Goal: Information Seeking & Learning: Learn about a topic

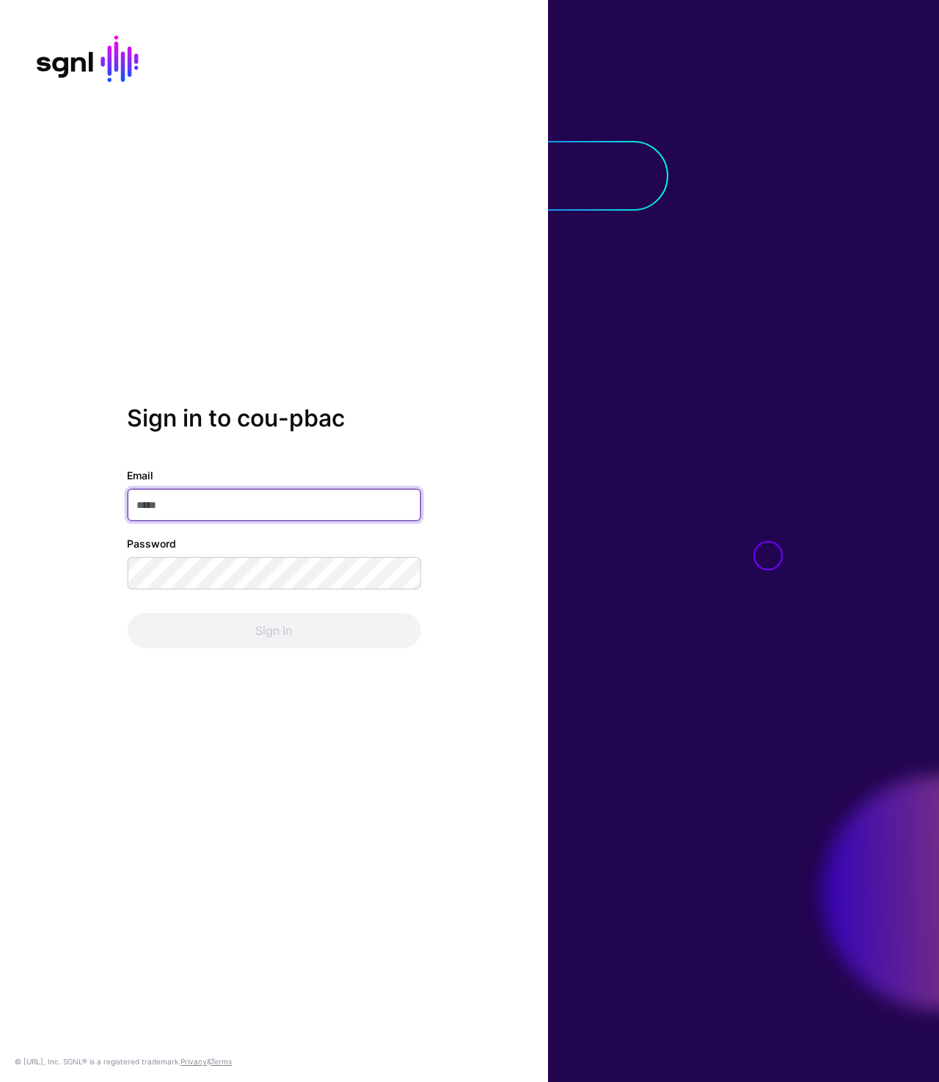
type input "**********"
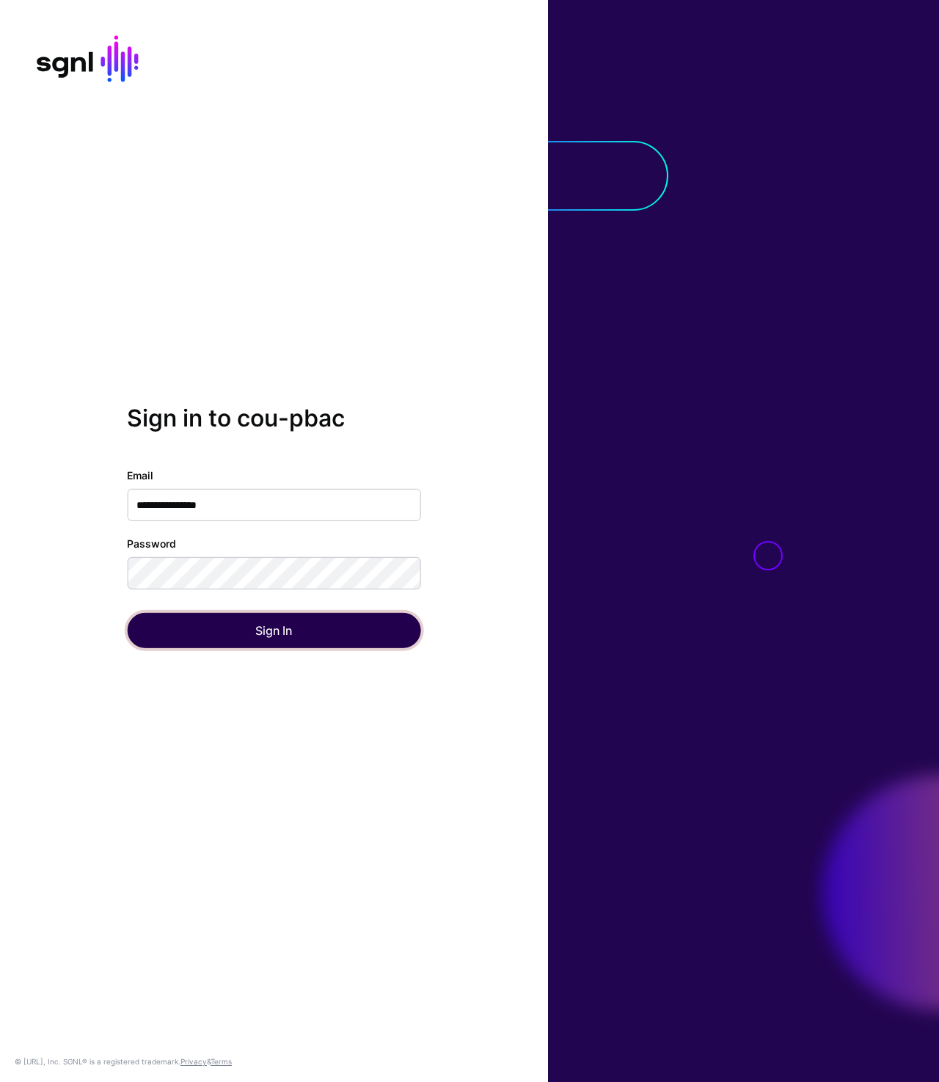
click at [287, 635] on button "Sign In" at bounding box center [274, 630] width 294 height 35
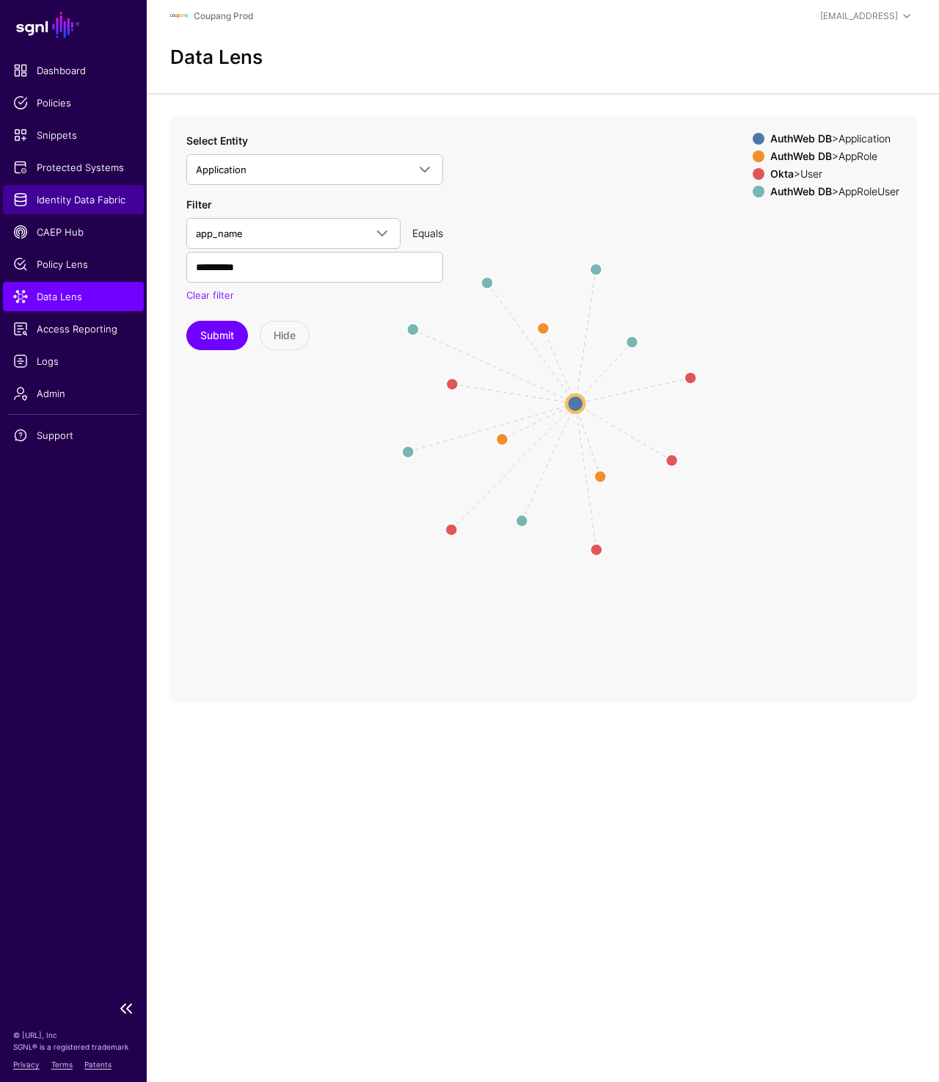
click at [80, 203] on span "Identity Data Fabric" at bounding box center [73, 199] width 120 height 15
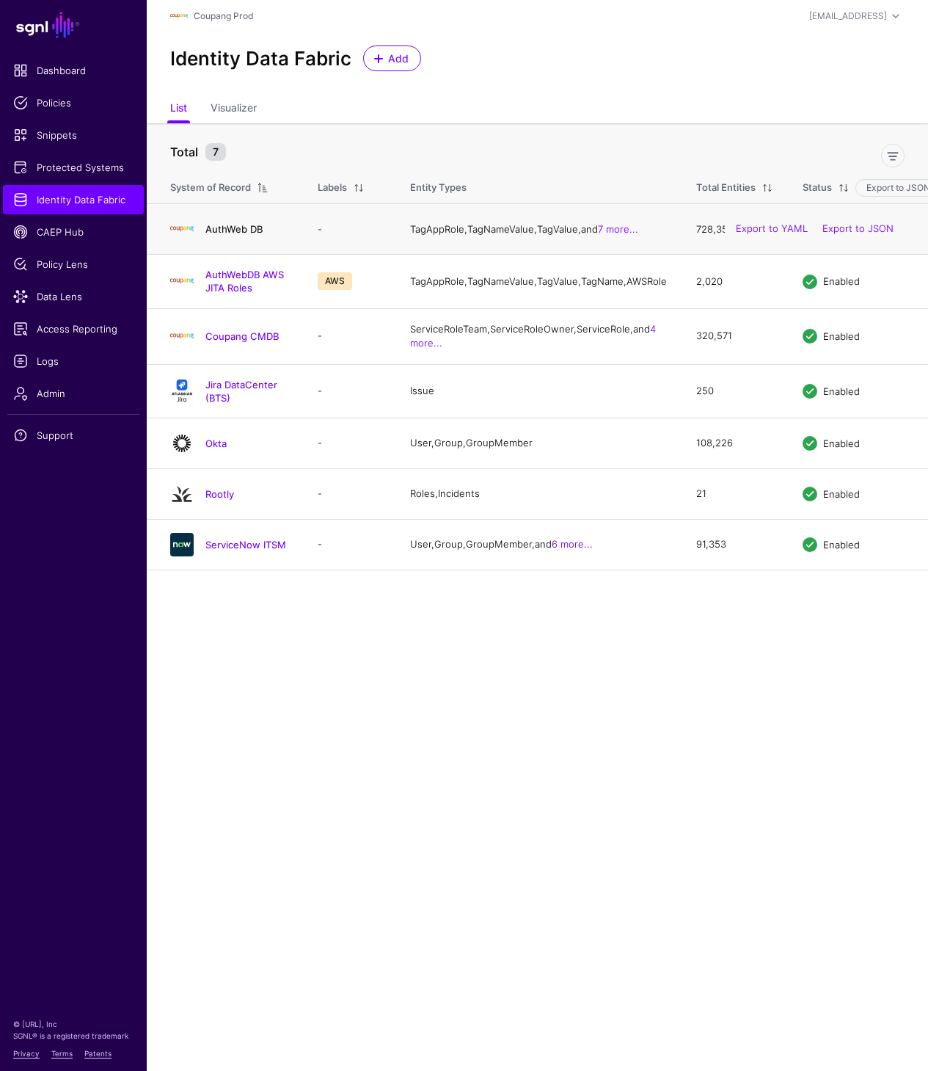
click at [230, 229] on link "AuthWeb DB" at bounding box center [233, 229] width 57 height 12
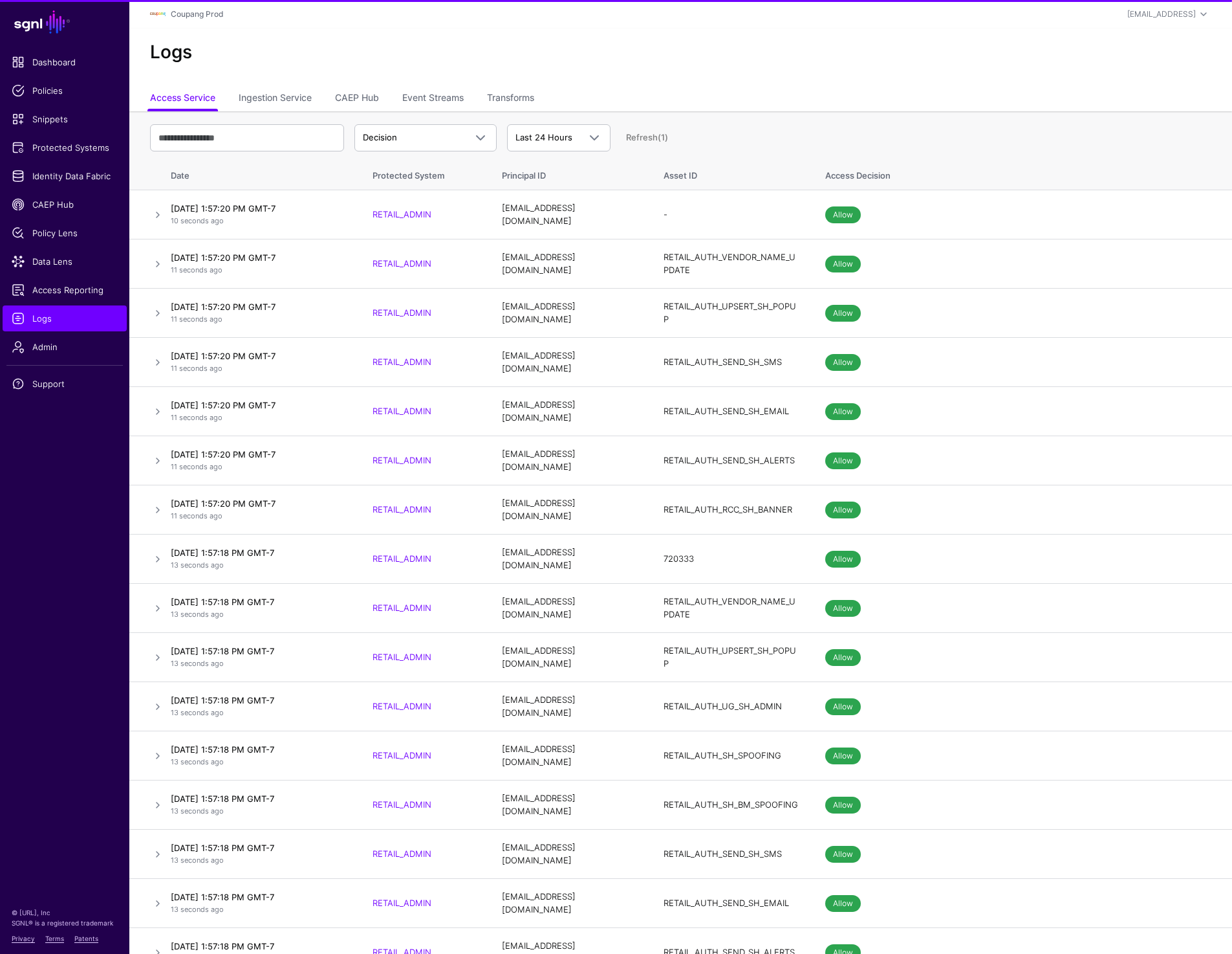
click at [50, 63] on span "Dashboard" at bounding box center [64, 62] width 106 height 13
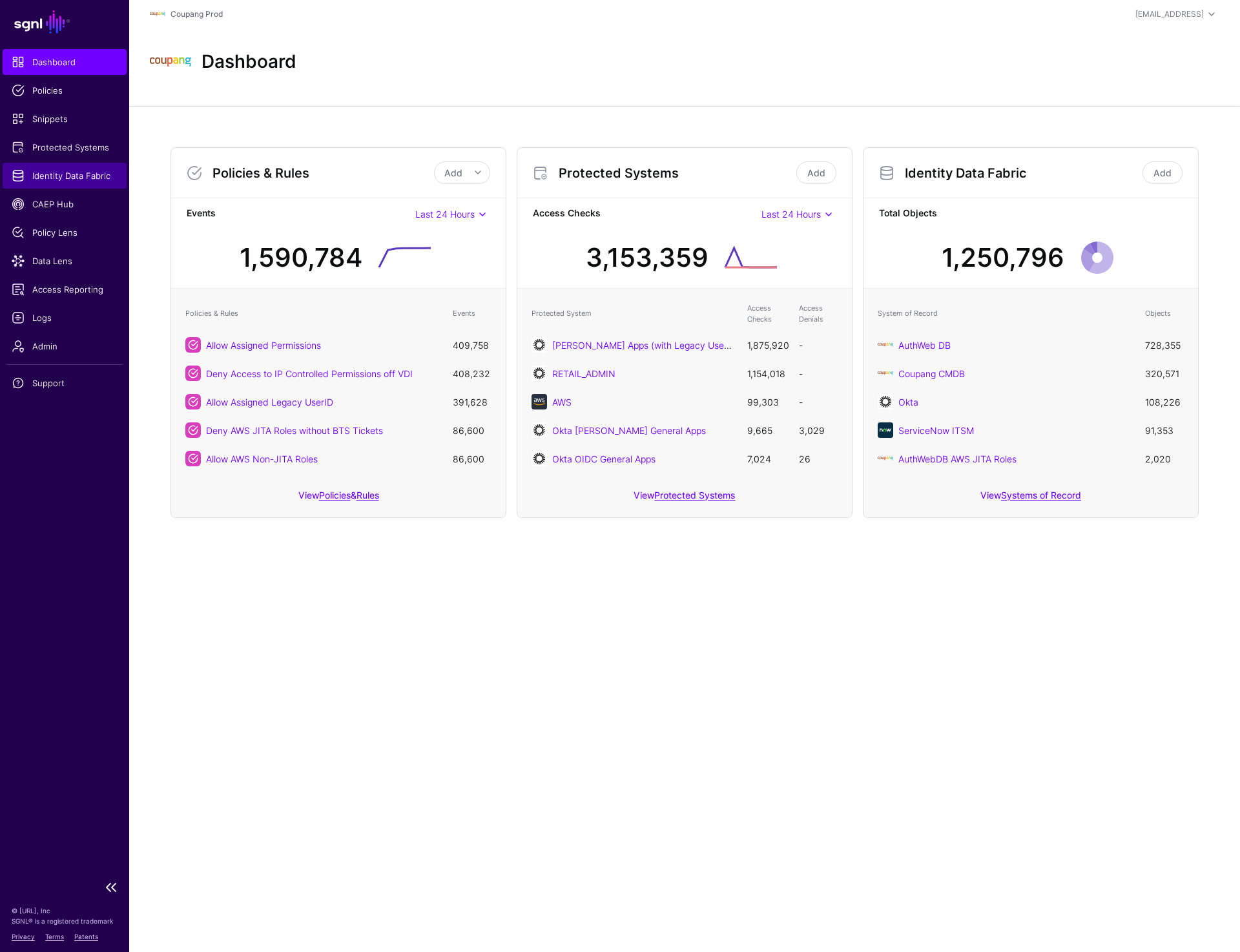
click at [73, 177] on span "Identity Data Fabric" at bounding box center [64, 175] width 106 height 13
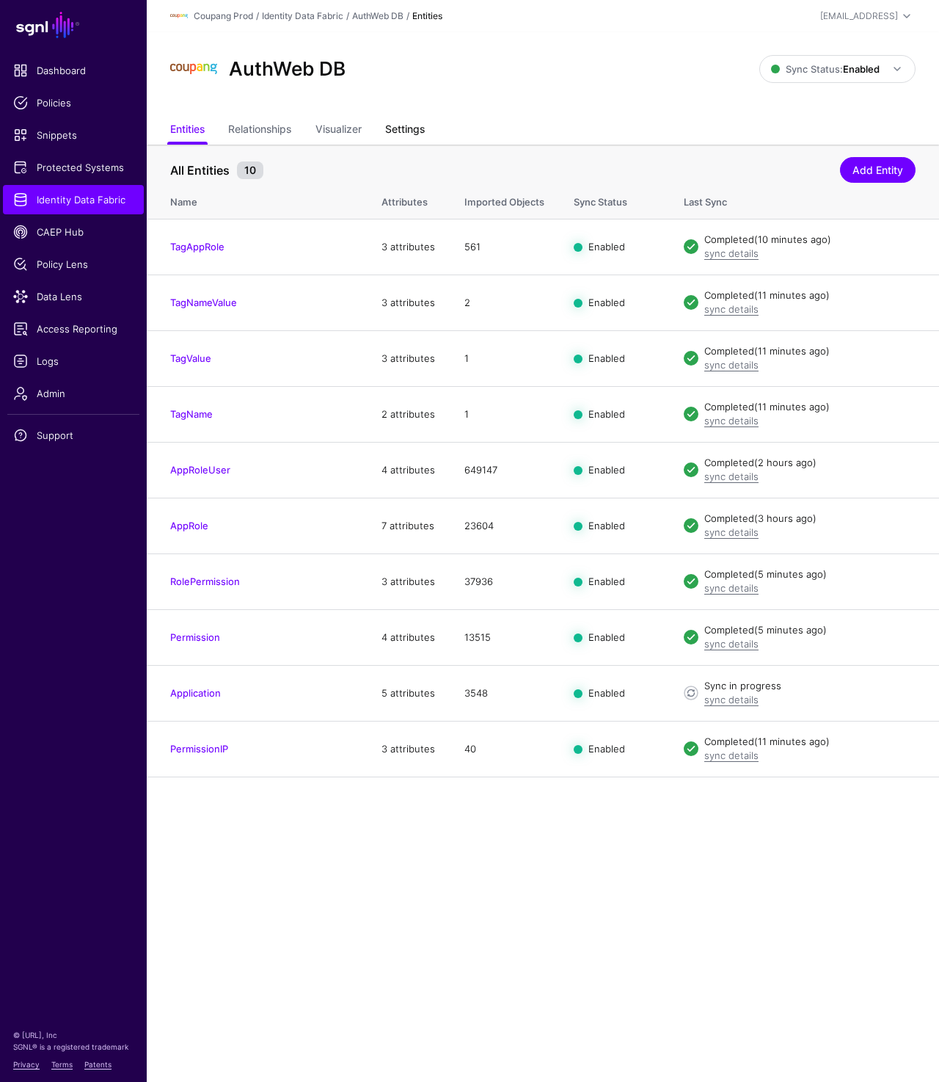
click at [409, 126] on link "Settings" at bounding box center [405, 131] width 40 height 28
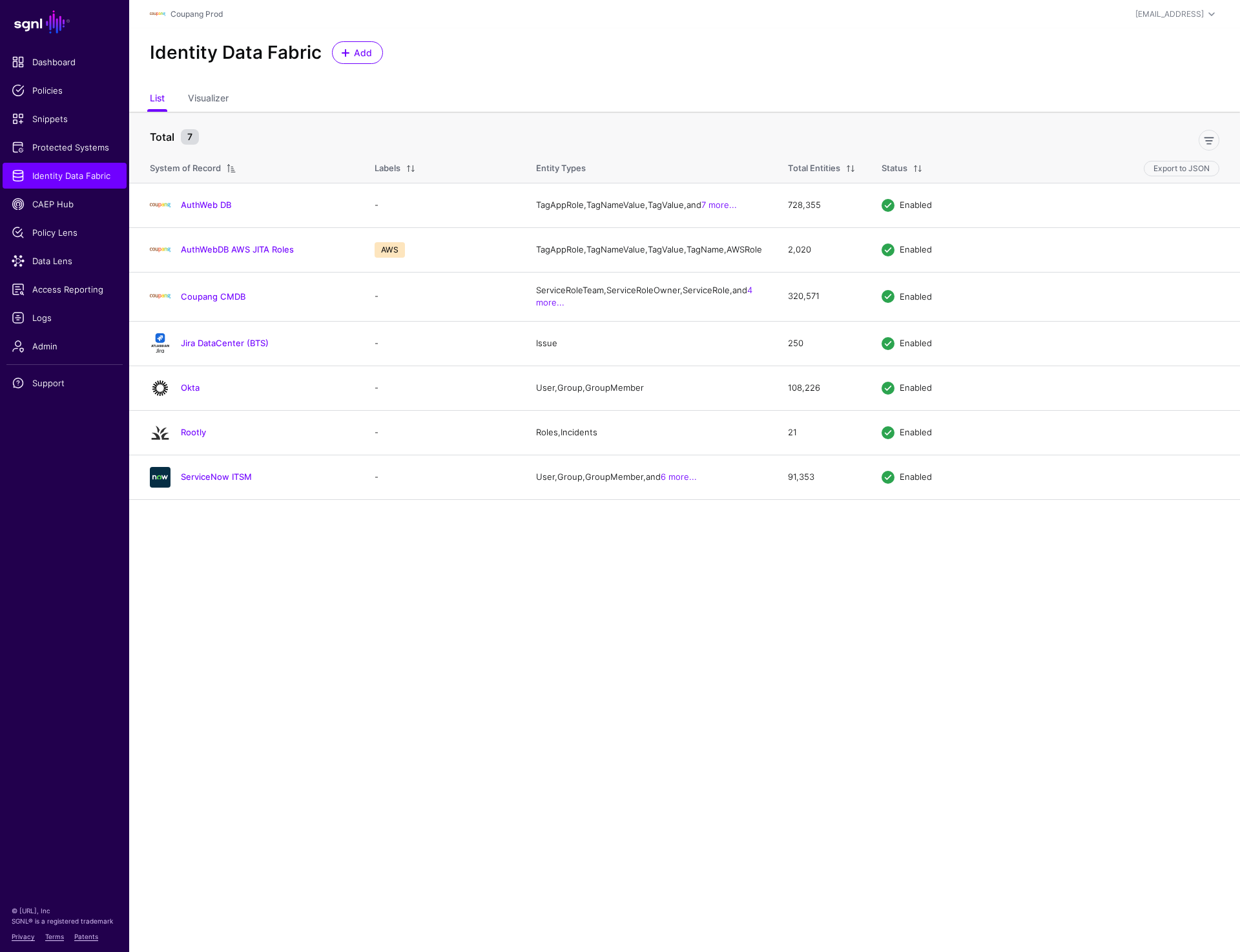
click at [481, 677] on main "SGNL Dashboard Policies Snippets Protected Systems Identity Data Fabric CAEP Hu…" at bounding box center [620, 476] width 1240 height 952
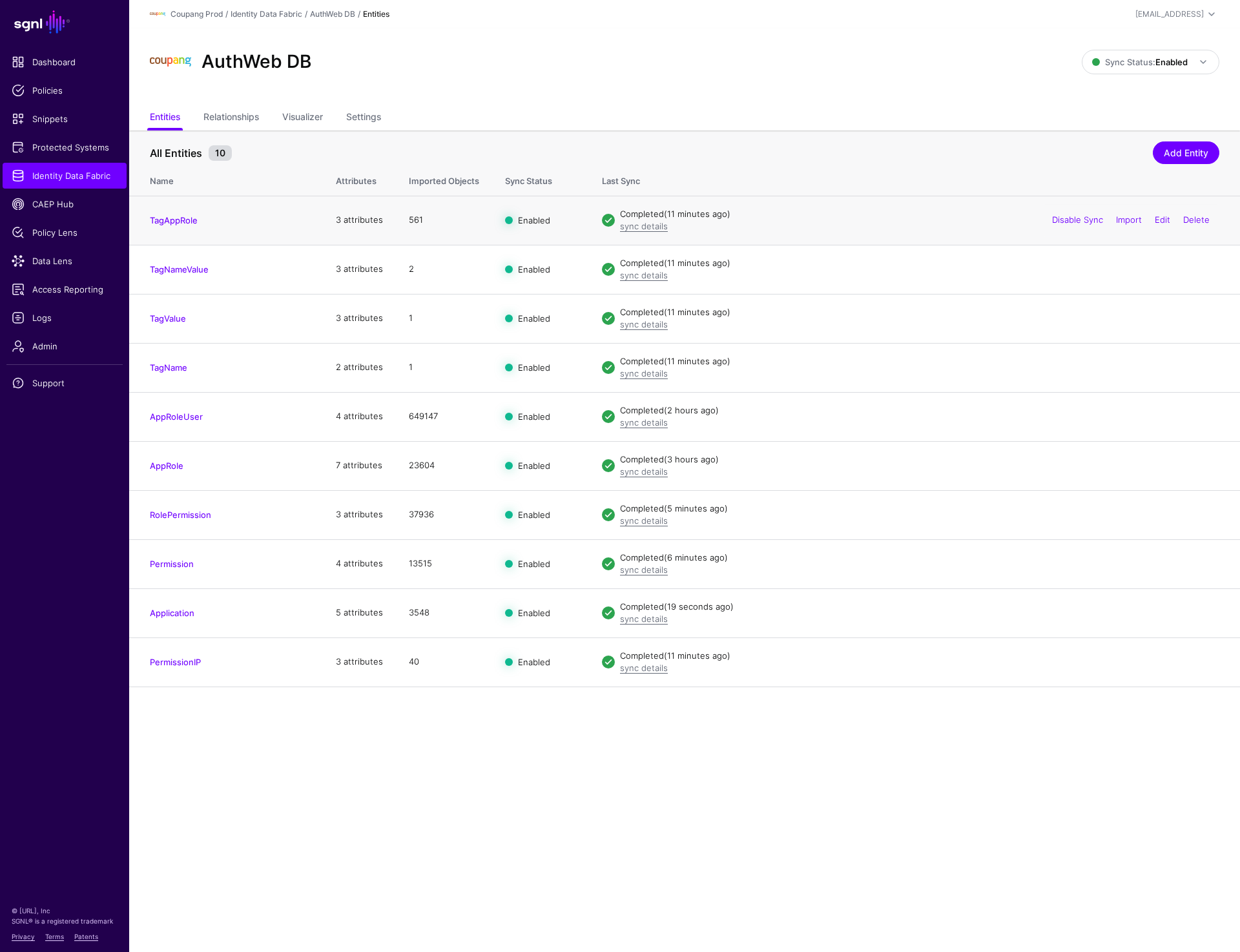
click at [172, 226] on td "TagAppRole" at bounding box center [226, 220] width 194 height 49
click at [172, 223] on link "TagAppRole" at bounding box center [173, 220] width 48 height 11
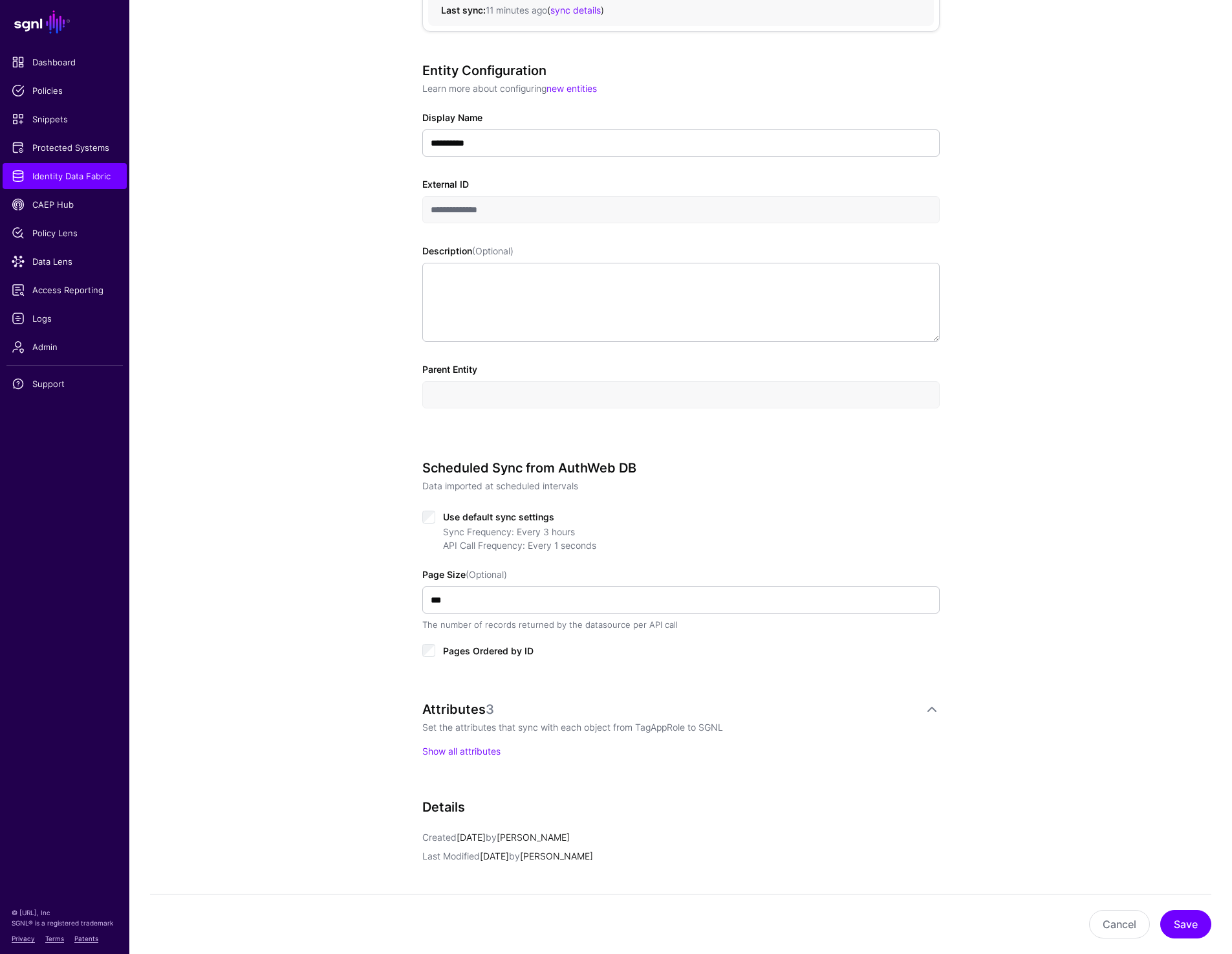
scroll to position [387, 0]
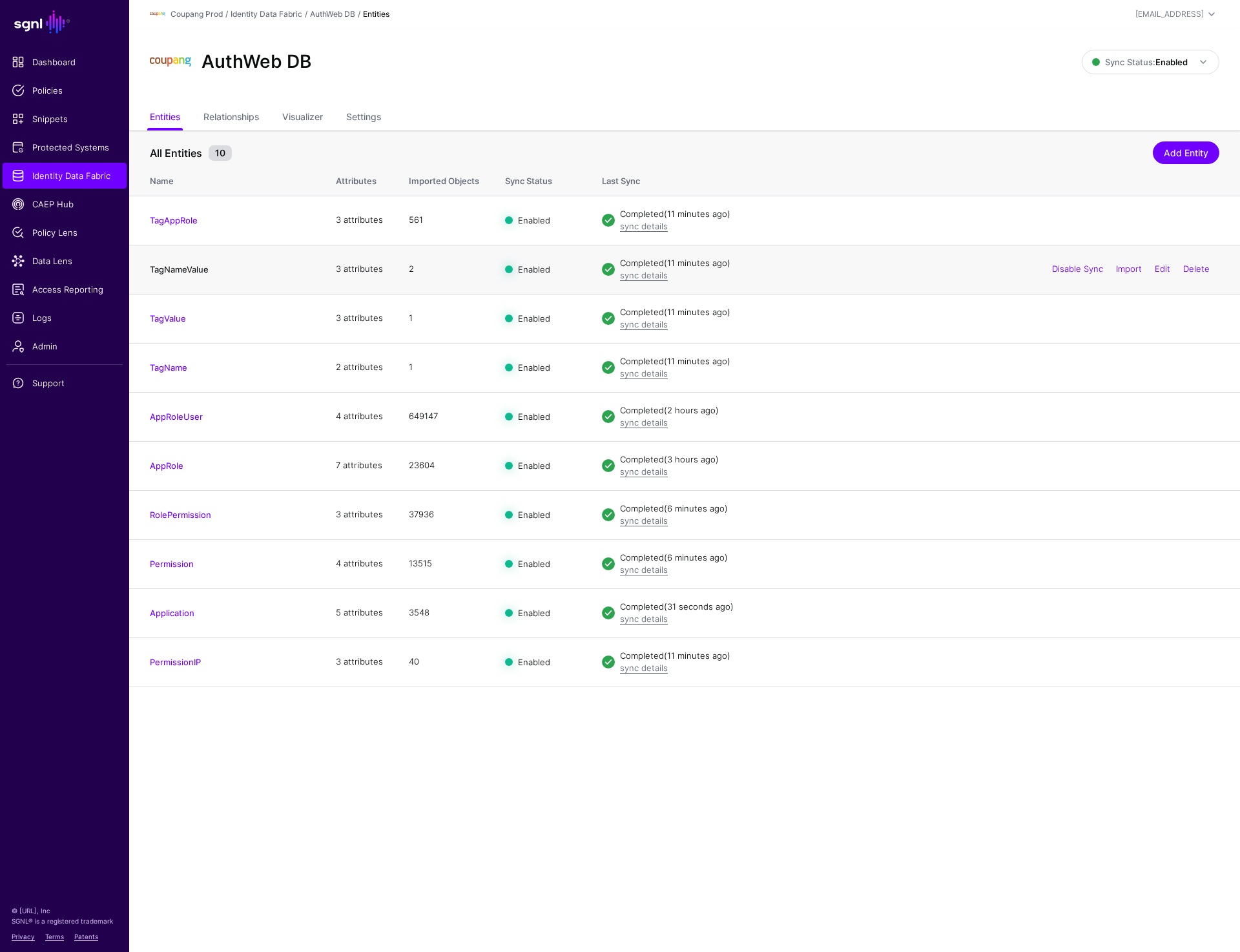
click at [182, 266] on link "TagNameValue" at bounding box center [179, 269] width 59 height 11
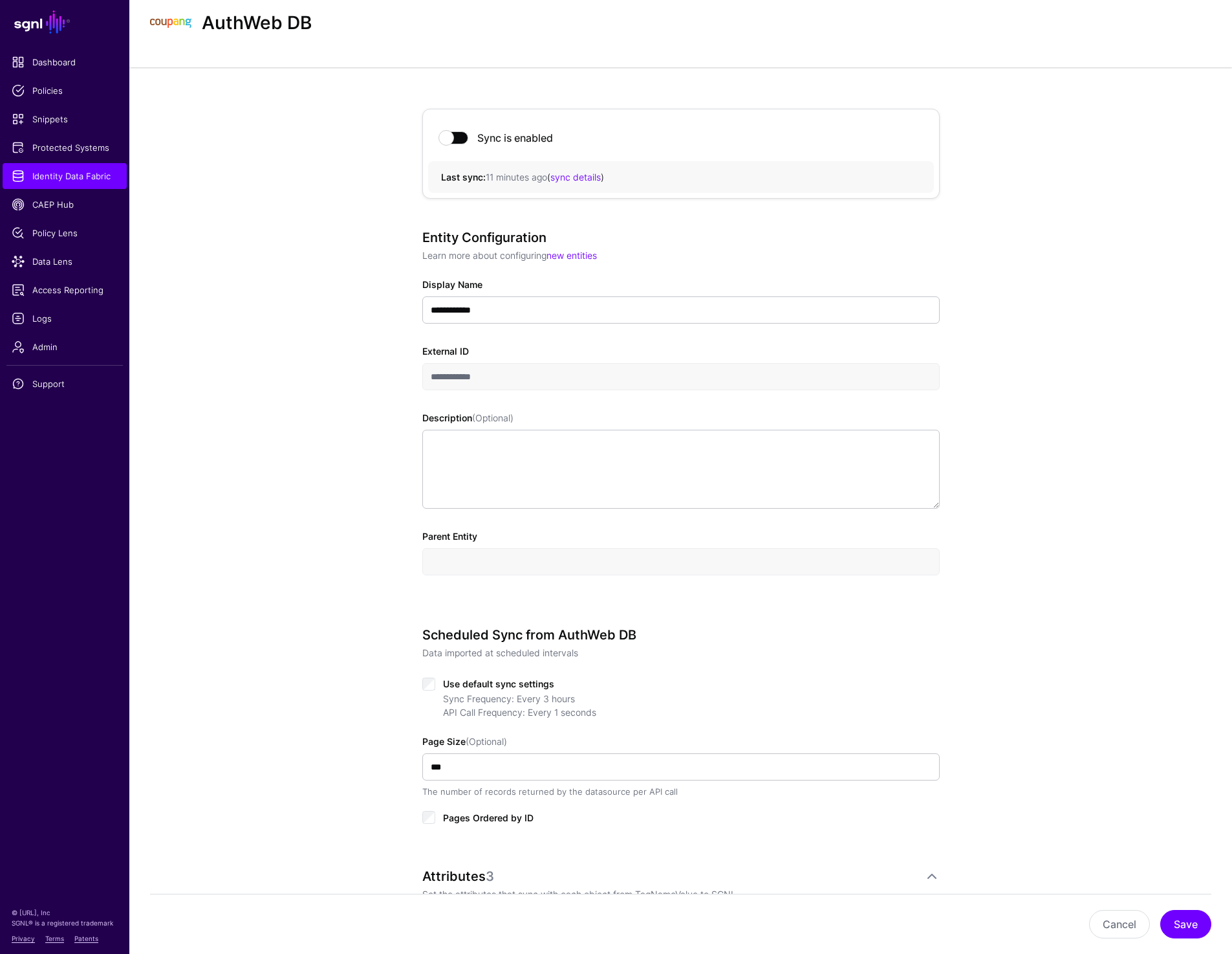
scroll to position [40, 0]
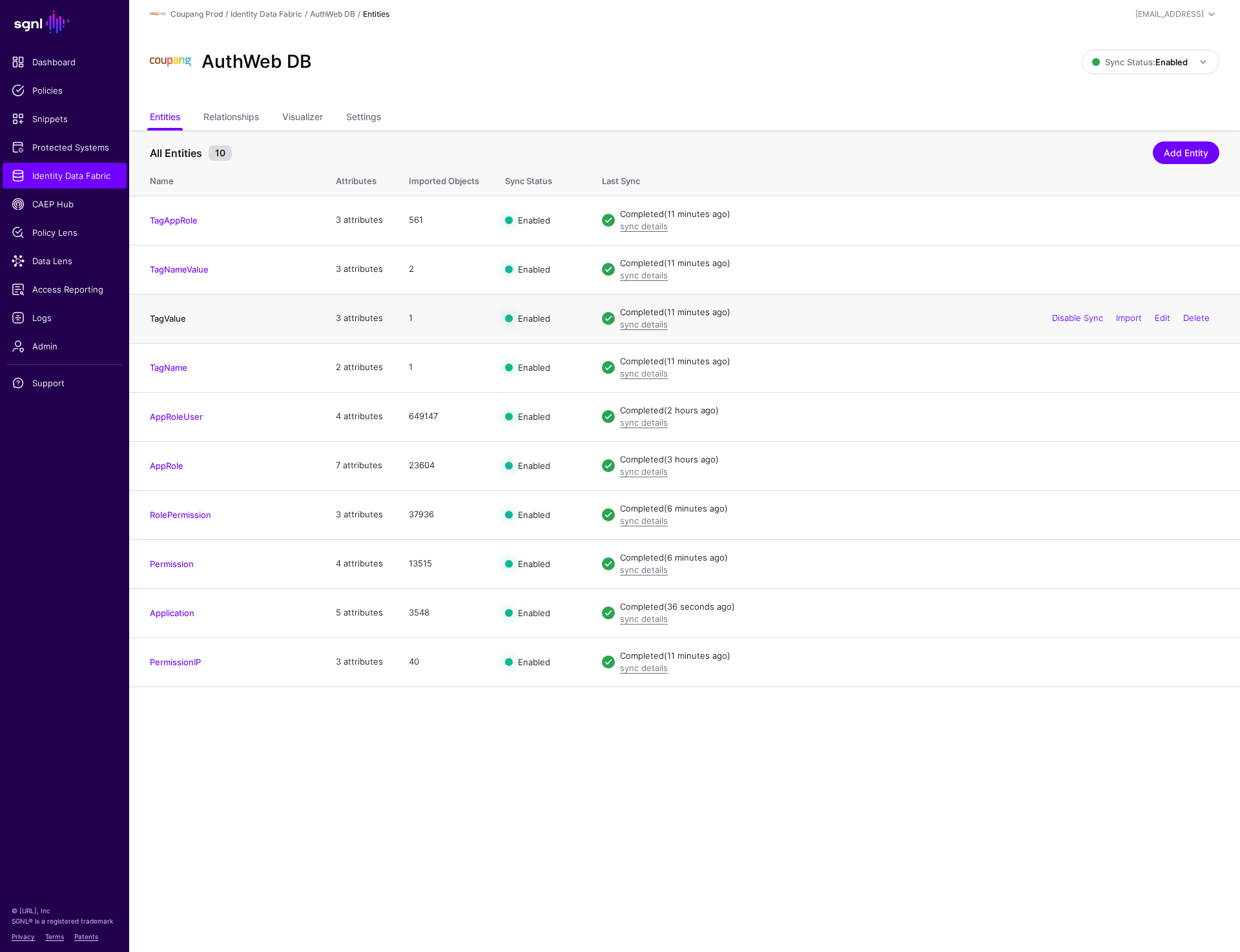
click at [173, 321] on link "TagValue" at bounding box center [167, 319] width 36 height 11
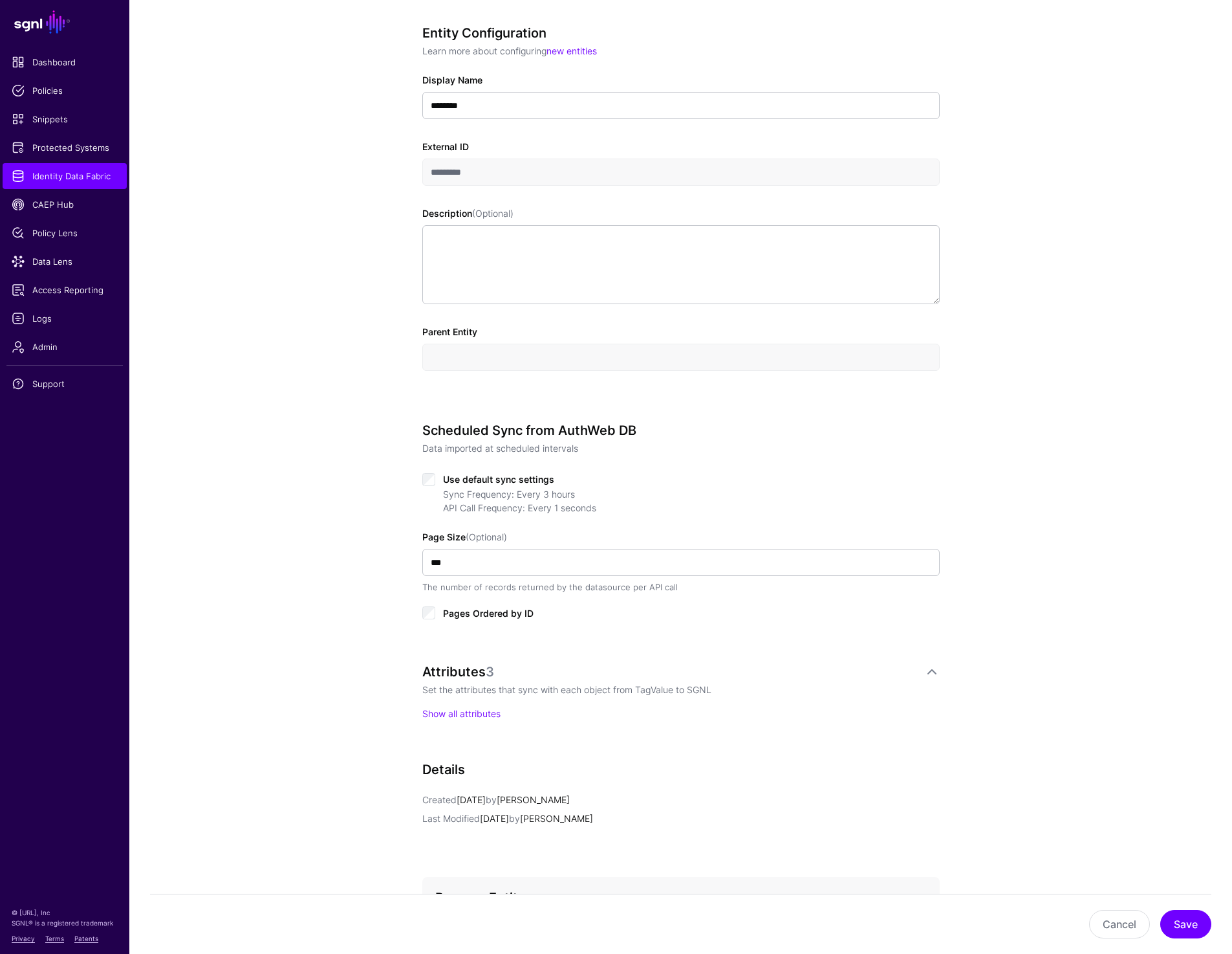
scroll to position [258, 0]
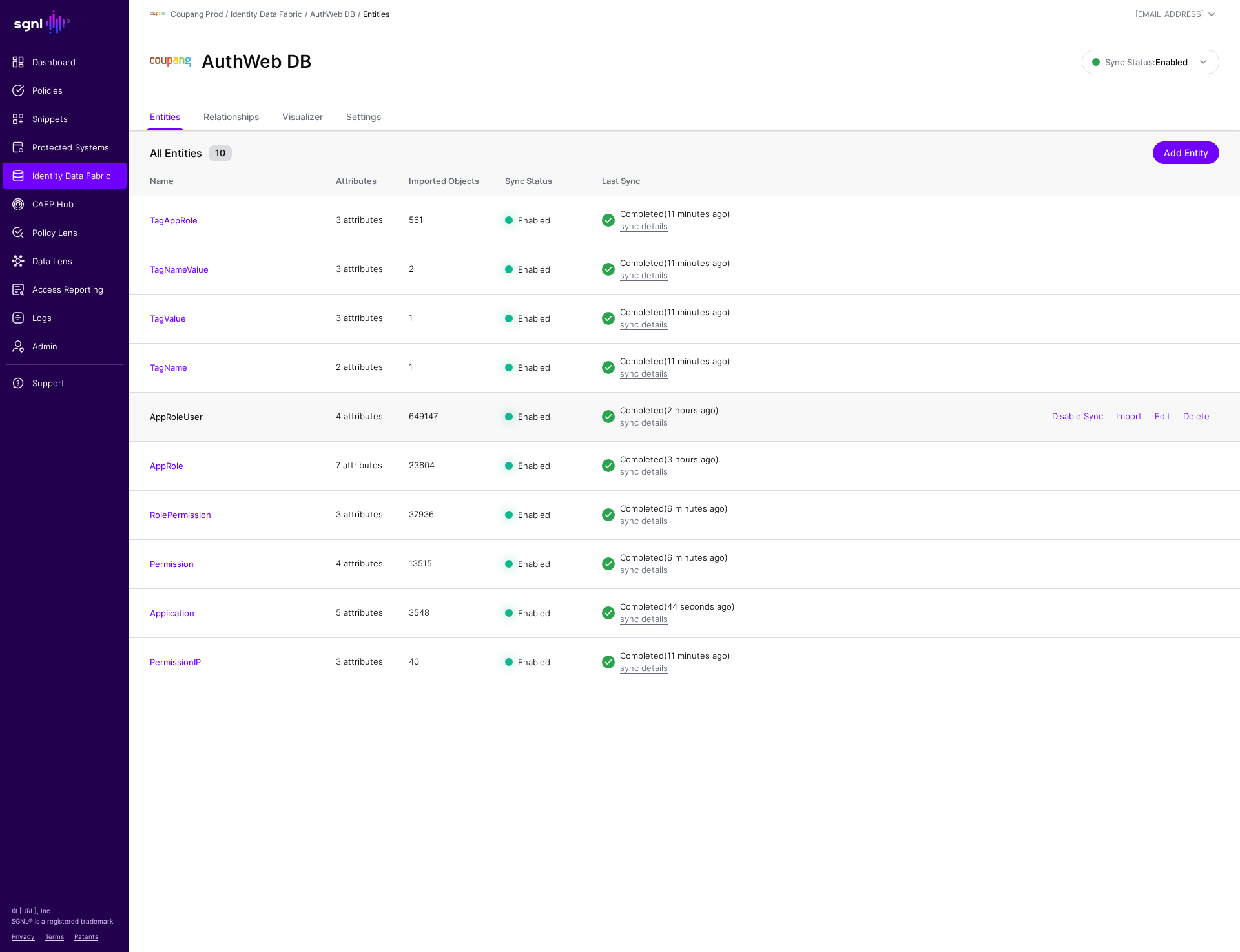
click at [178, 416] on link "AppRoleUser" at bounding box center [176, 416] width 53 height 11
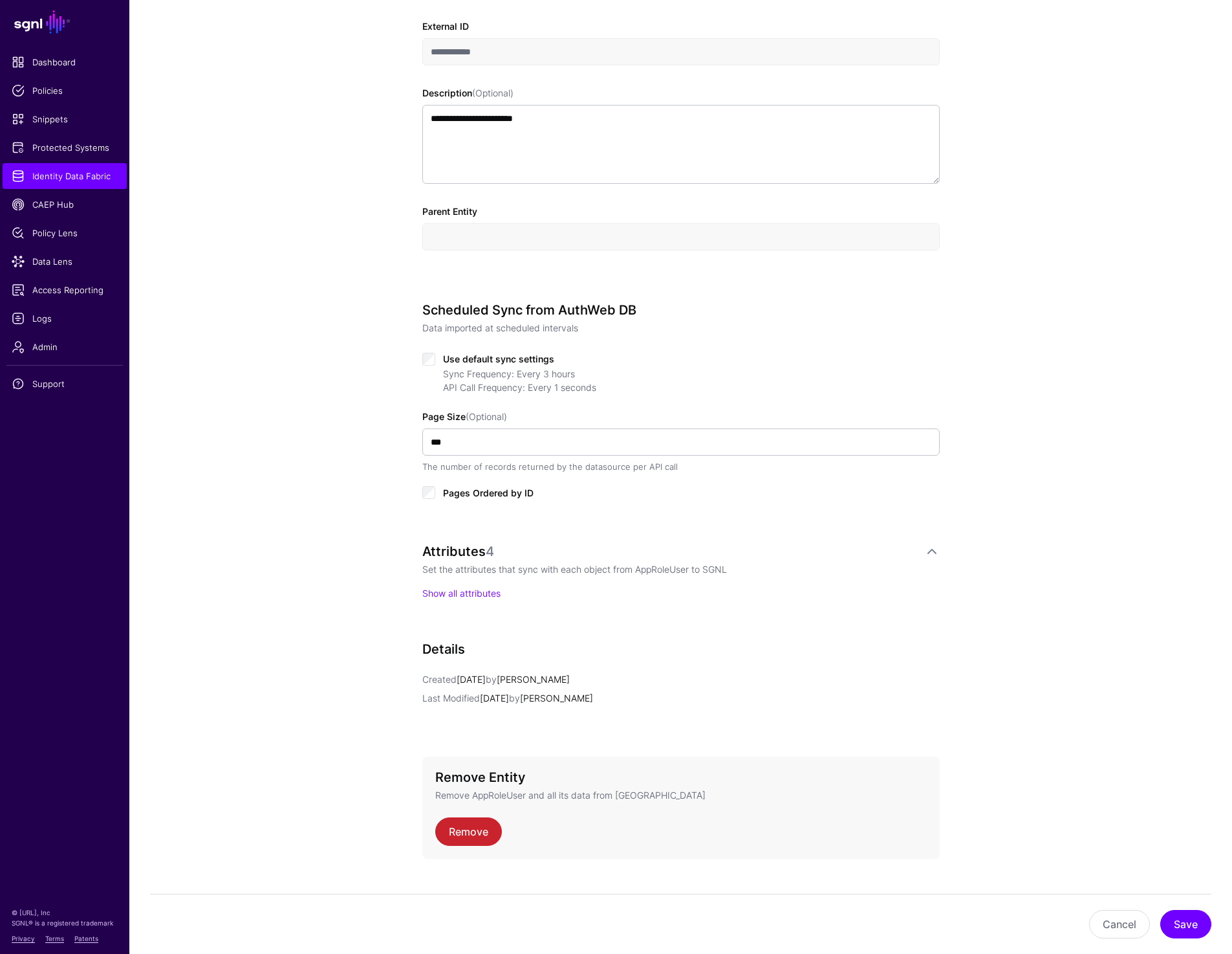
scroll to position [385, 0]
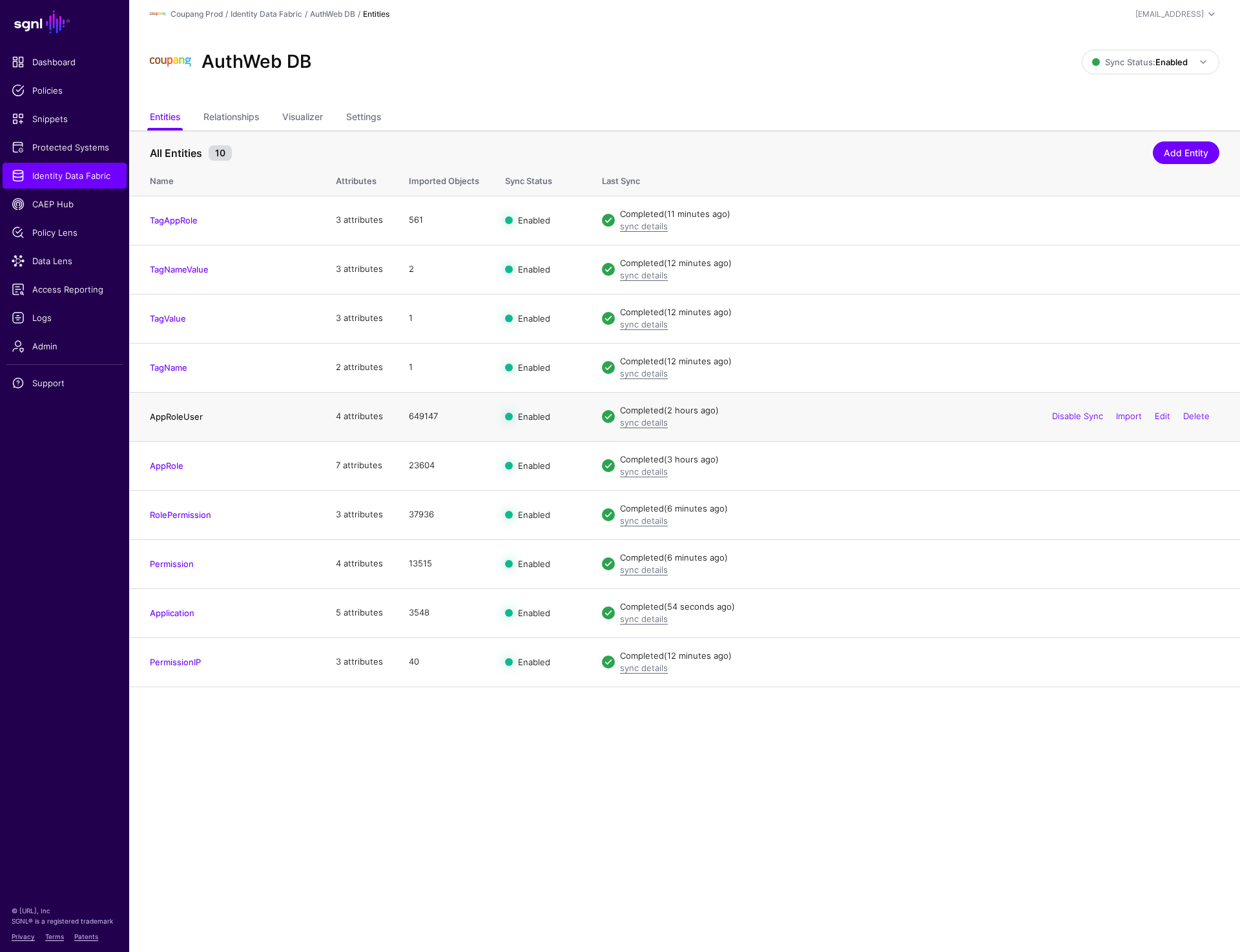
click at [172, 411] on link "AppRoleUser" at bounding box center [176, 416] width 53 height 11
click at [172, 466] on link "AppRole" at bounding box center [166, 465] width 33 height 11
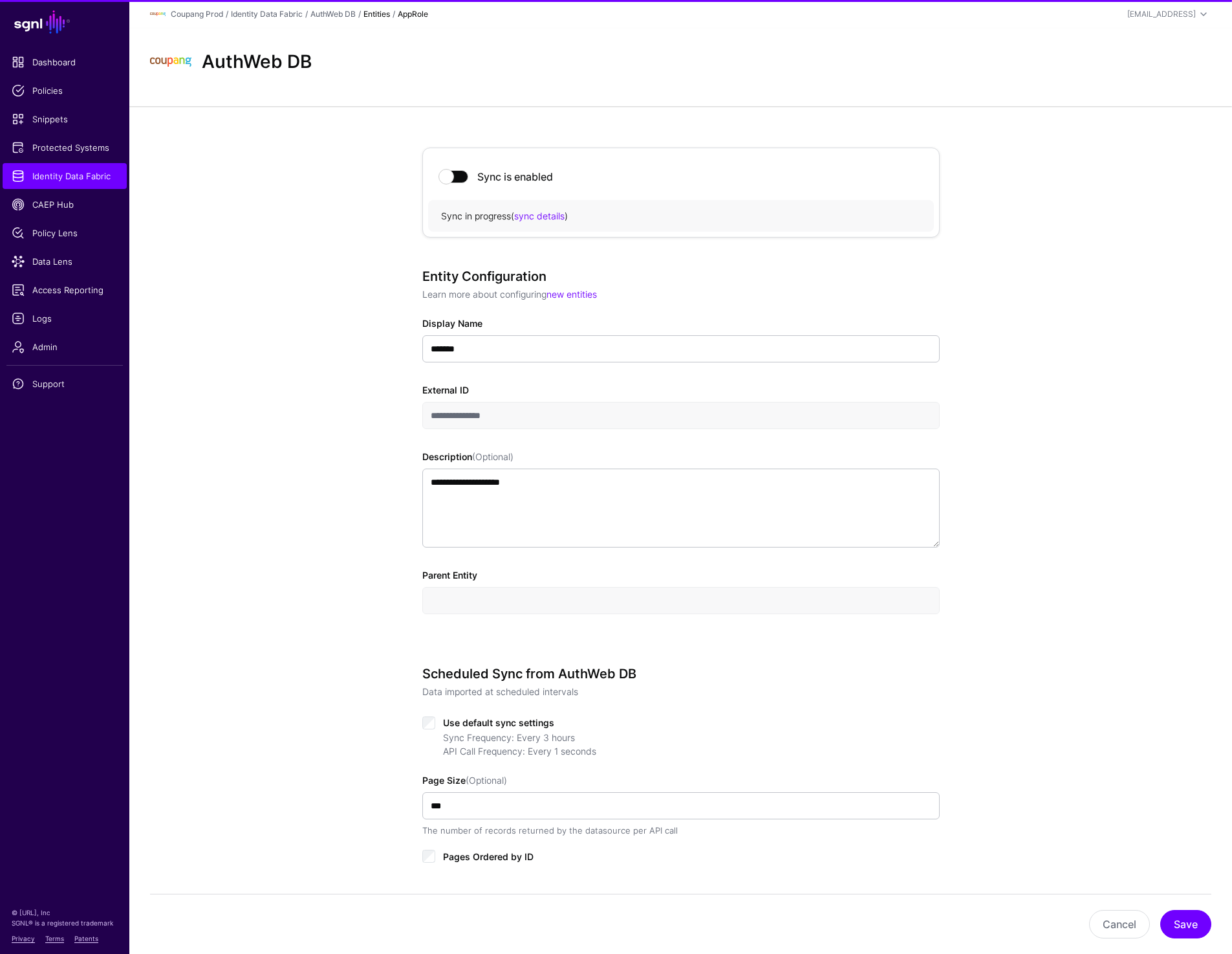
scroll to position [8, 0]
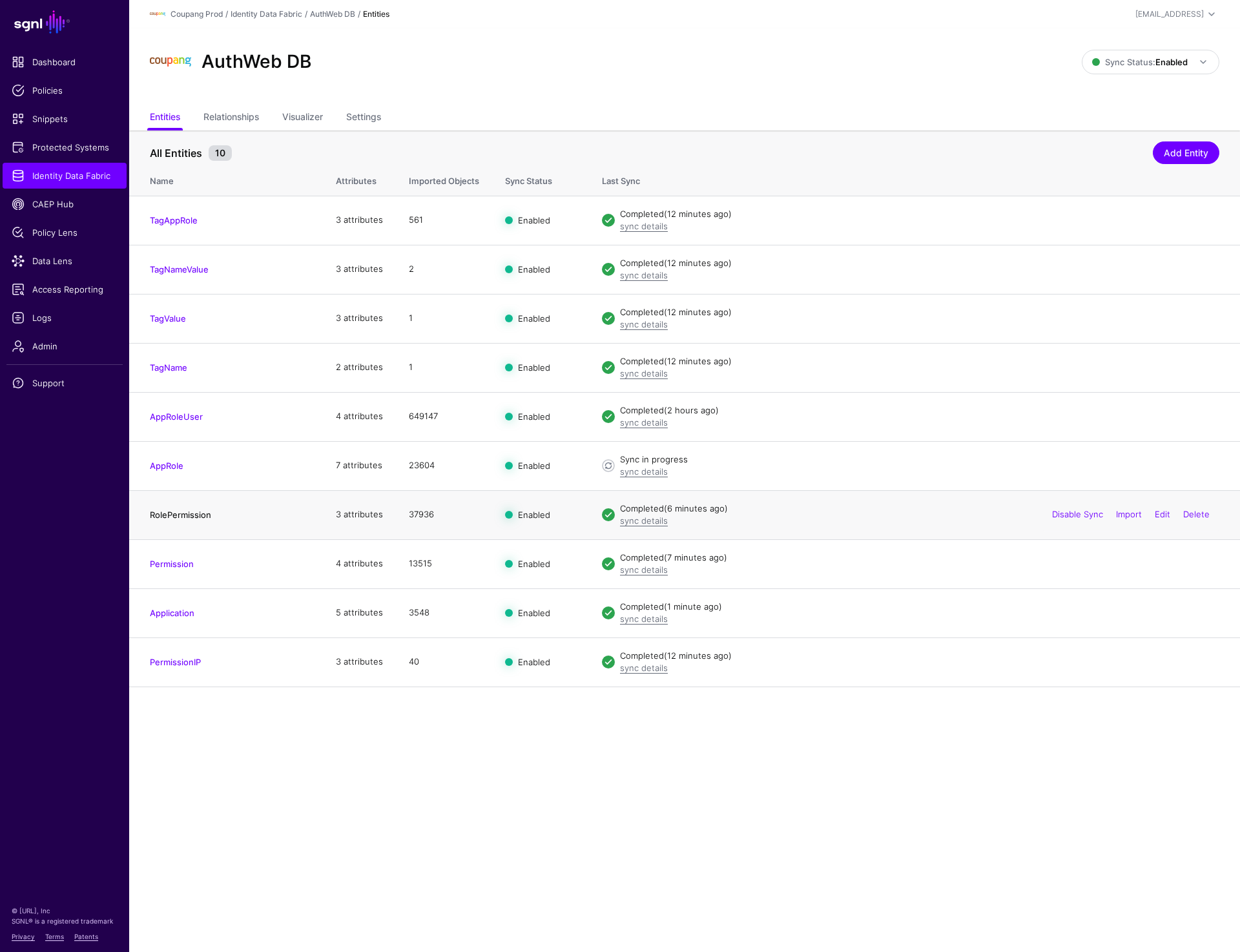
click at [171, 512] on link "RolePermission" at bounding box center [180, 515] width 62 height 11
click at [183, 560] on link "Permission" at bounding box center [172, 564] width 44 height 11
click at [185, 614] on link "Application" at bounding box center [172, 613] width 45 height 11
click at [181, 659] on link "PermissionIP" at bounding box center [175, 662] width 51 height 11
click at [78, 188] on ul "Dashboard Policies Snippets Protected Systems Identity Data Fabric CAEP Hub Pol…" at bounding box center [64, 461] width 129 height 824
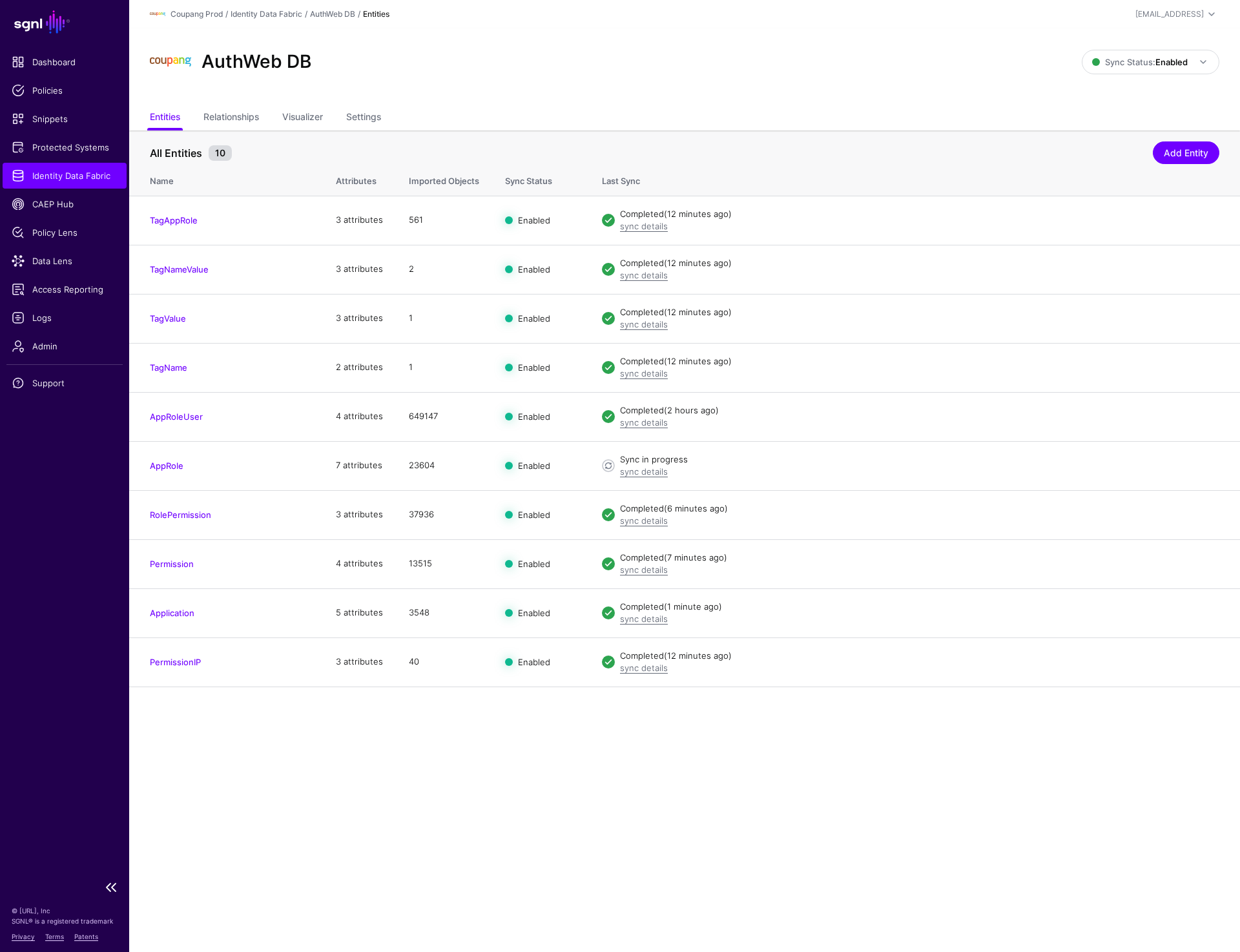
click at [78, 179] on span "Identity Data Fabric" at bounding box center [64, 175] width 106 height 13
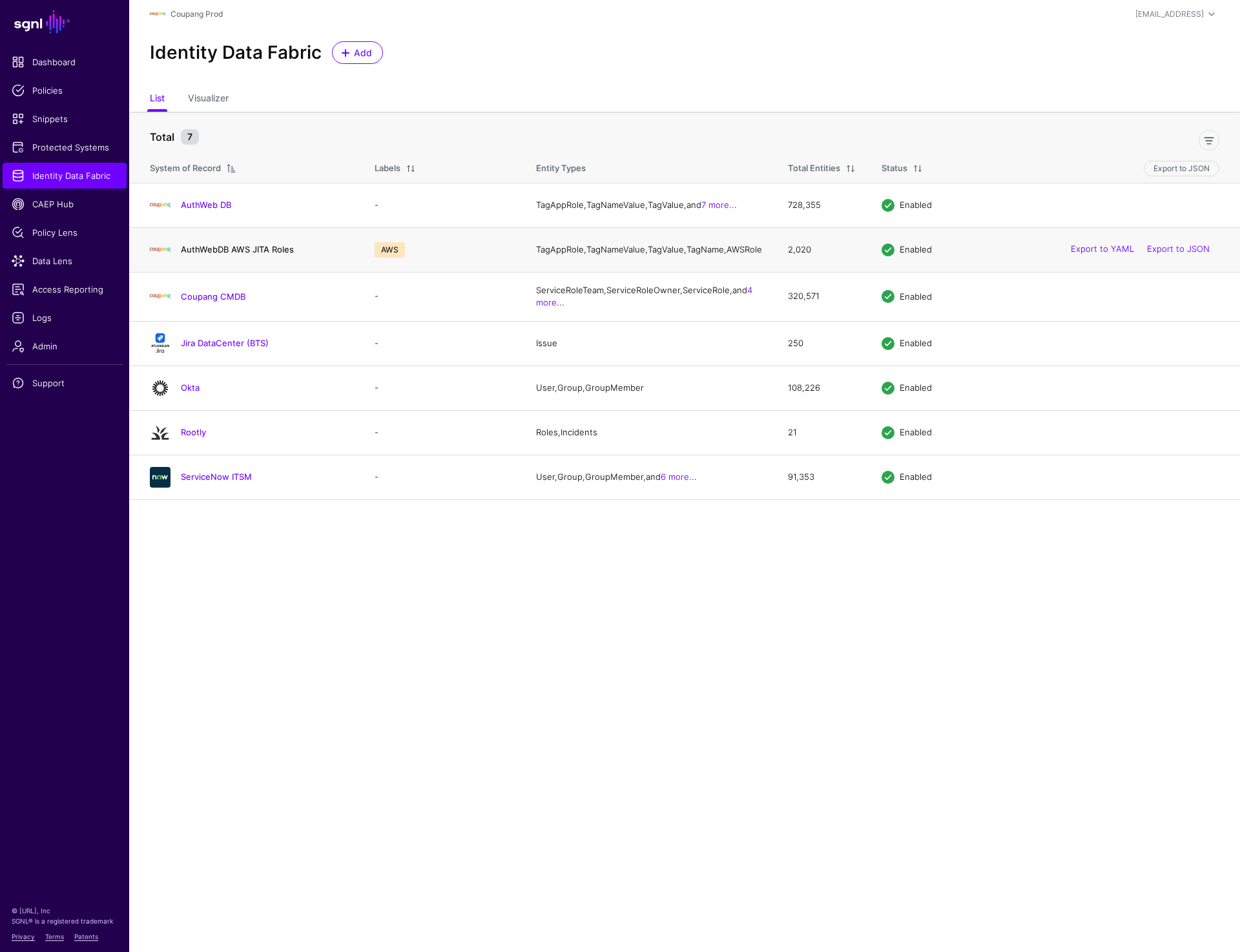
click at [230, 254] on link "AuthWebDB AWS JITA Roles" at bounding box center [237, 249] width 113 height 11
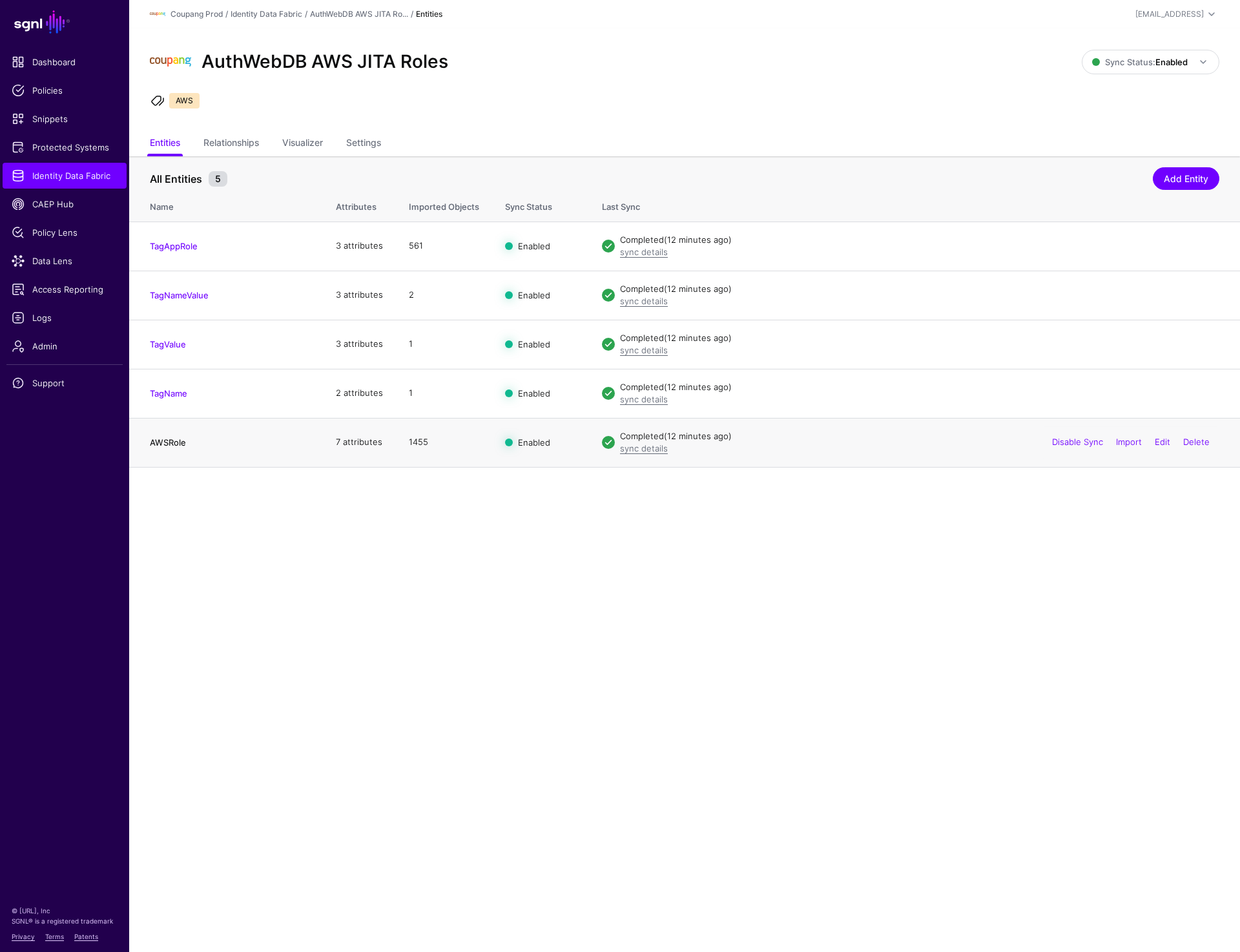
click at [169, 445] on link "AWSRole" at bounding box center [167, 443] width 36 height 11
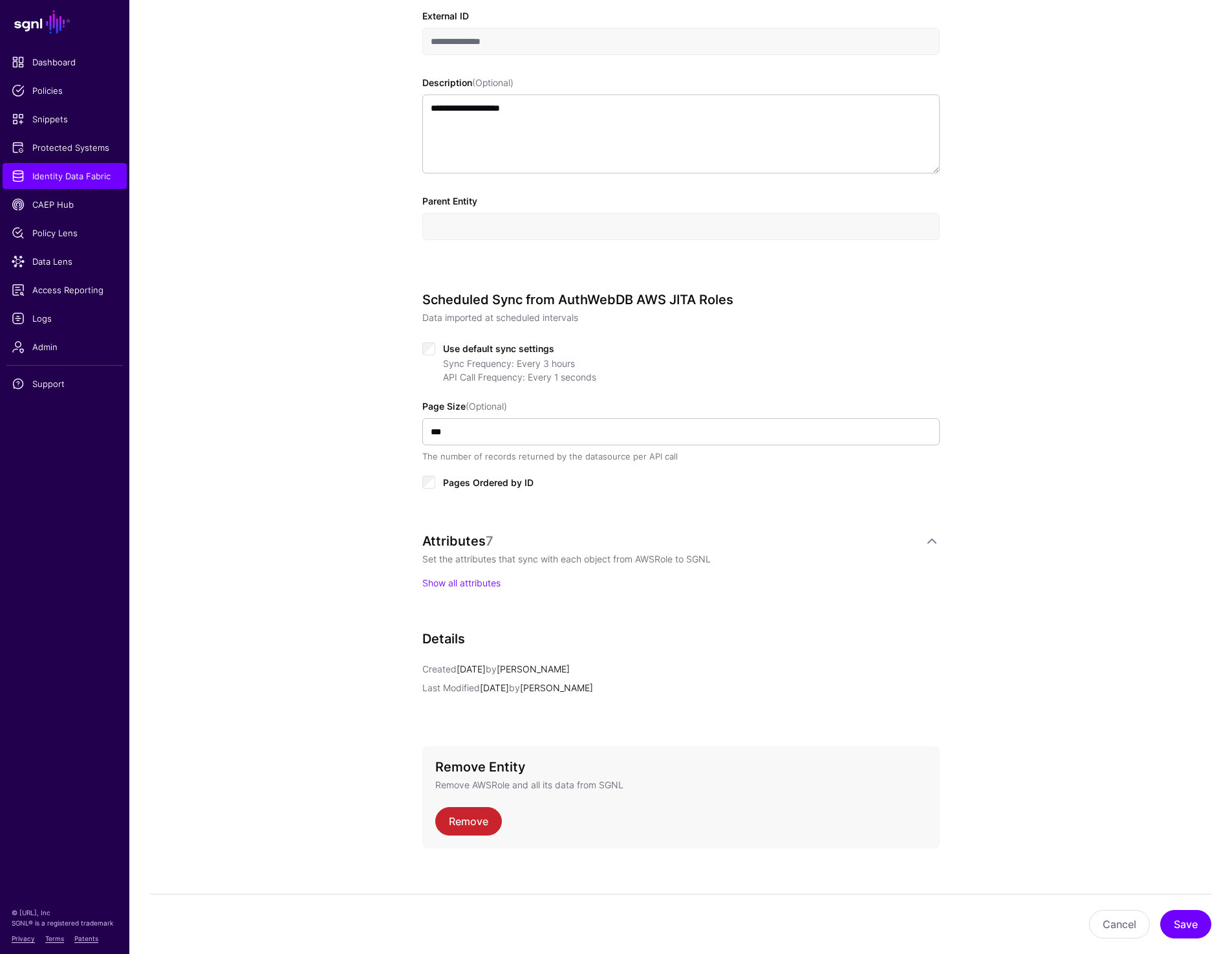
scroll to position [387, 0]
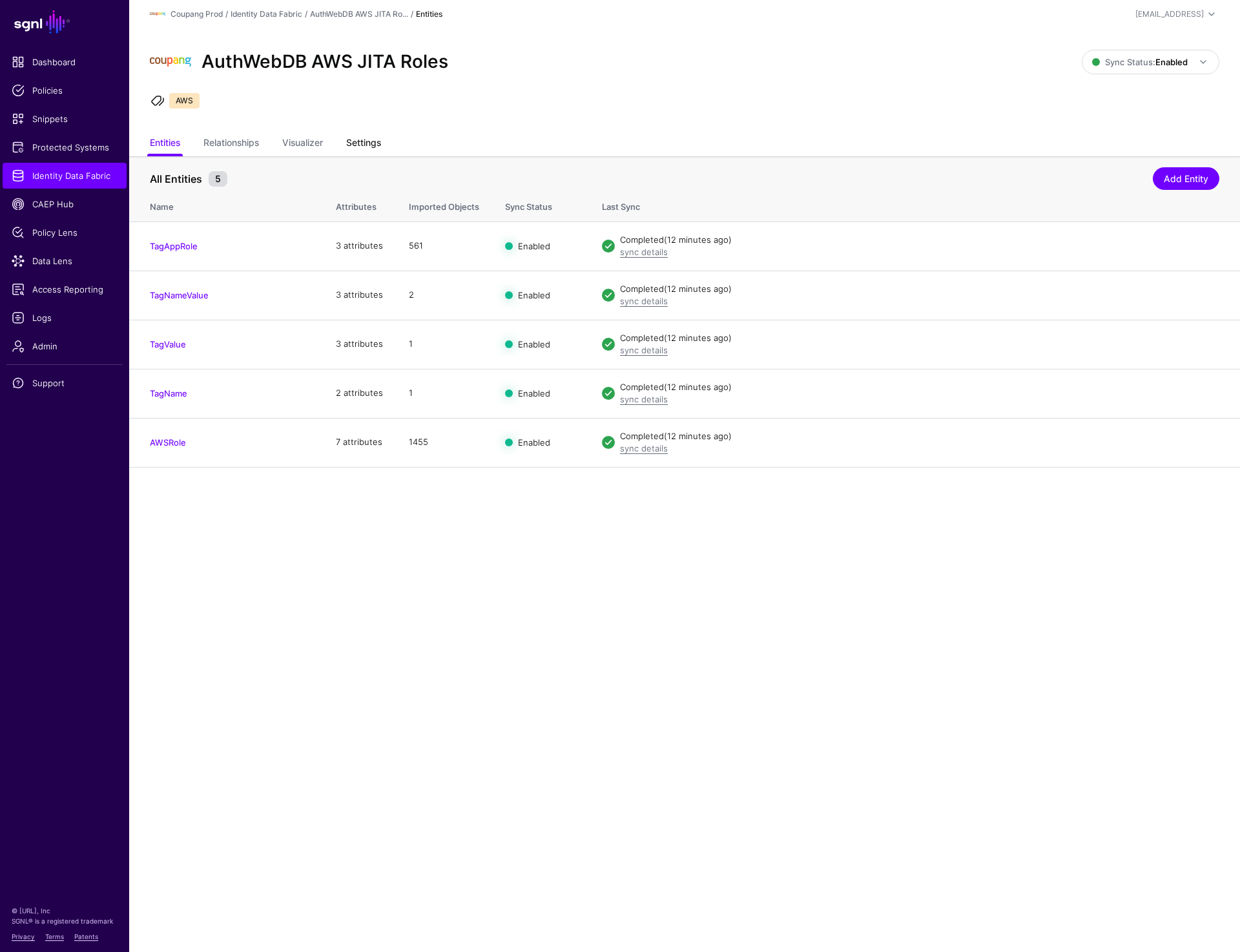
click at [375, 150] on link "Settings" at bounding box center [363, 144] width 35 height 25
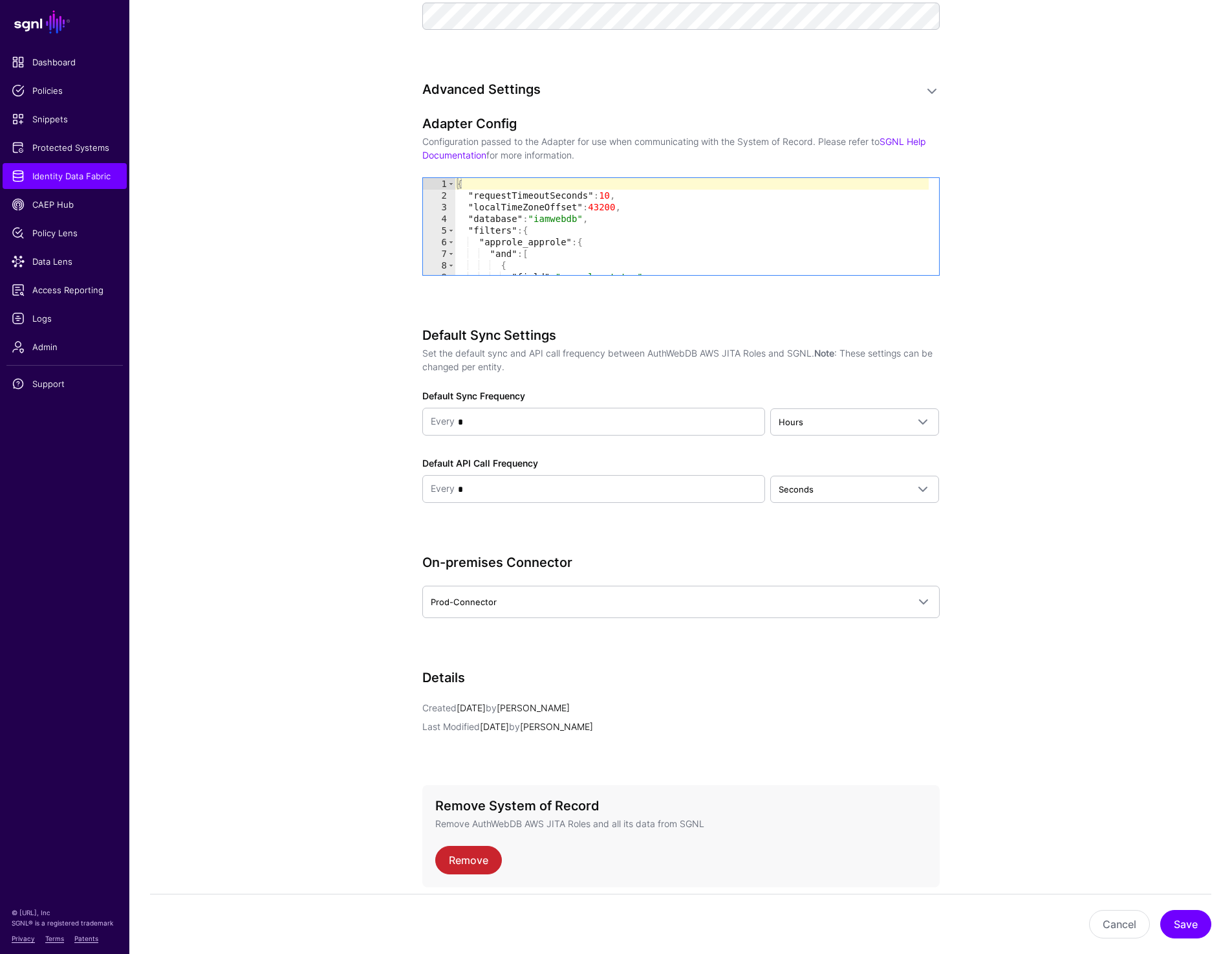
scroll to position [1140, 0]
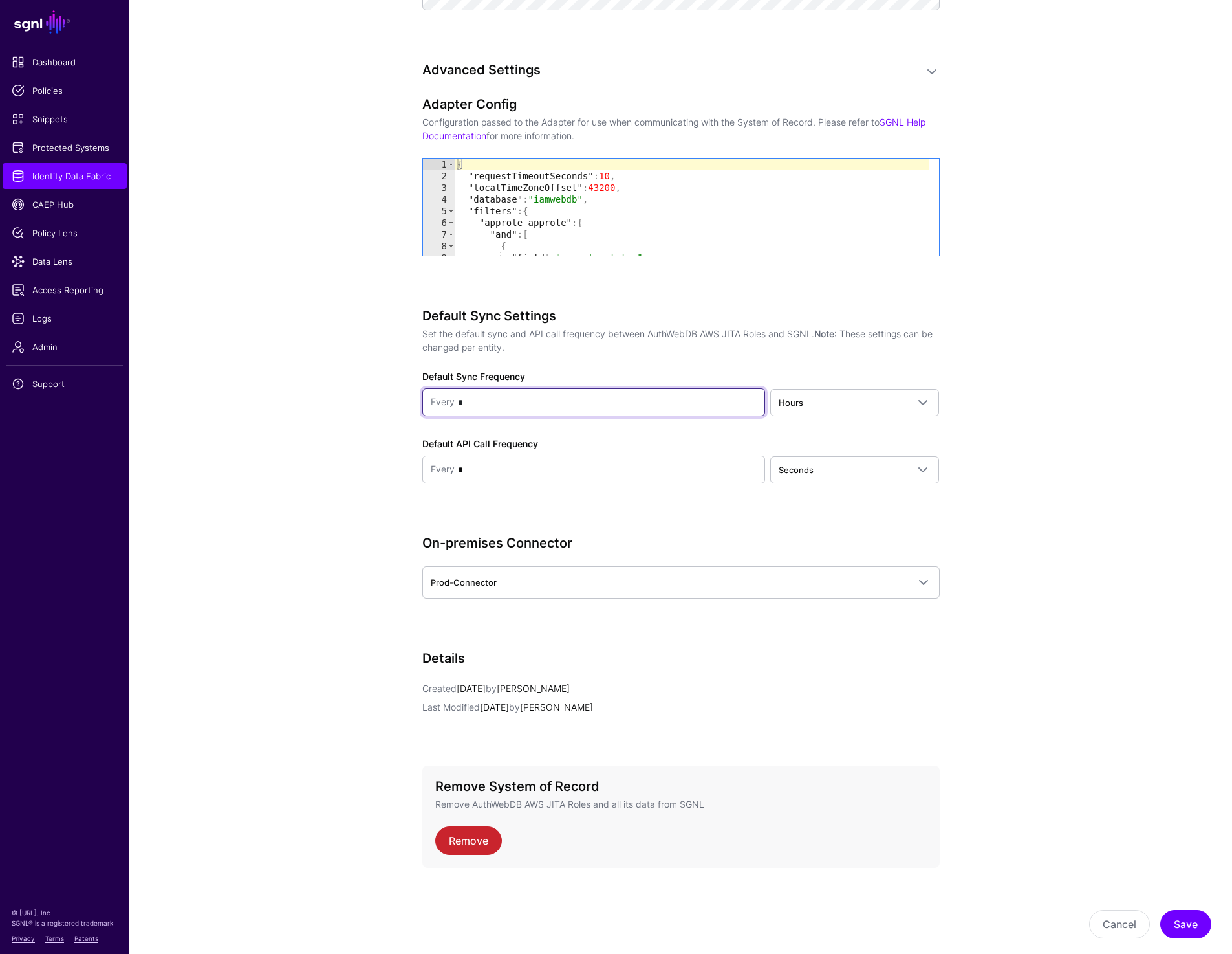
click at [557, 408] on input "*" at bounding box center [605, 402] width 302 height 26
type input "*"
click at [1181, 926] on button "Save" at bounding box center [1186, 924] width 51 height 28
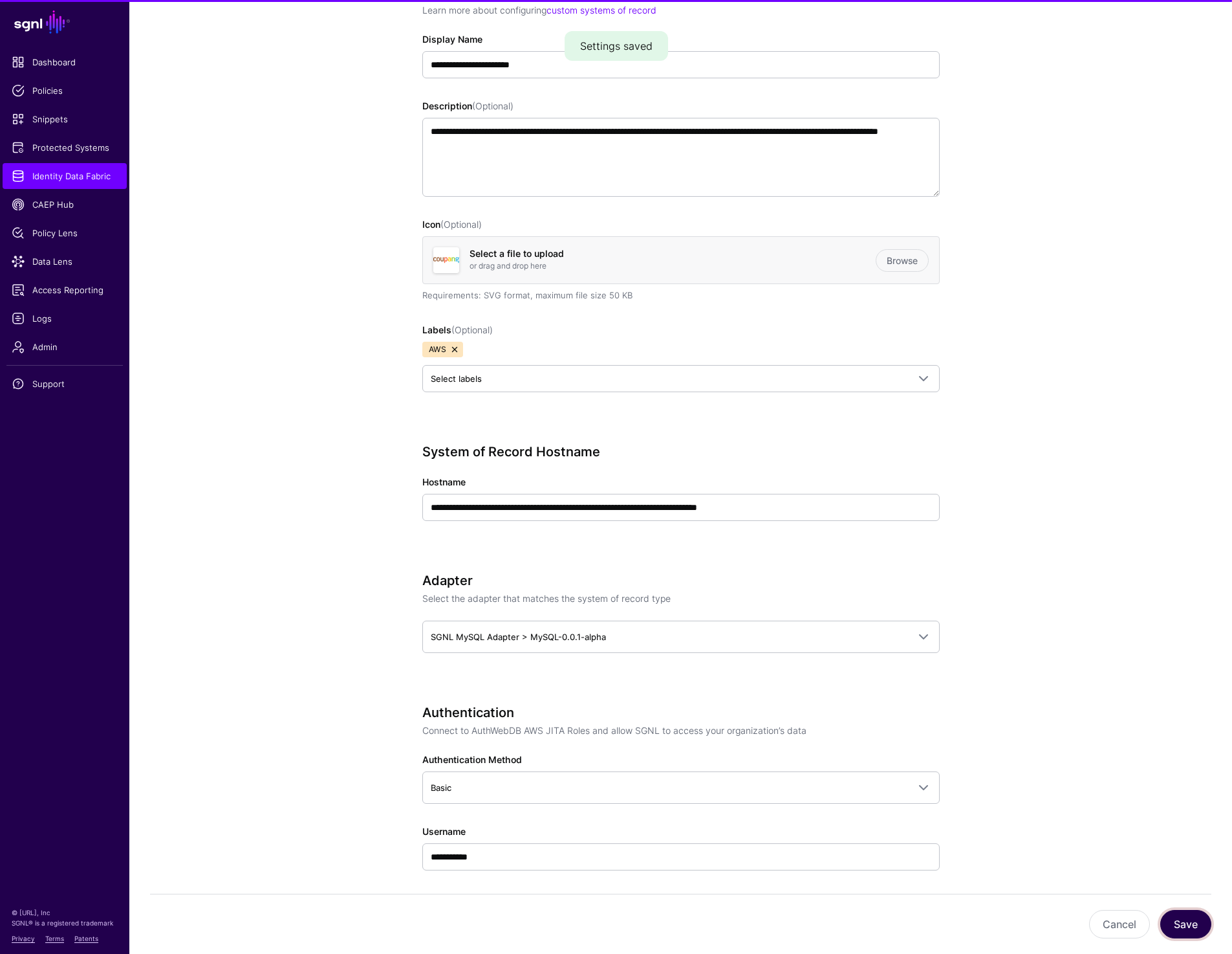
scroll to position [0, 0]
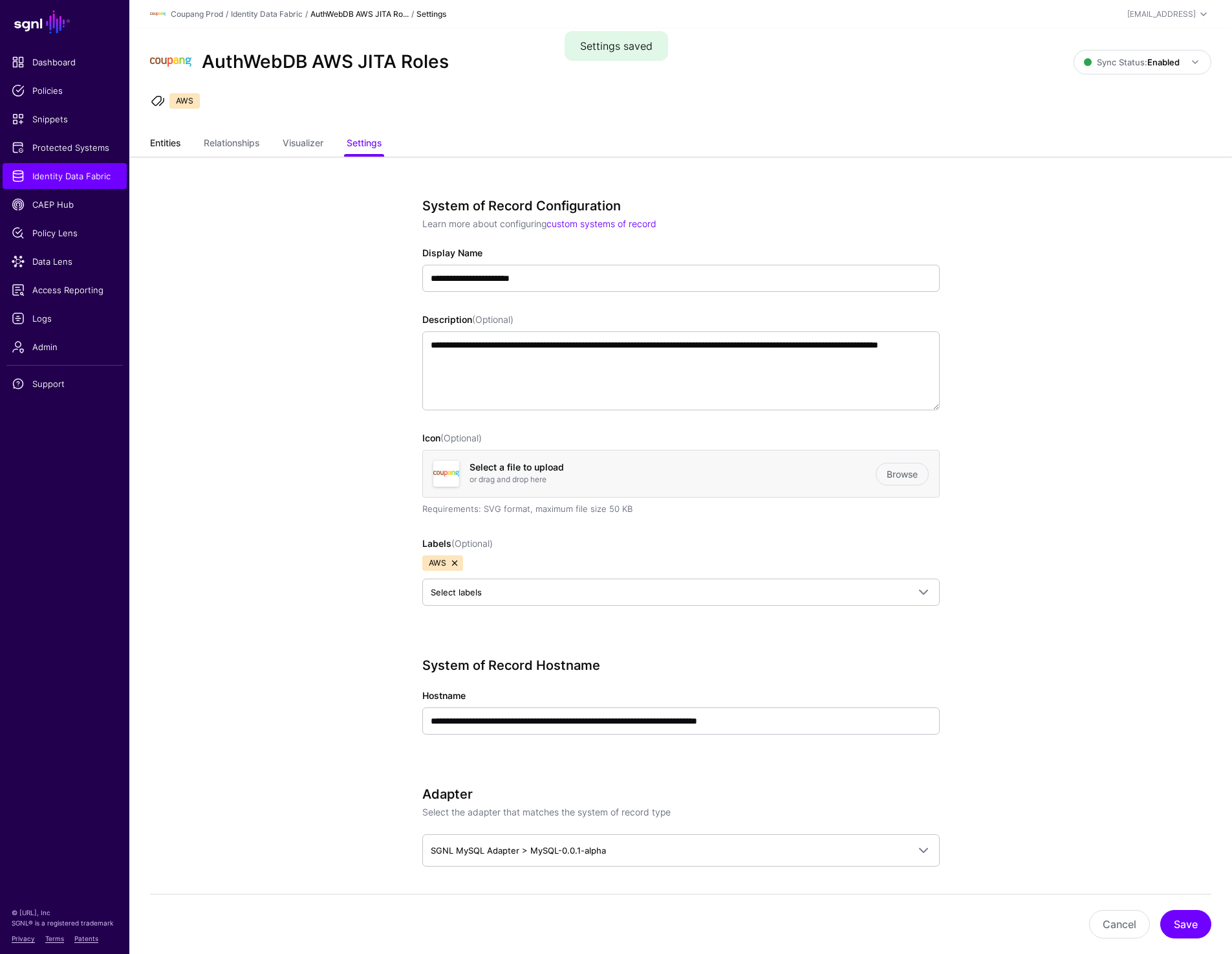
click at [157, 149] on link "Entities" at bounding box center [165, 145] width 30 height 25
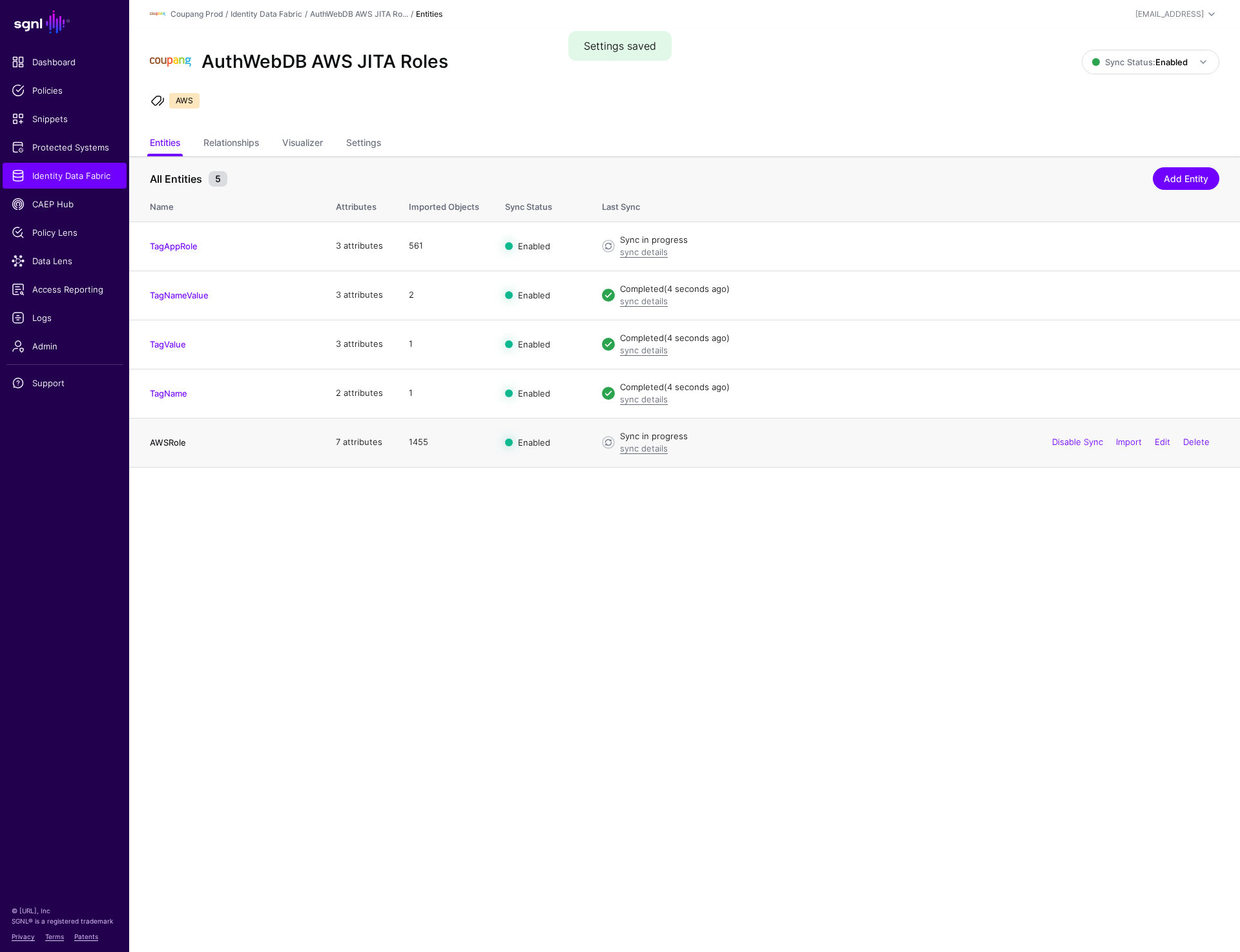
click at [165, 444] on link "AWSRole" at bounding box center [167, 443] width 36 height 11
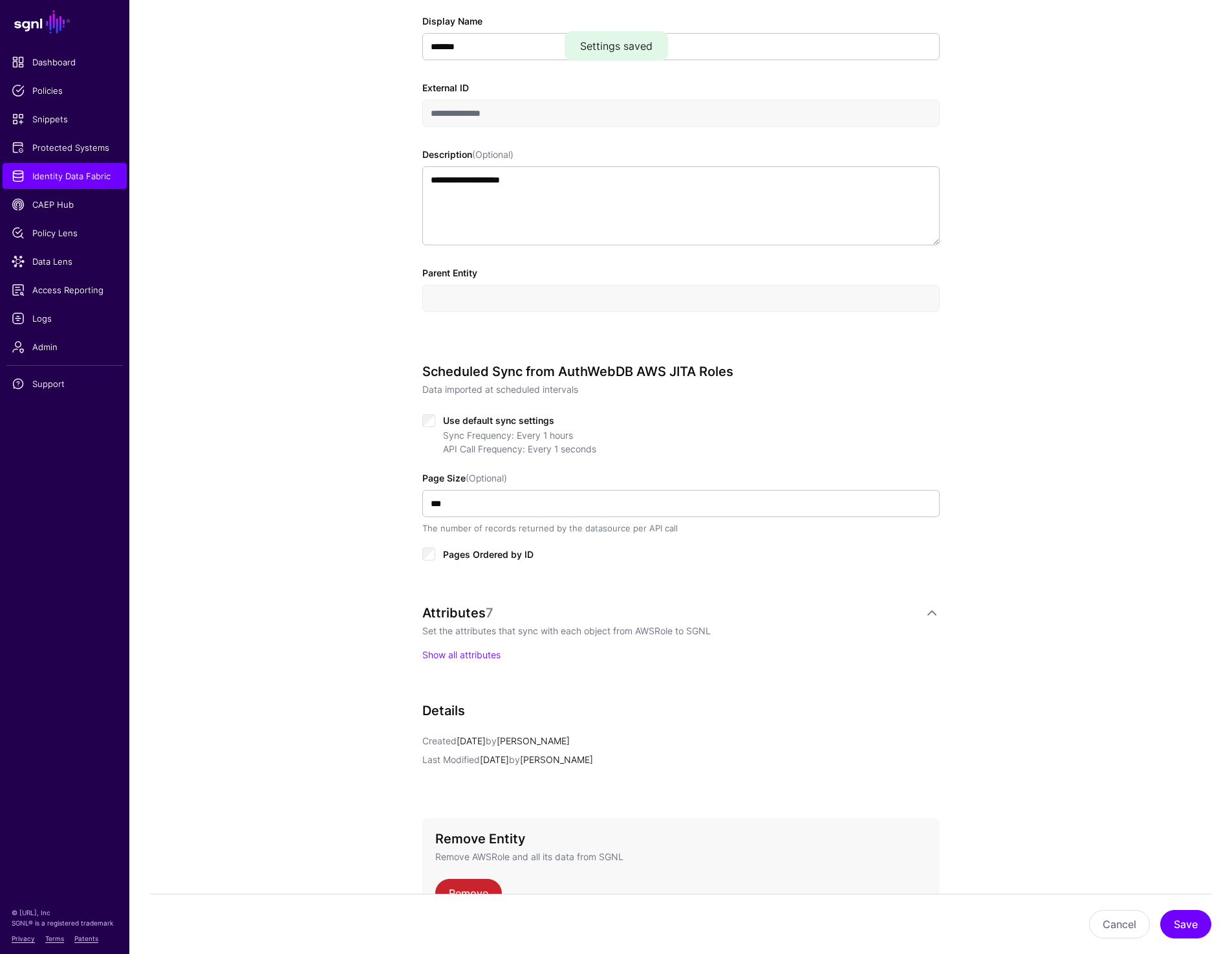
scroll to position [303, 0]
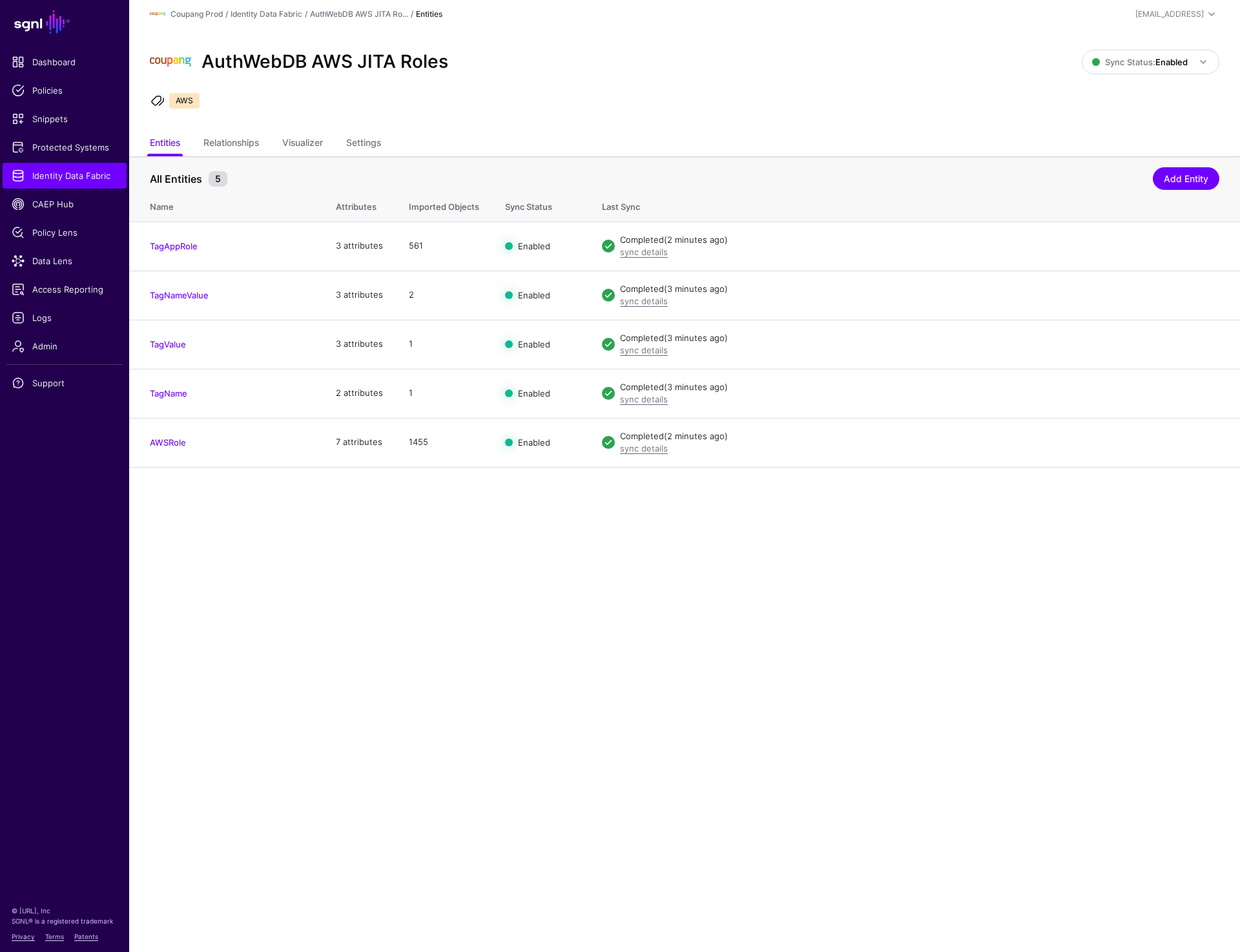
click at [561, 105] on ul "AWS" at bounding box center [685, 103] width 1074 height 19
click at [100, 172] on span "Identity Data Fabric" at bounding box center [64, 175] width 106 height 13
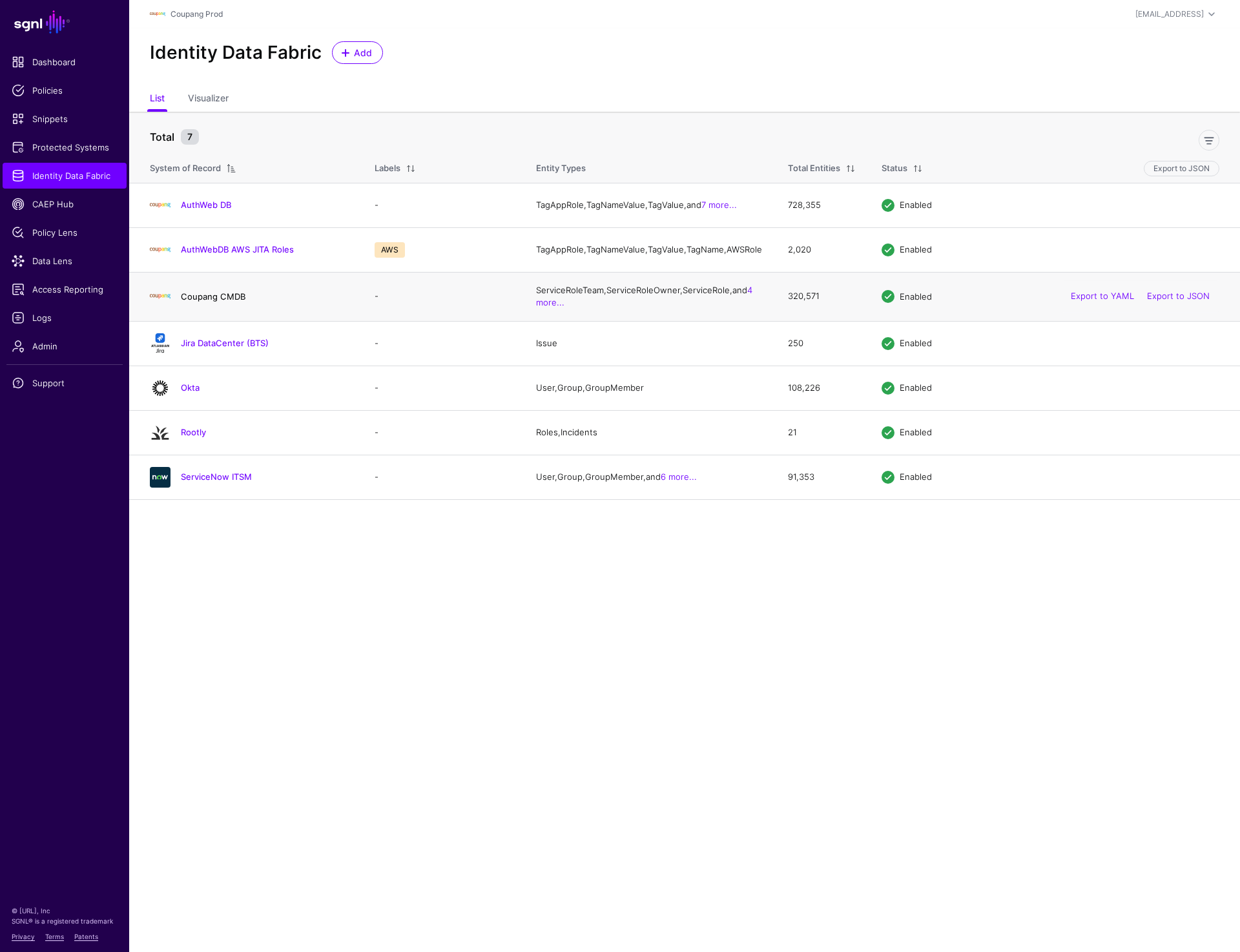
click at [208, 302] on link "Coupang CMDB" at bounding box center [212, 297] width 64 height 11
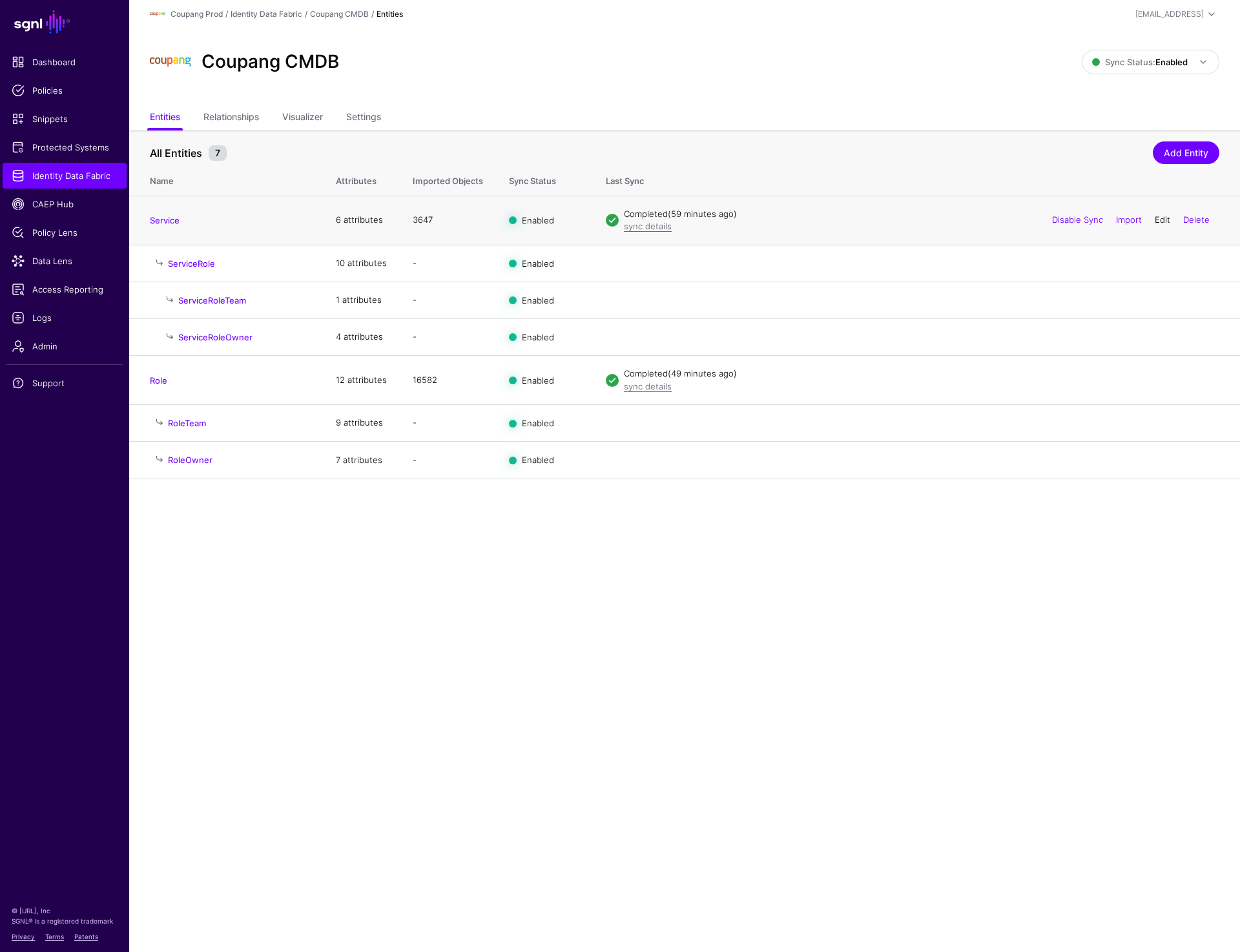
click at [1163, 220] on link "Edit" at bounding box center [1163, 220] width 16 height 11
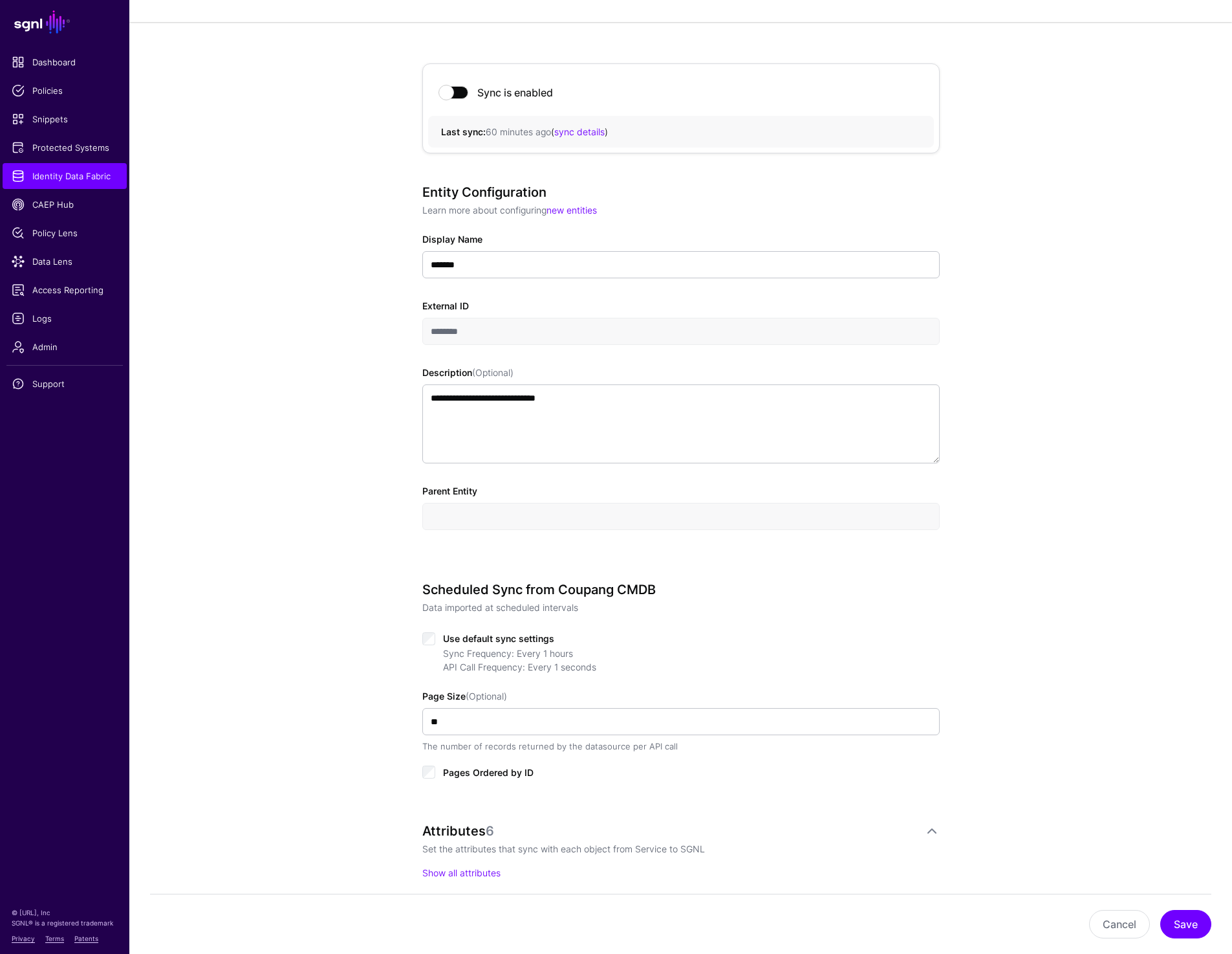
scroll to position [86, 0]
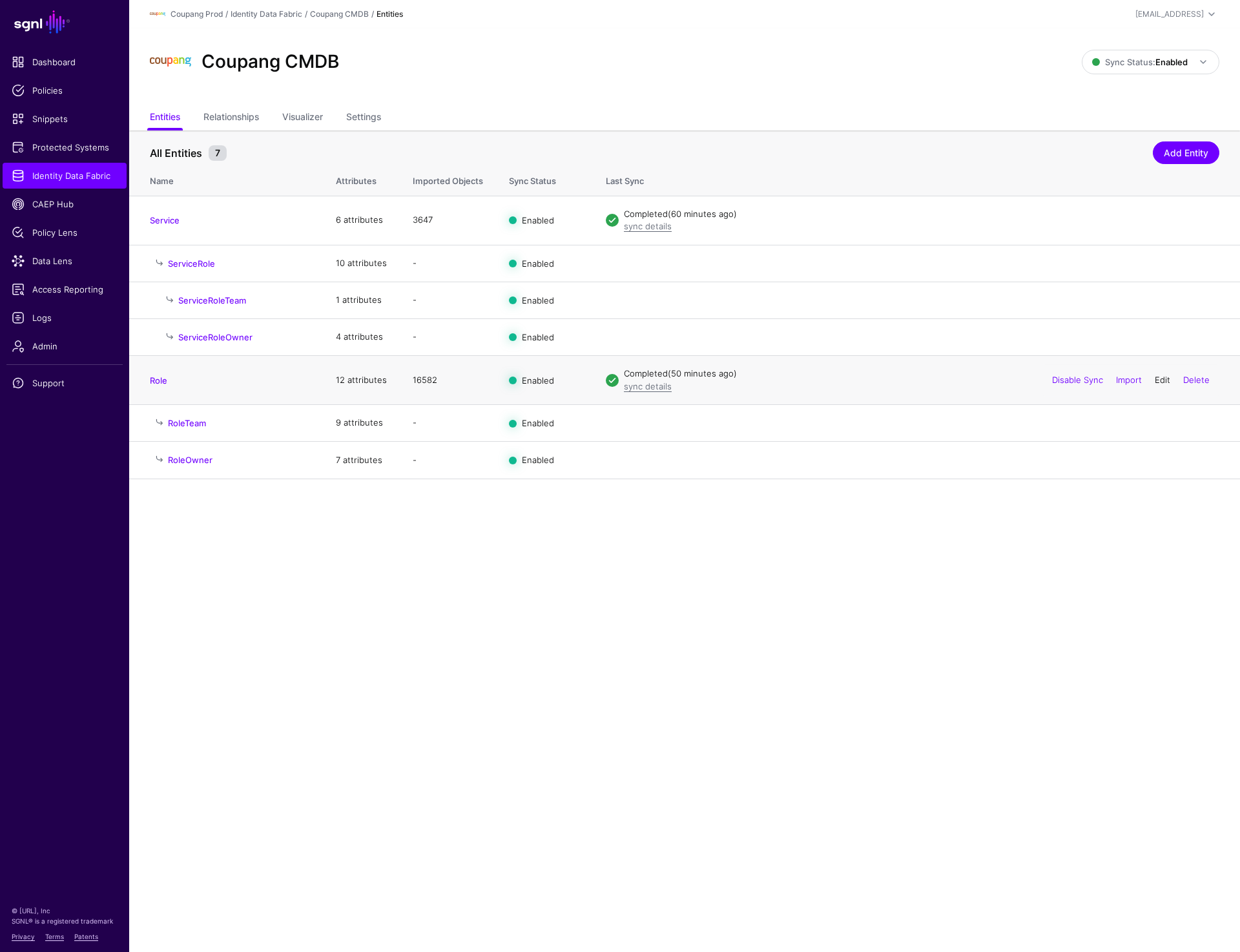
click at [1159, 377] on link "Edit" at bounding box center [1163, 380] width 16 height 11
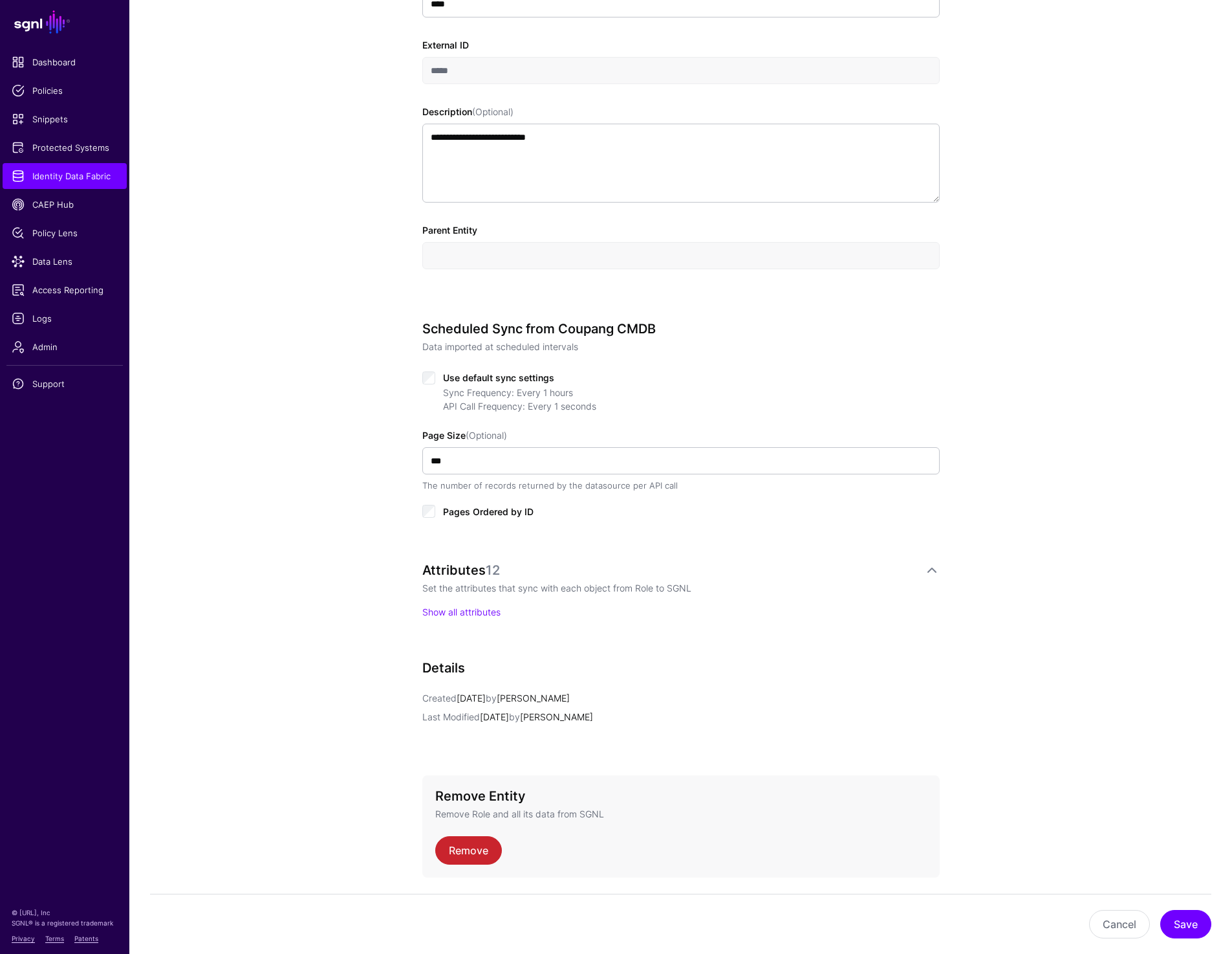
scroll to position [387, 0]
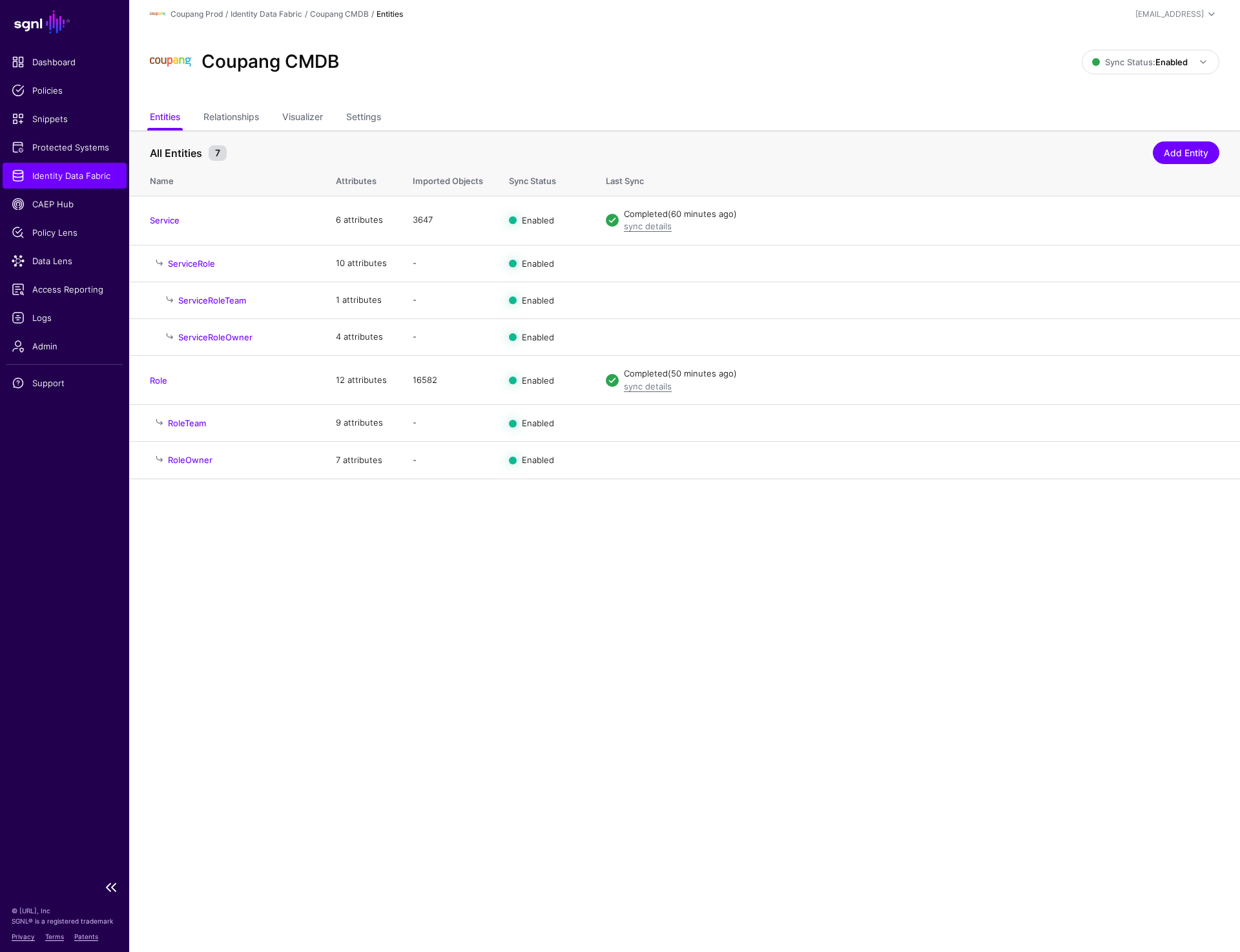
click at [65, 179] on span "Identity Data Fabric" at bounding box center [64, 175] width 106 height 13
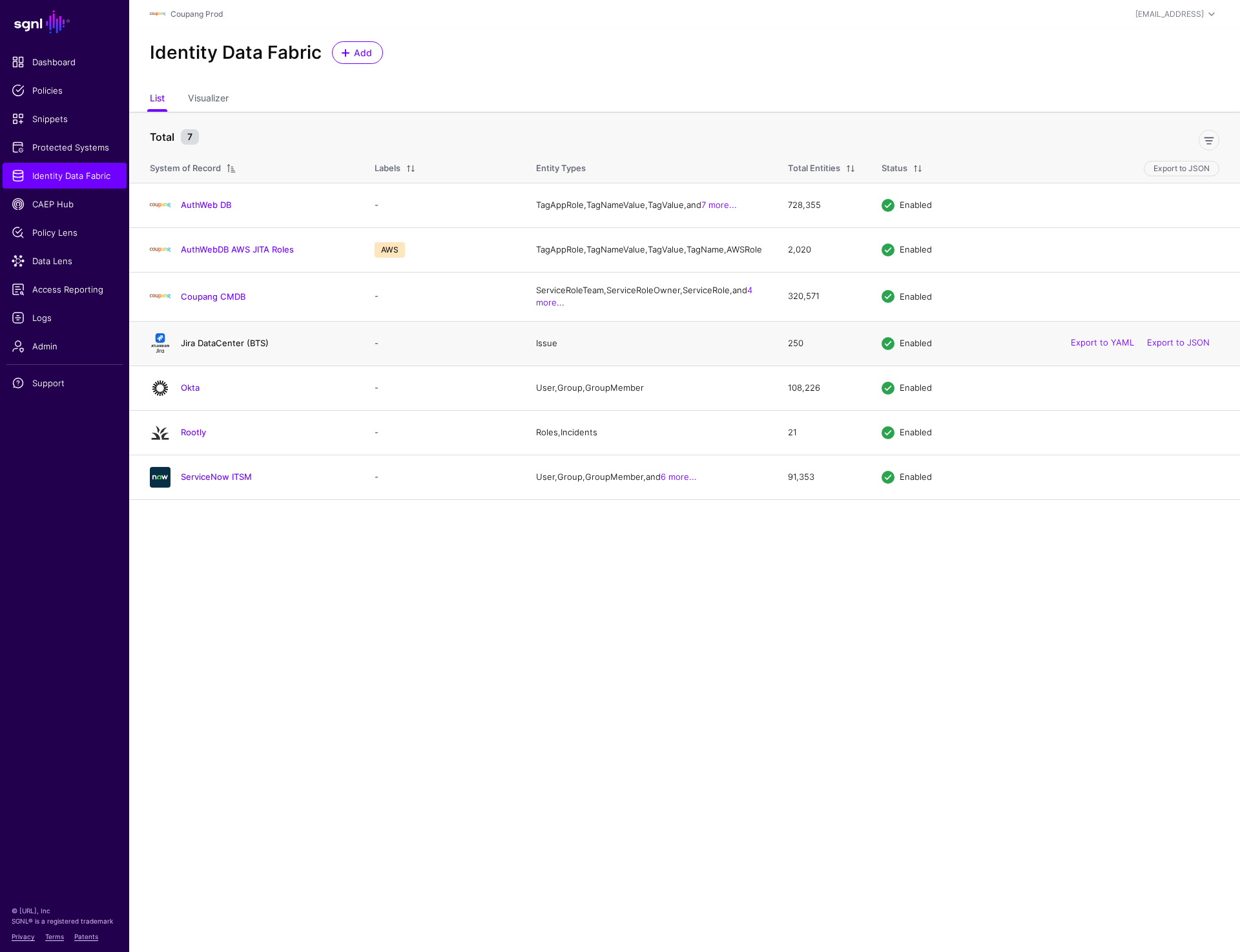
click at [227, 348] on link "Jira DataCenter (BTS)" at bounding box center [224, 343] width 88 height 11
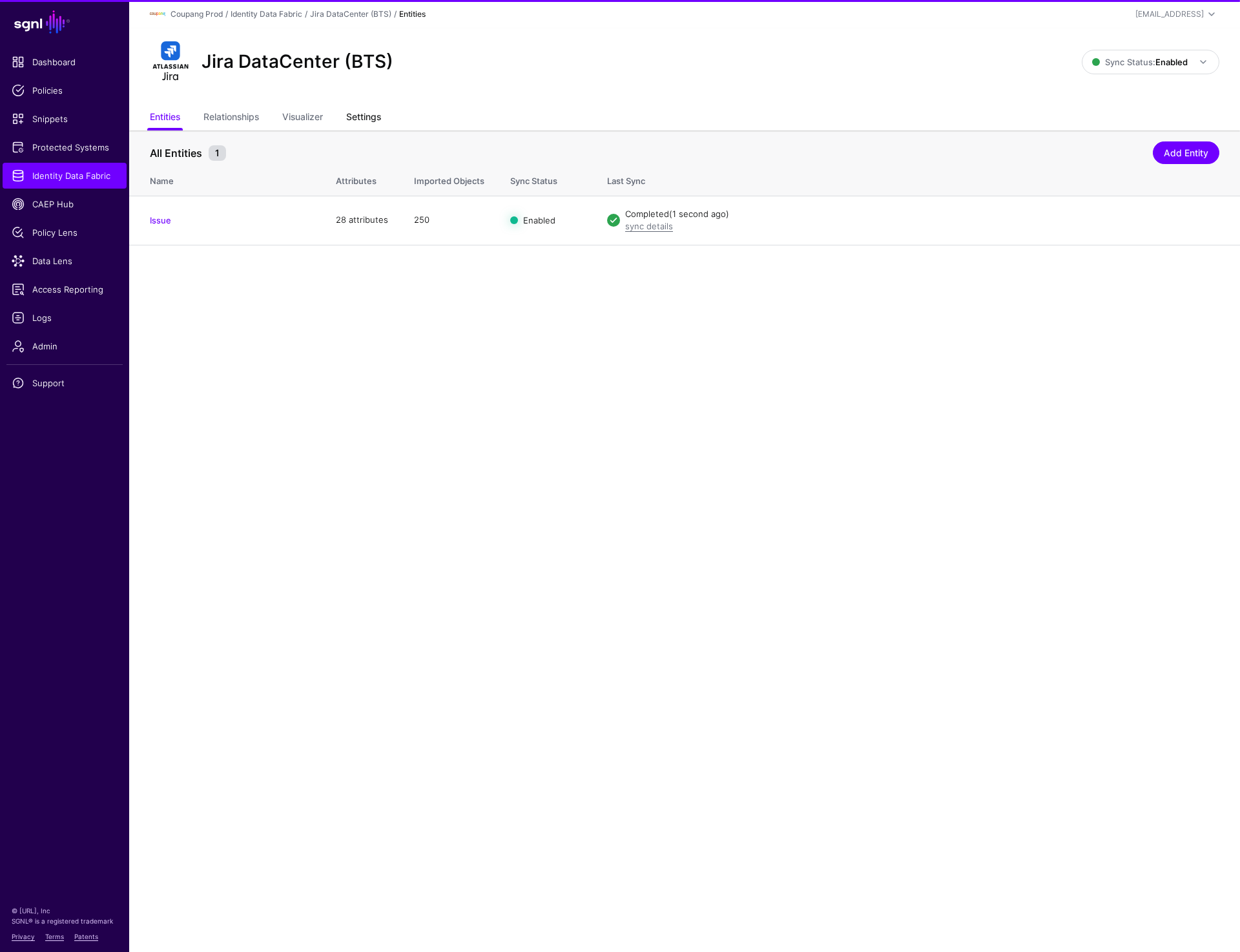
click at [368, 119] on link "Settings" at bounding box center [363, 118] width 35 height 25
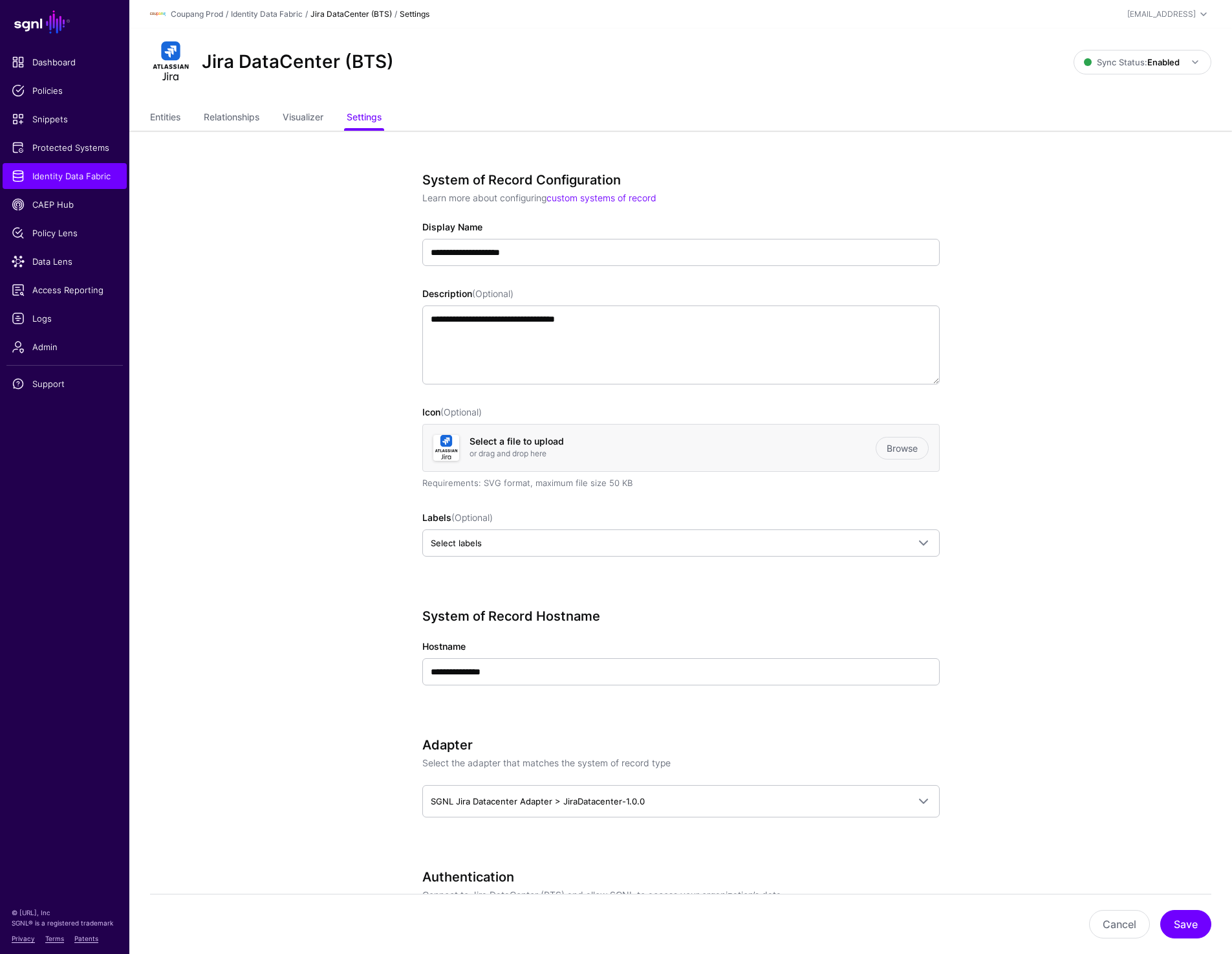
click at [185, 114] on ul "Entities Relationships Visualizer Settings" at bounding box center [680, 118] width 1061 height 25
click at [167, 114] on link "Entities" at bounding box center [165, 118] width 30 height 25
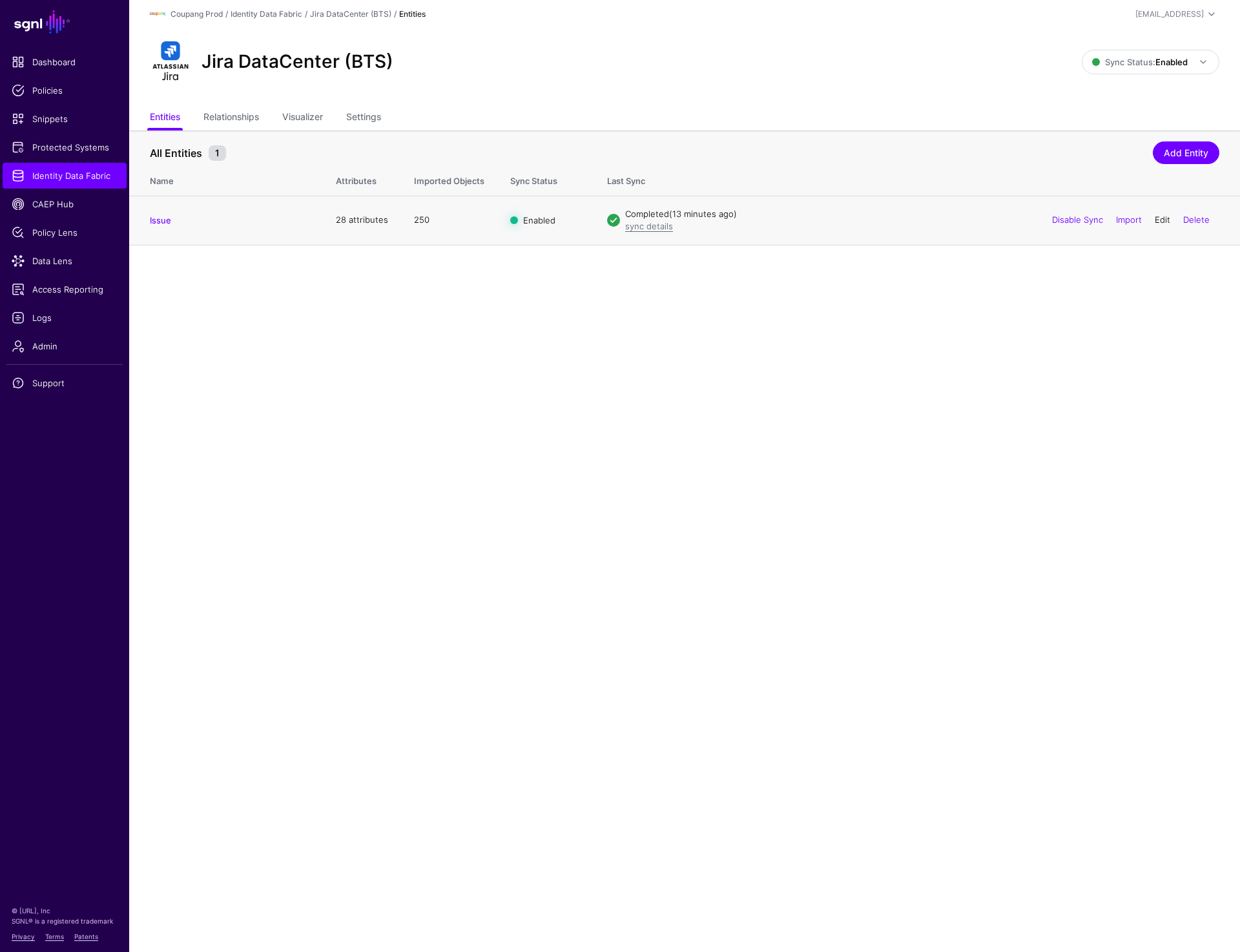
click at [1159, 220] on link "Edit" at bounding box center [1163, 220] width 16 height 11
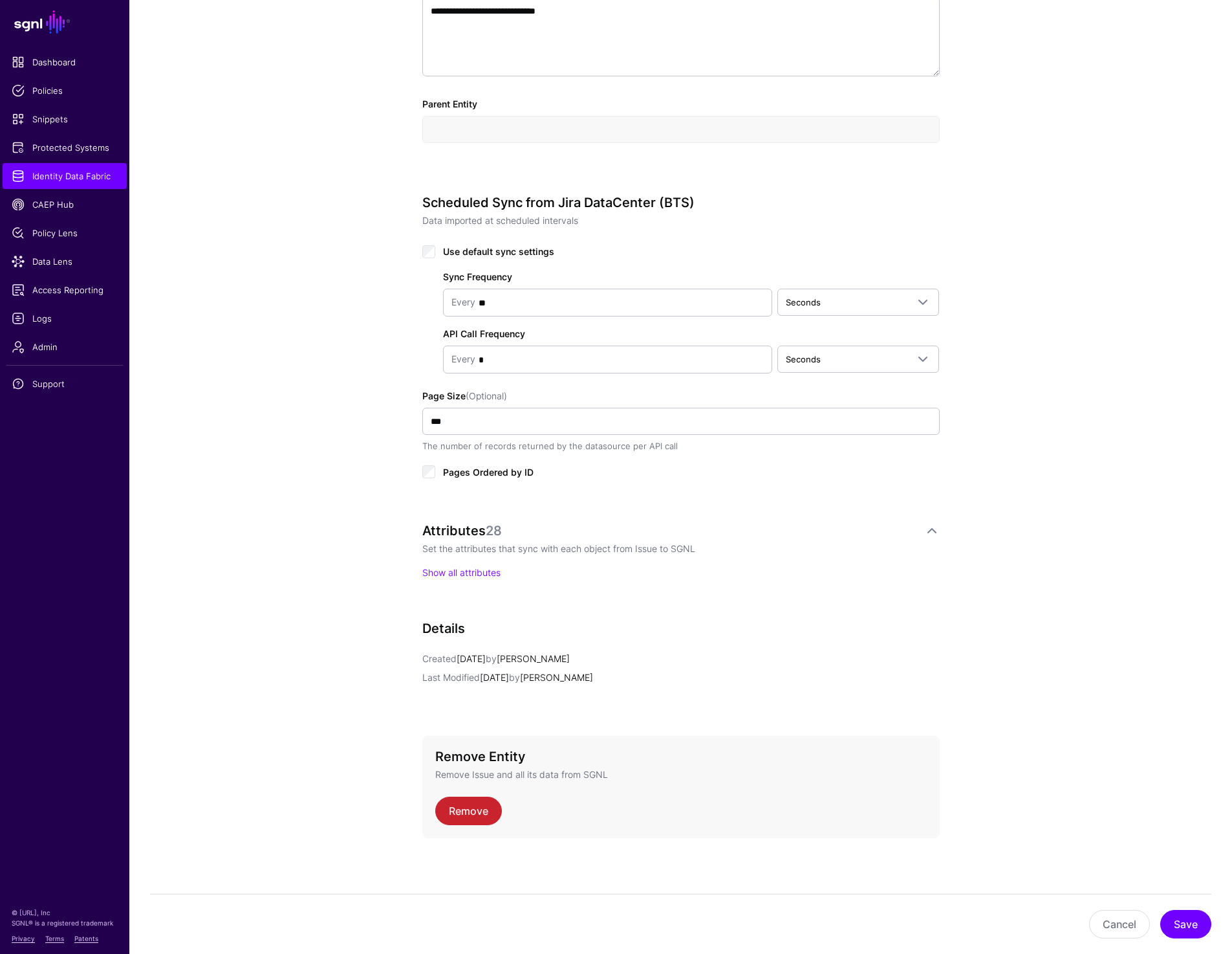
scroll to position [473, 0]
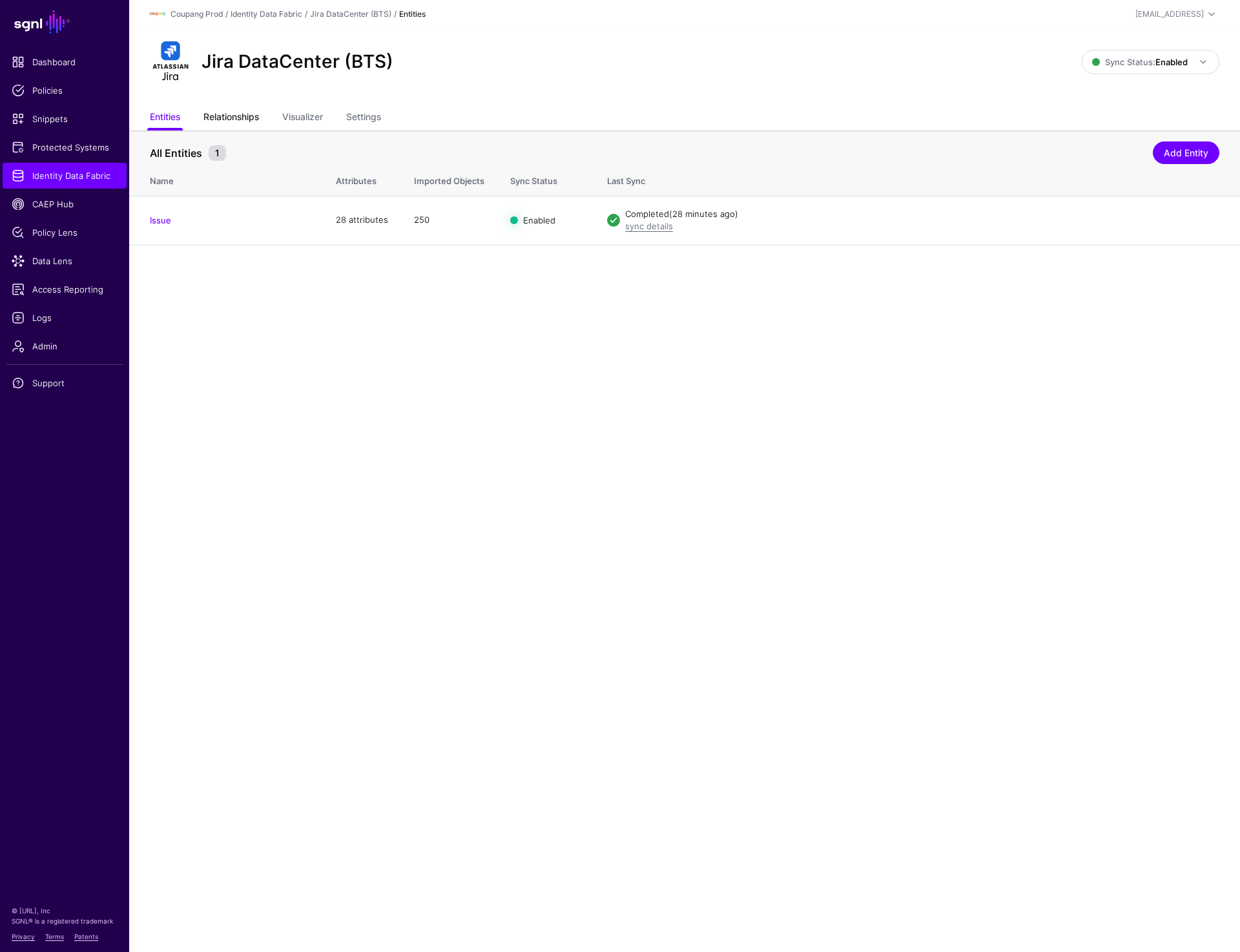
click at [245, 108] on link "Relationships" at bounding box center [231, 118] width 55 height 25
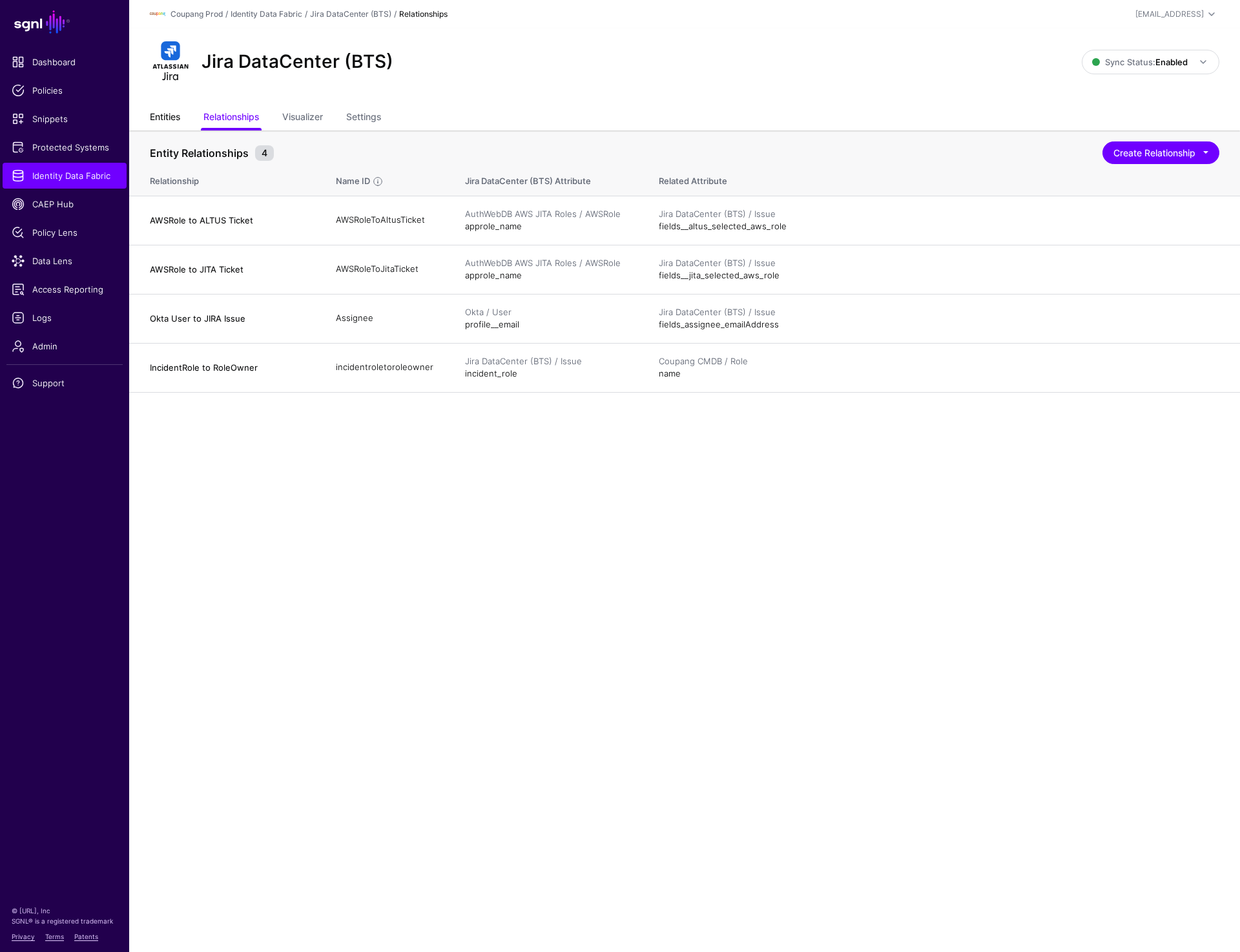
click at [176, 120] on link "Entities" at bounding box center [165, 118] width 30 height 25
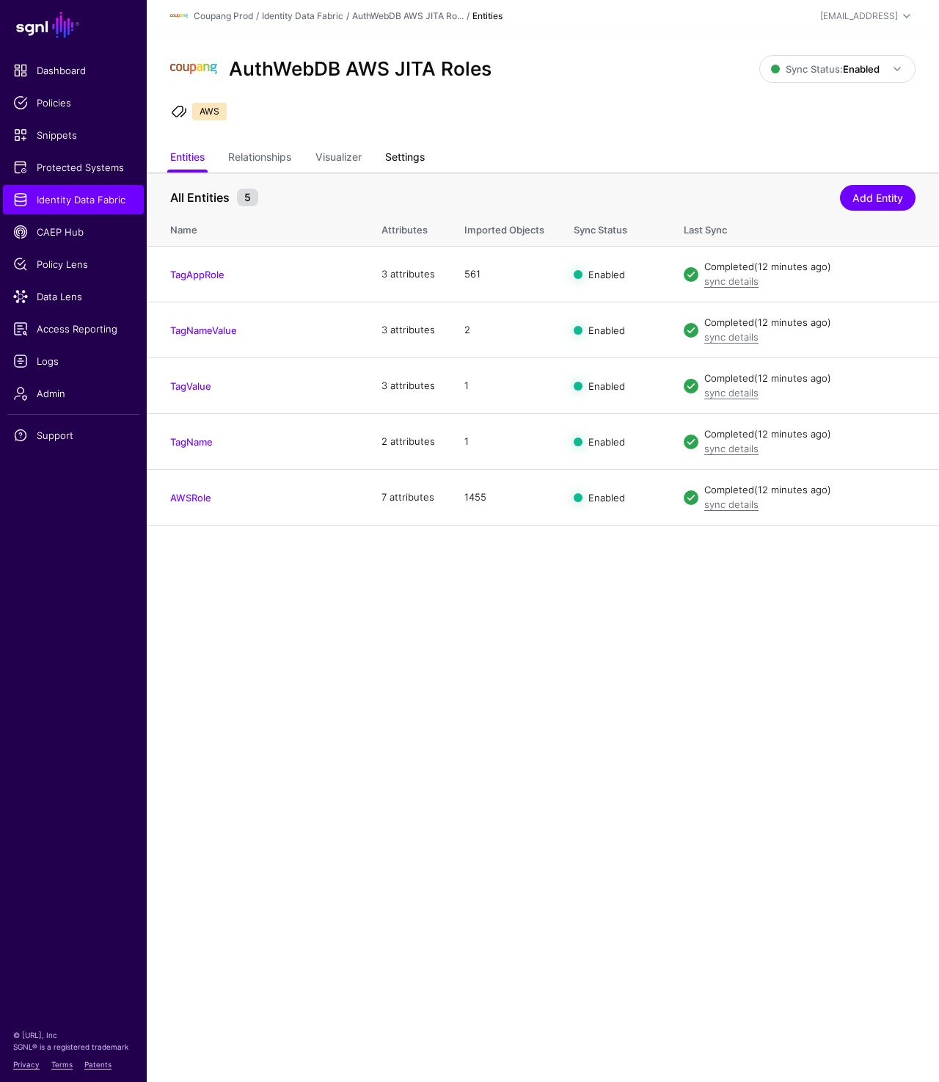
click at [410, 150] on link "Settings" at bounding box center [405, 159] width 40 height 28
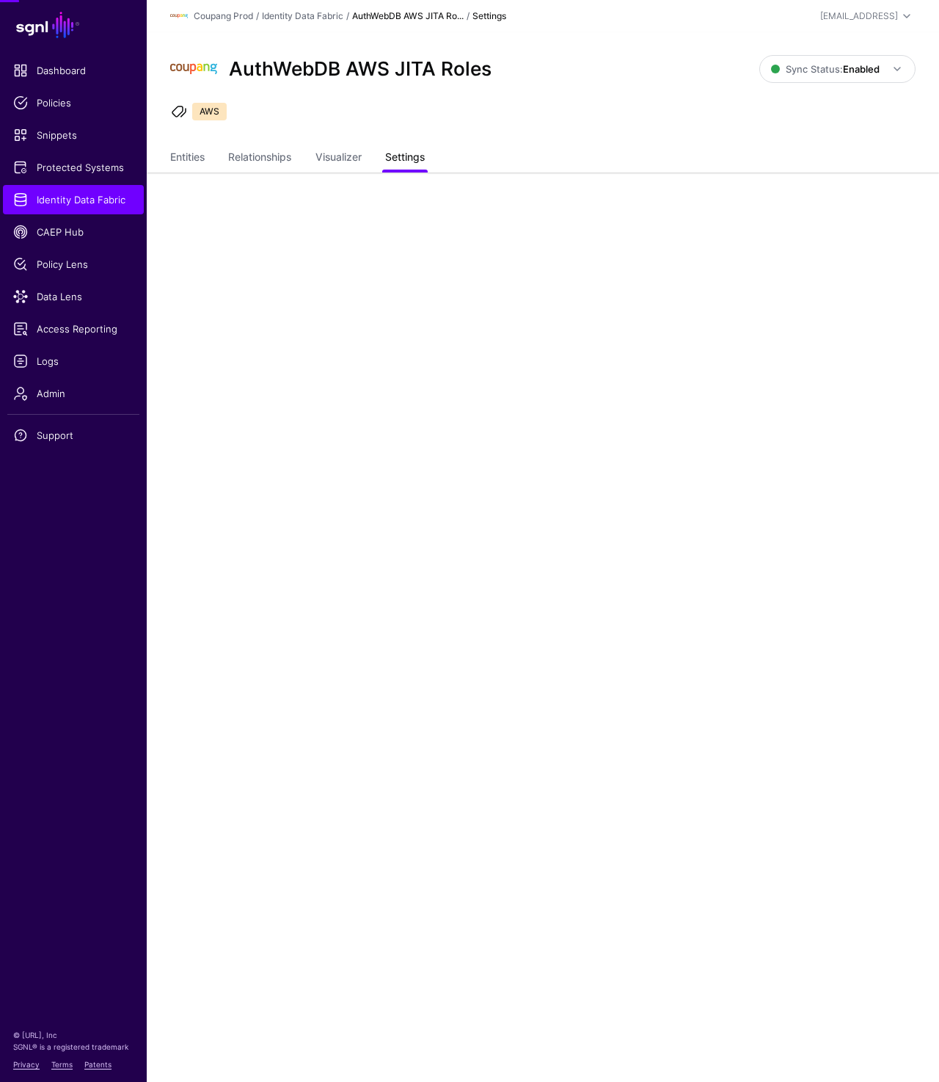
click at [410, 150] on link "Settings" at bounding box center [405, 159] width 40 height 28
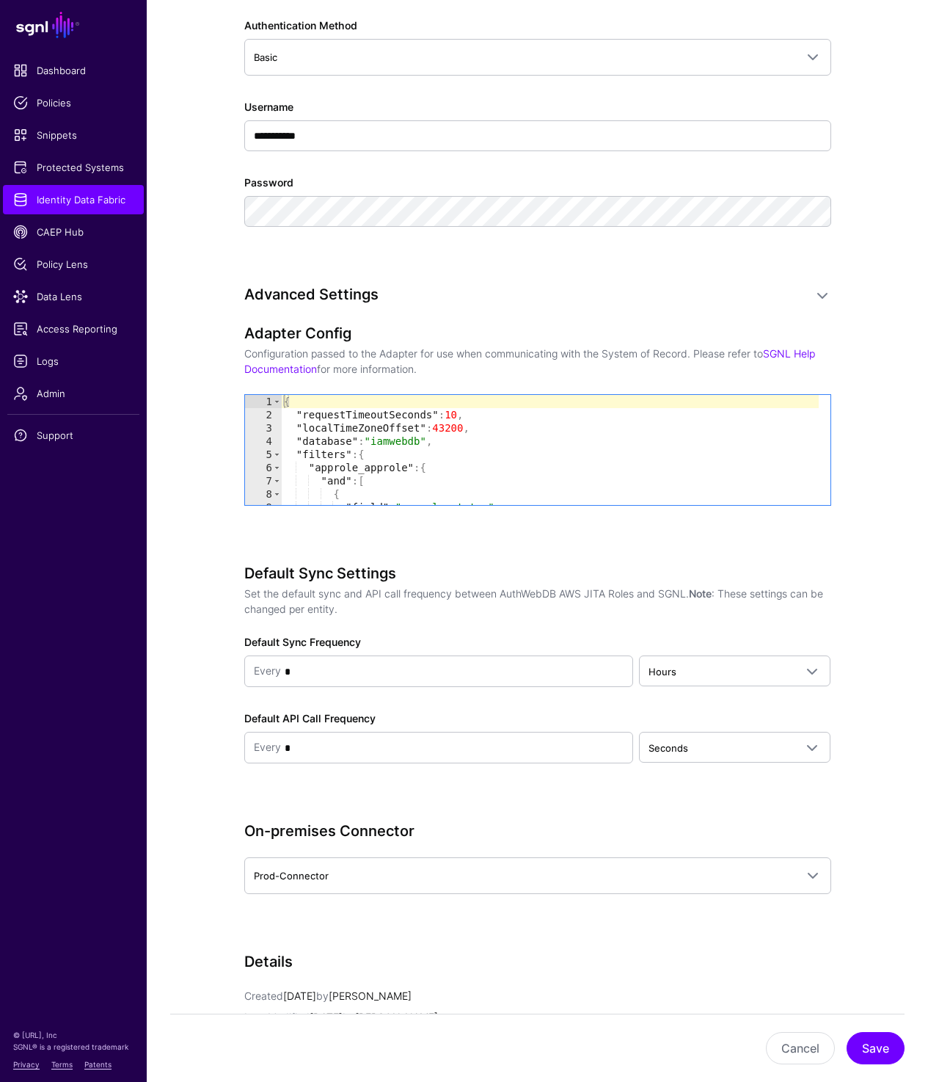
scroll to position [1066, 0]
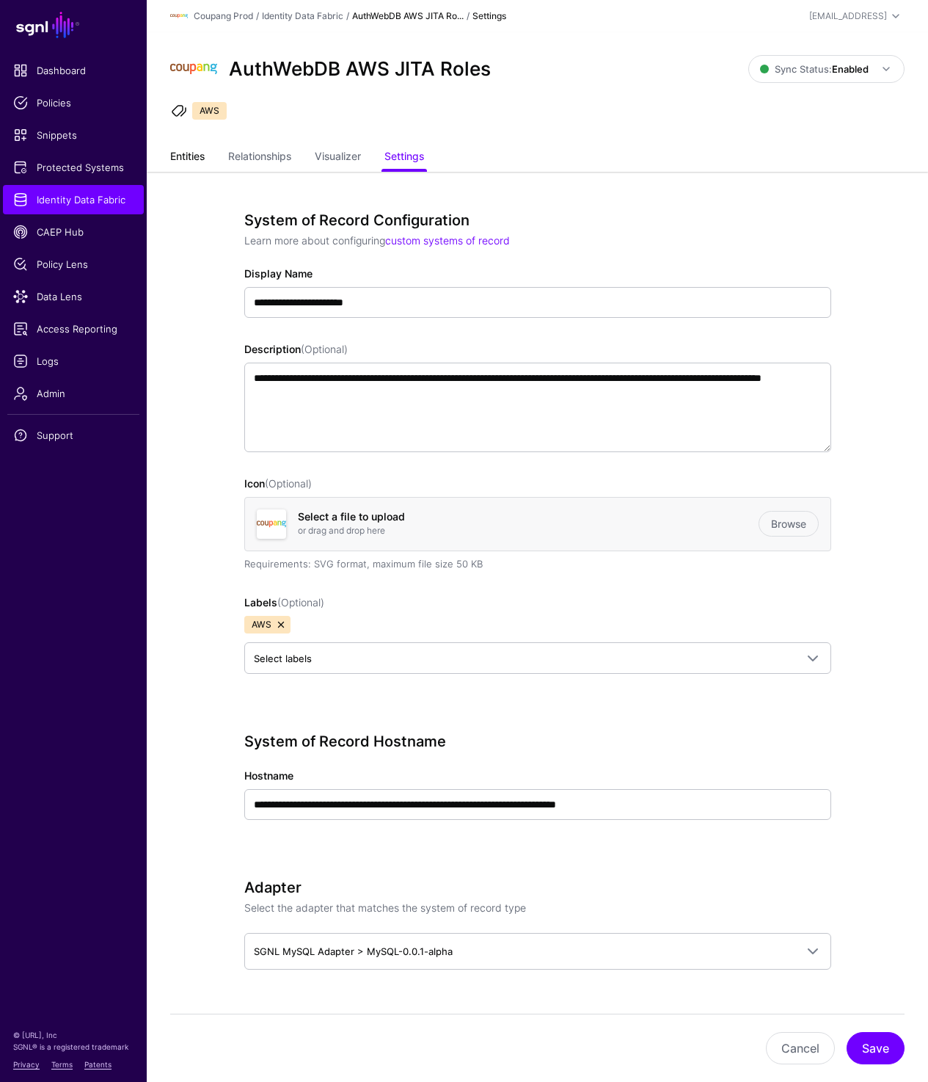
click at [186, 156] on link "Entities" at bounding box center [187, 158] width 34 height 28
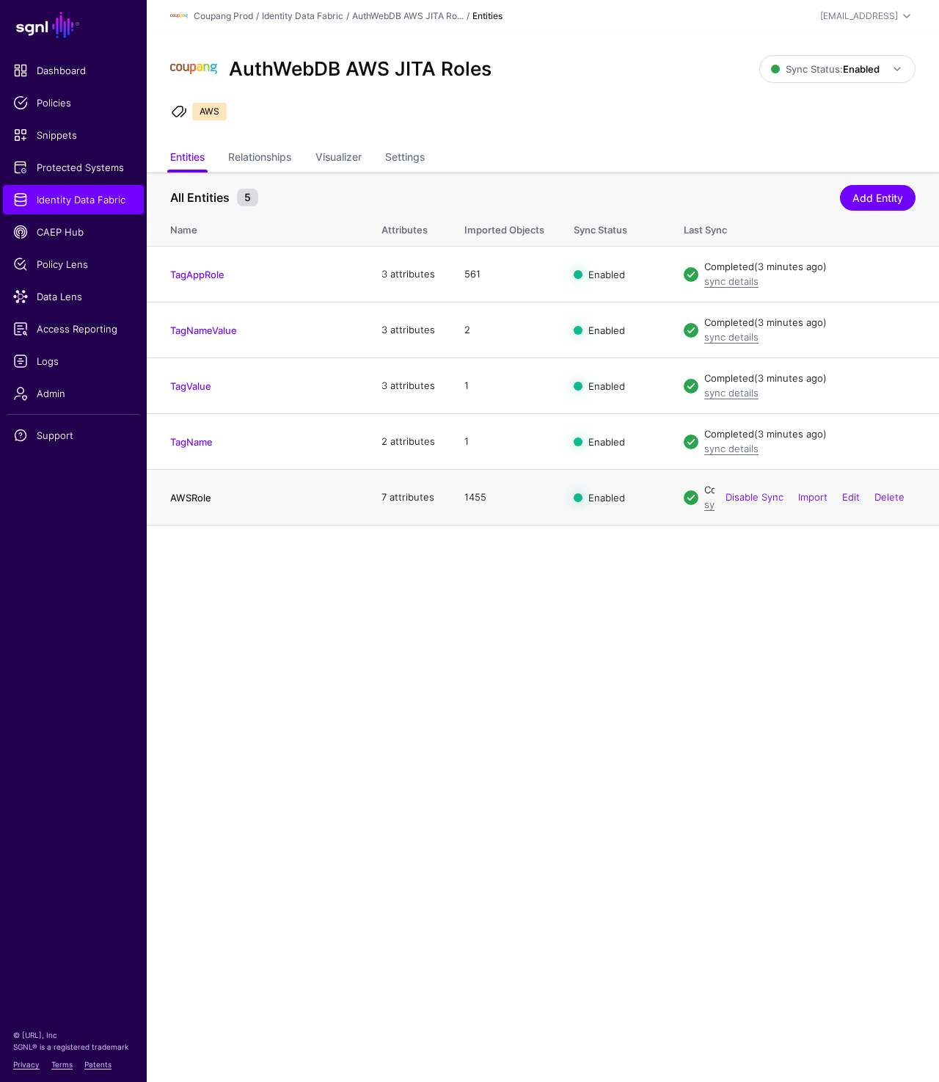
click at [185, 495] on link "AWSRole" at bounding box center [190, 498] width 41 height 12
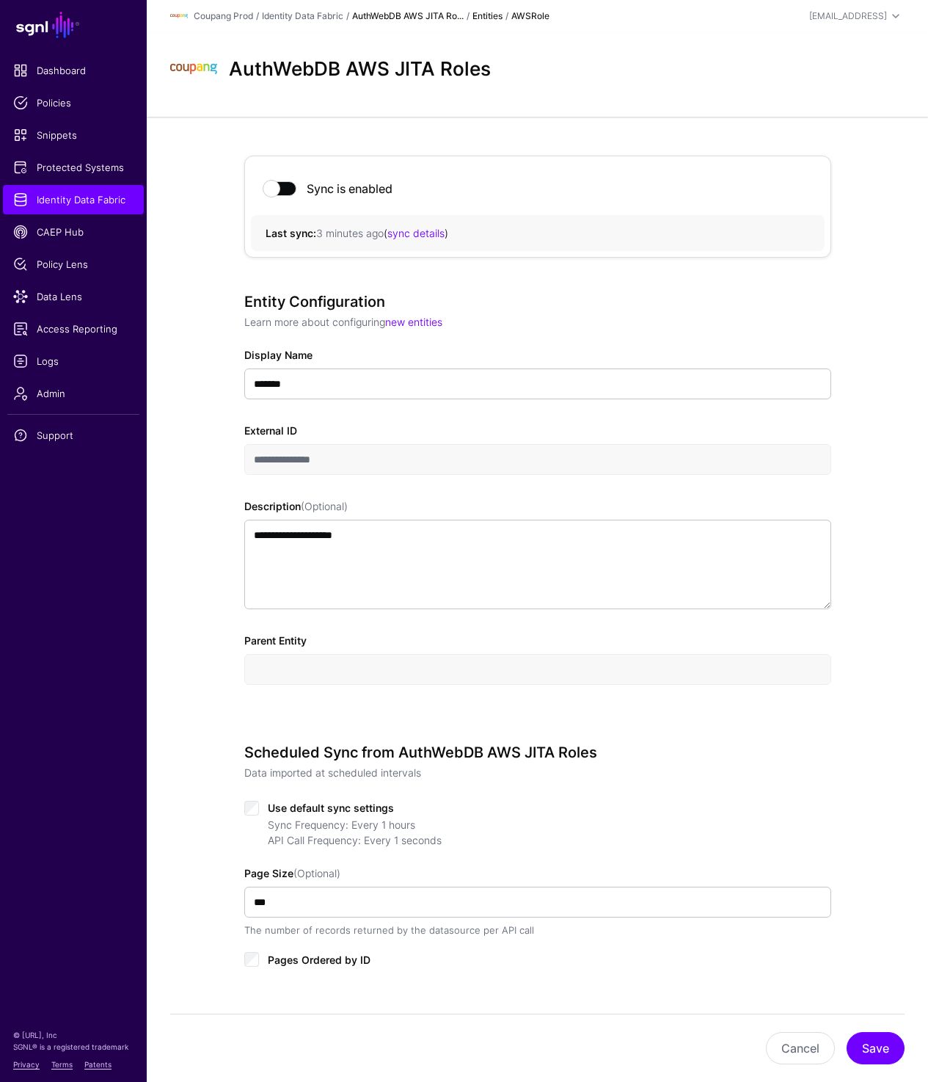
click at [389, 15] on link "AuthWebDB AWS JITA Ro..." at bounding box center [408, 15] width 112 height 11
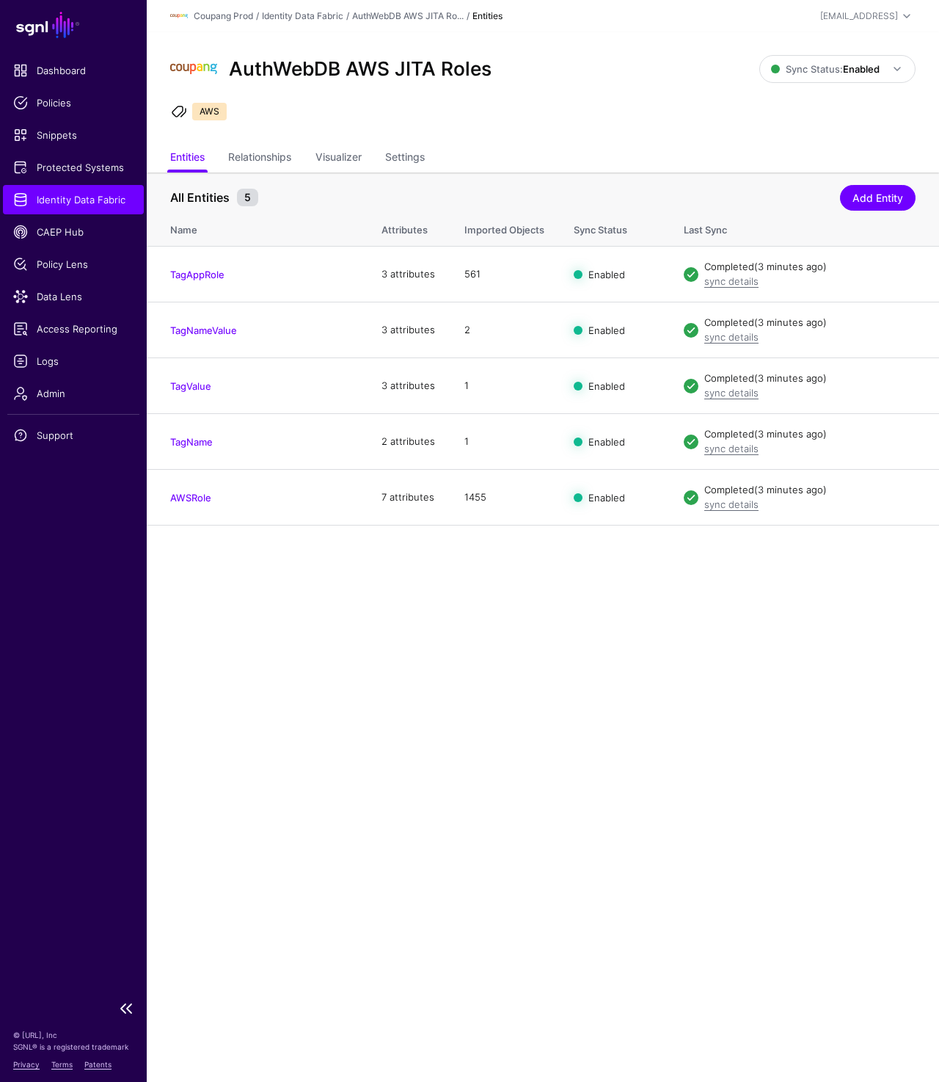
click at [90, 196] on span "Identity Data Fabric" at bounding box center [73, 199] width 120 height 15
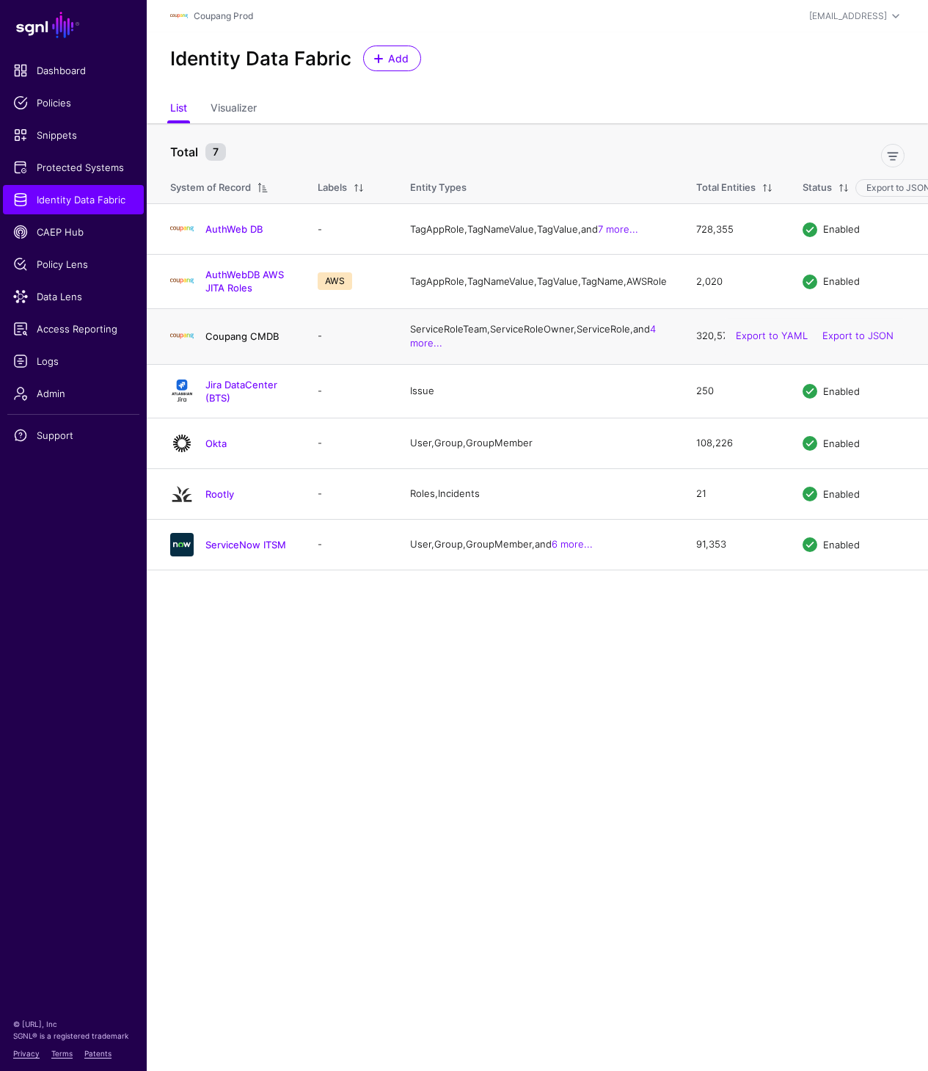
click at [241, 342] on link "Coupang CMDB" at bounding box center [241, 336] width 73 height 12
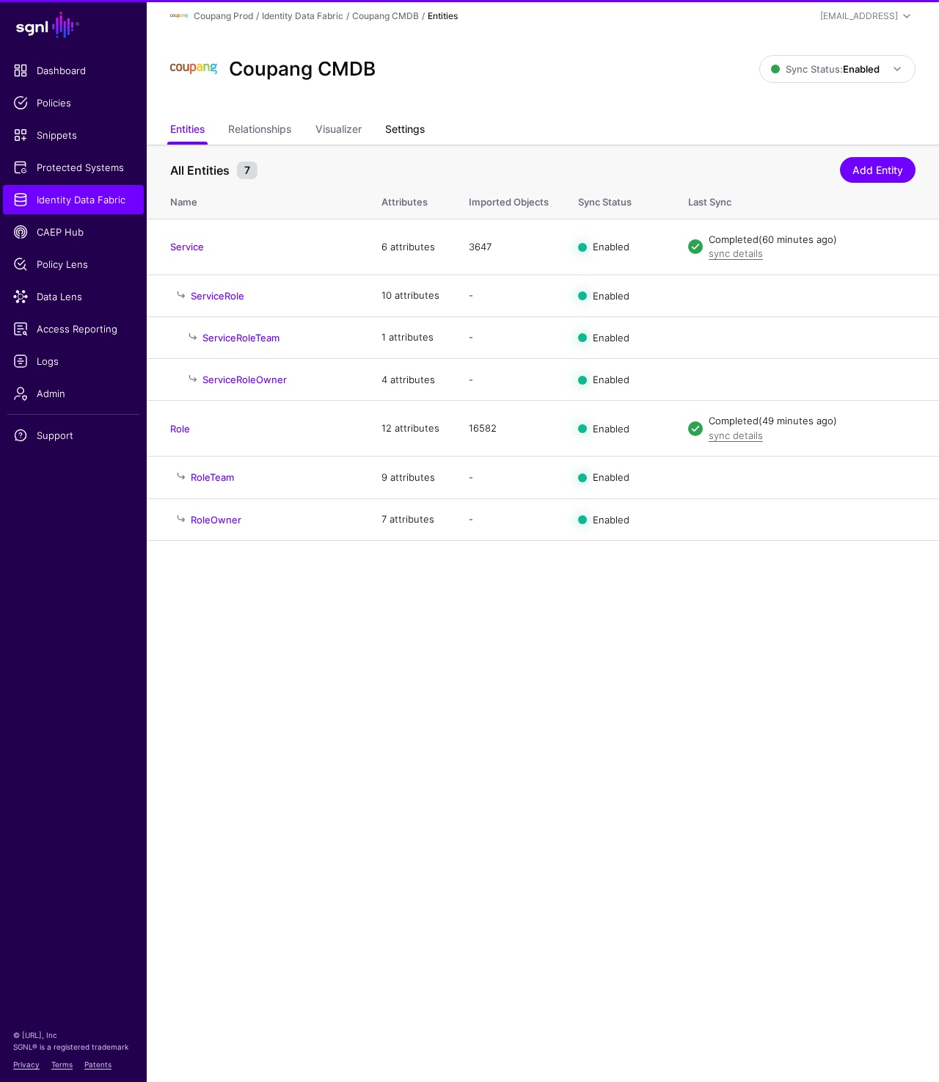
click at [410, 128] on link "Settings" at bounding box center [405, 131] width 40 height 28
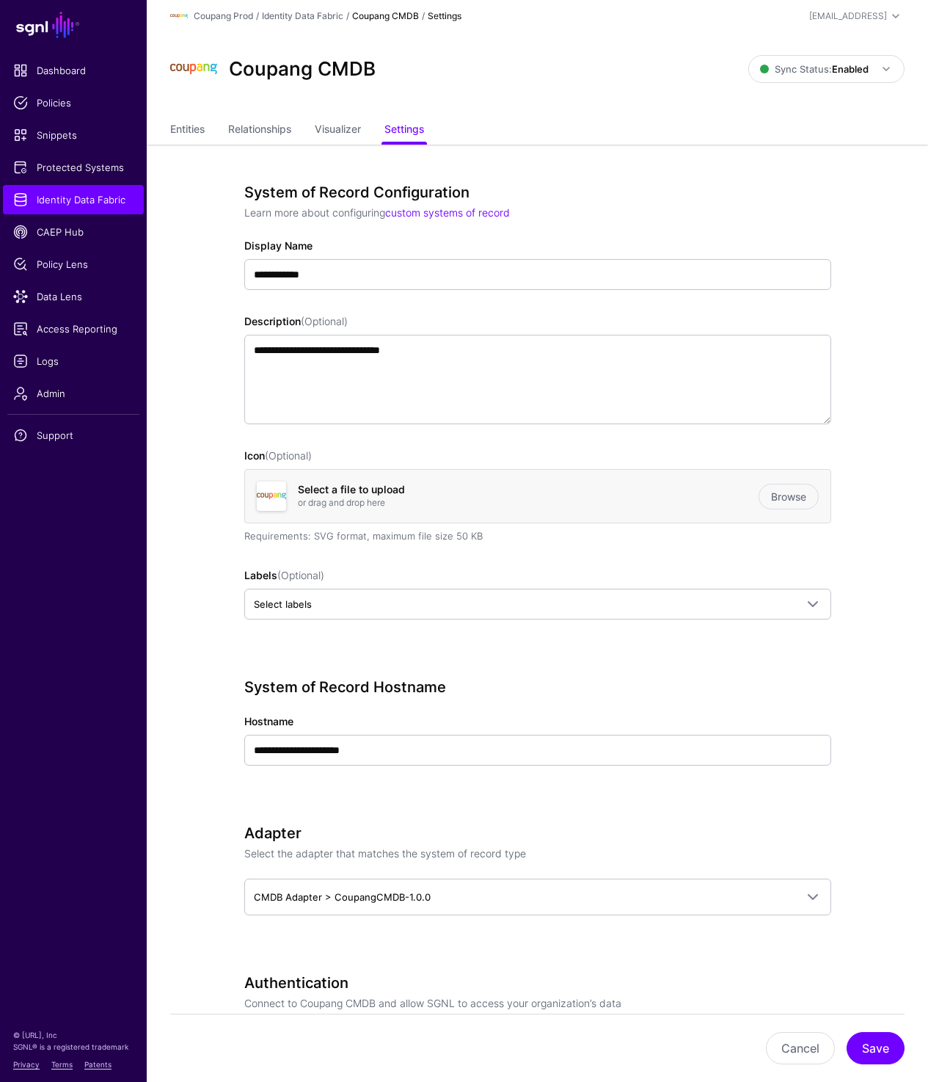
click at [316, 7] on div "Coupang Prod / Identity Data Fabric / Coupang CMDB / Settings" at bounding box center [414, 16] width 489 height 18
click at [312, 12] on link "Identity Data Fabric" at bounding box center [302, 15] width 81 height 11
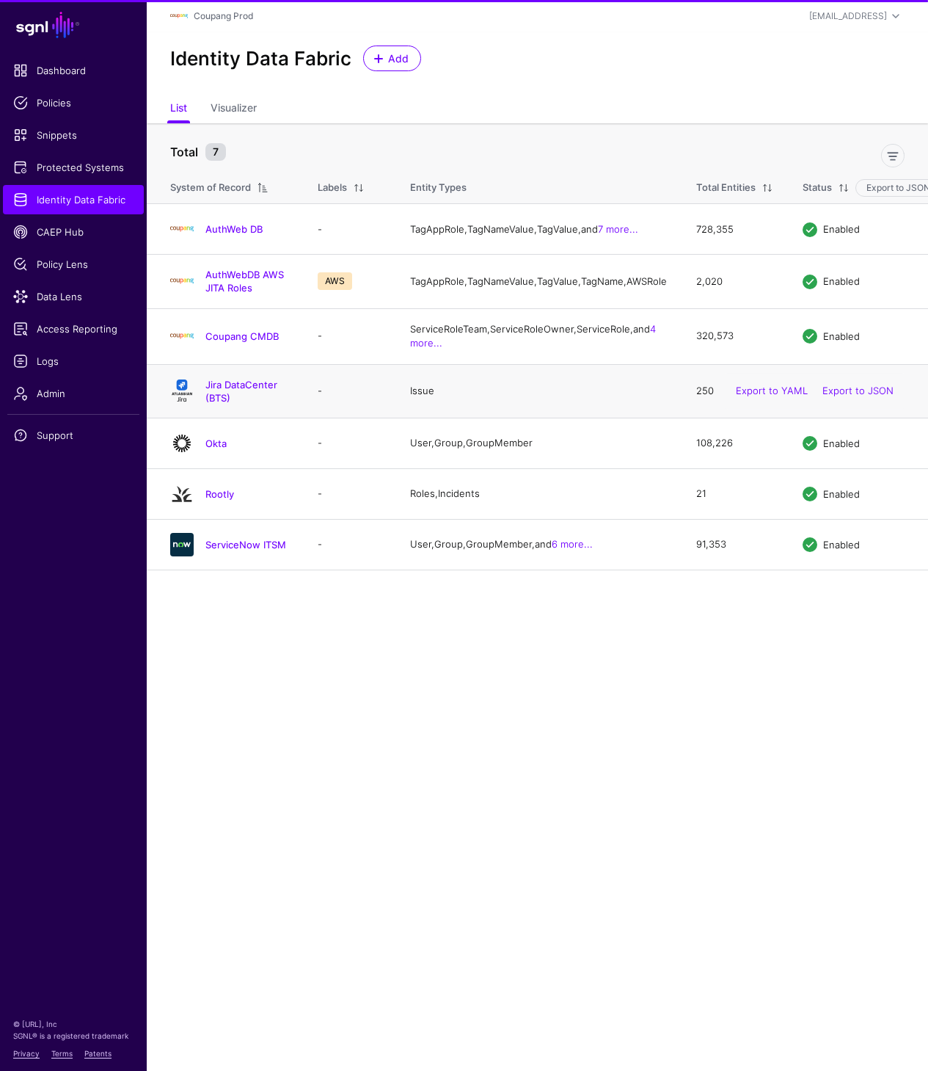
click at [223, 404] on h4 "Jira DataCenter (BTS)" at bounding box center [246, 391] width 83 height 26
click at [230, 404] on link "Jira DataCenter (BTS)" at bounding box center [241, 391] width 72 height 25
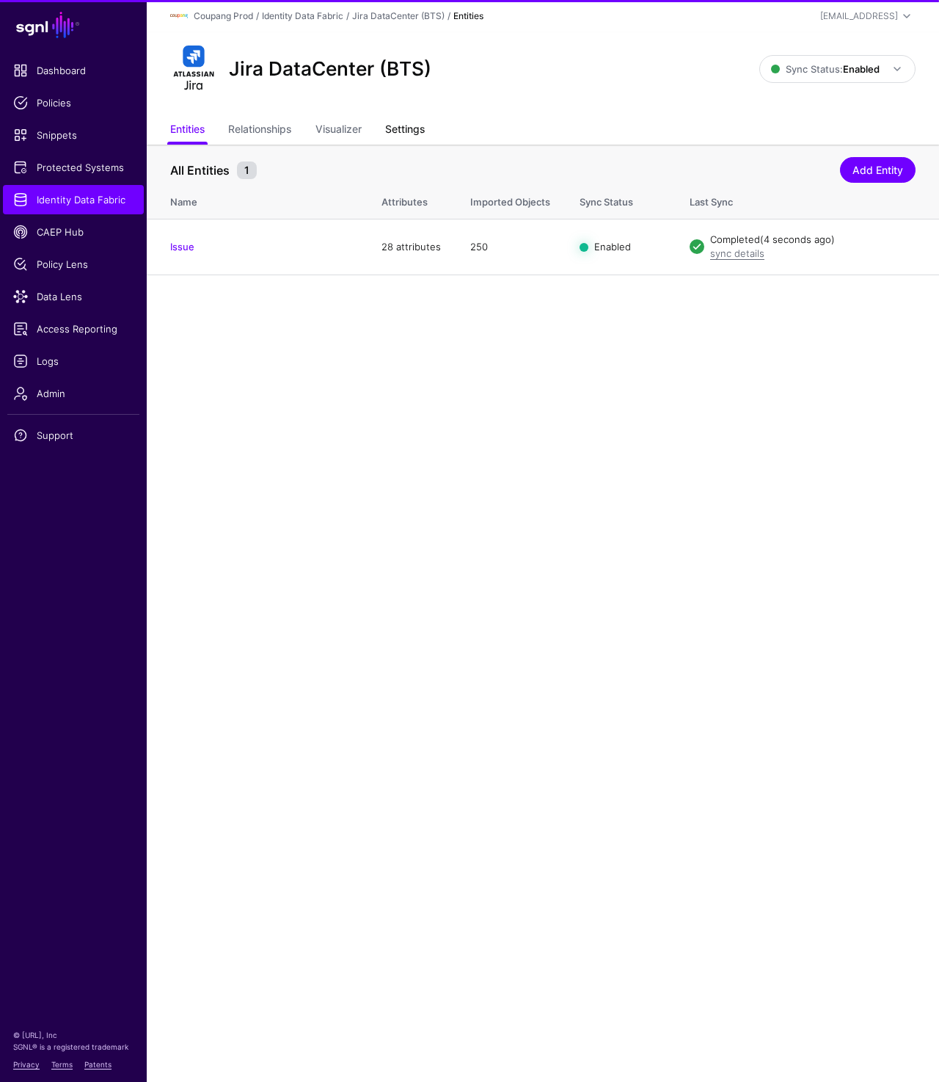
click at [411, 128] on link "Settings" at bounding box center [405, 131] width 40 height 28
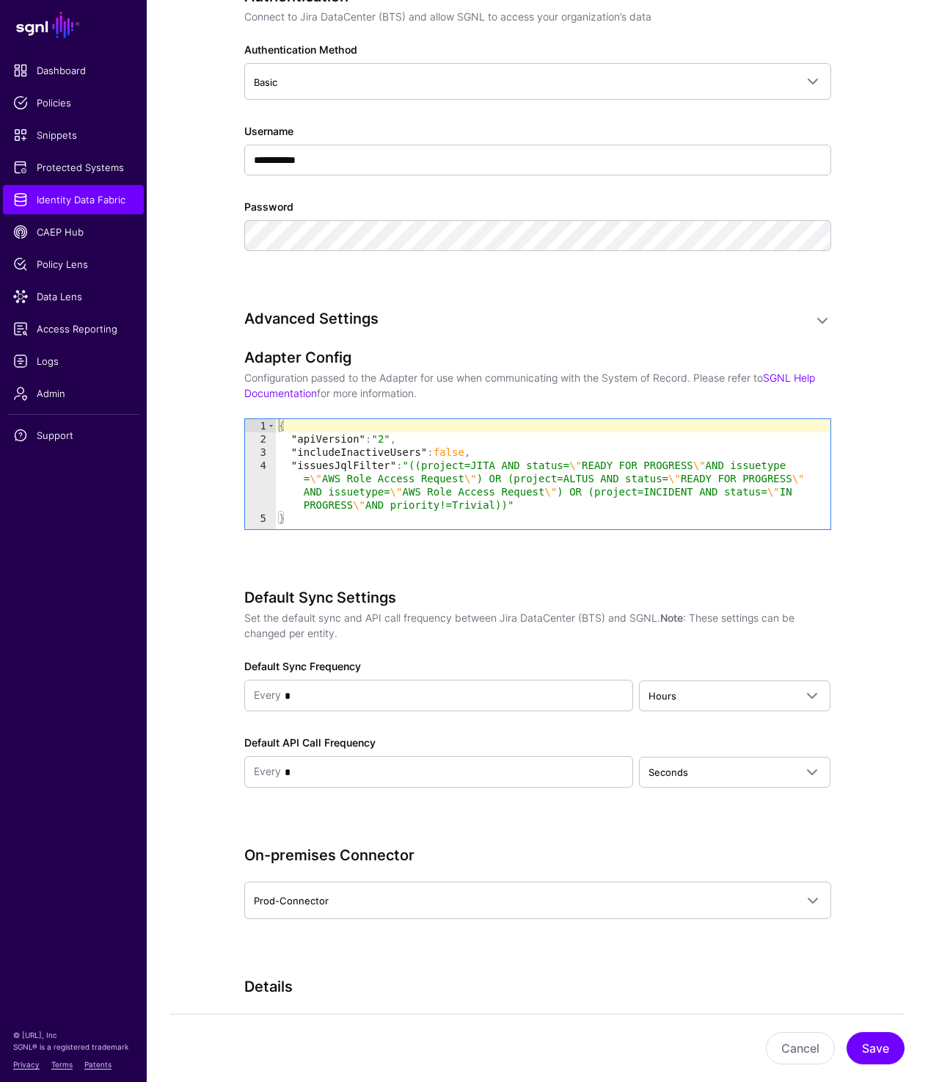
scroll to position [987, 0]
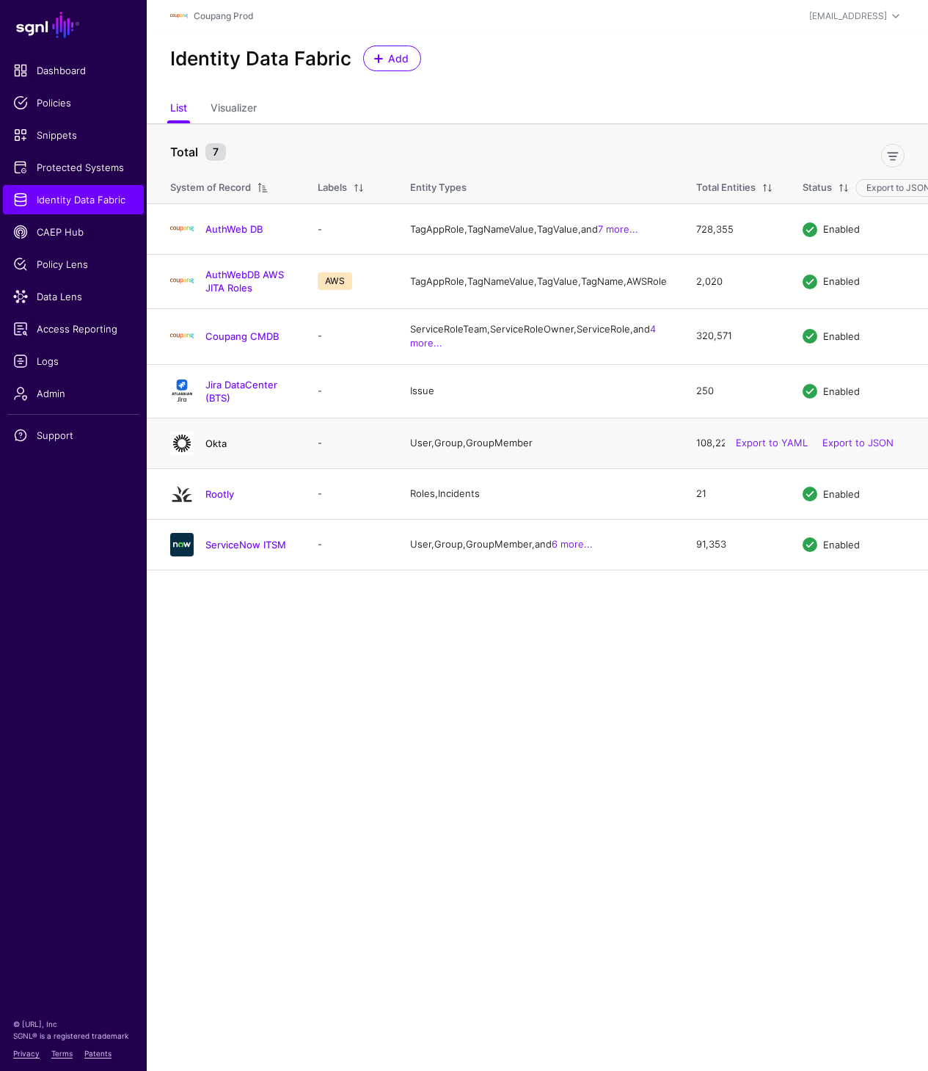
click at [214, 449] on link "Okta" at bounding box center [215, 443] width 21 height 12
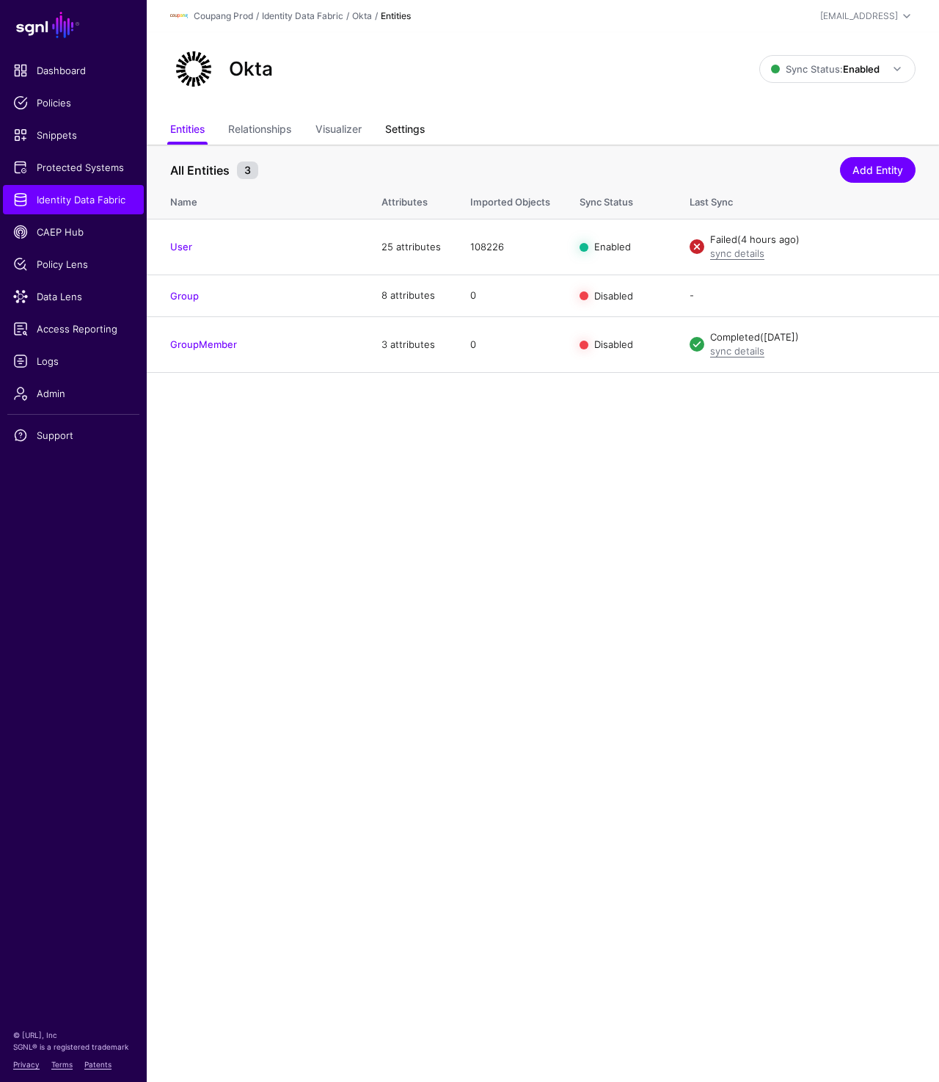
click at [421, 121] on link "Settings" at bounding box center [405, 131] width 40 height 28
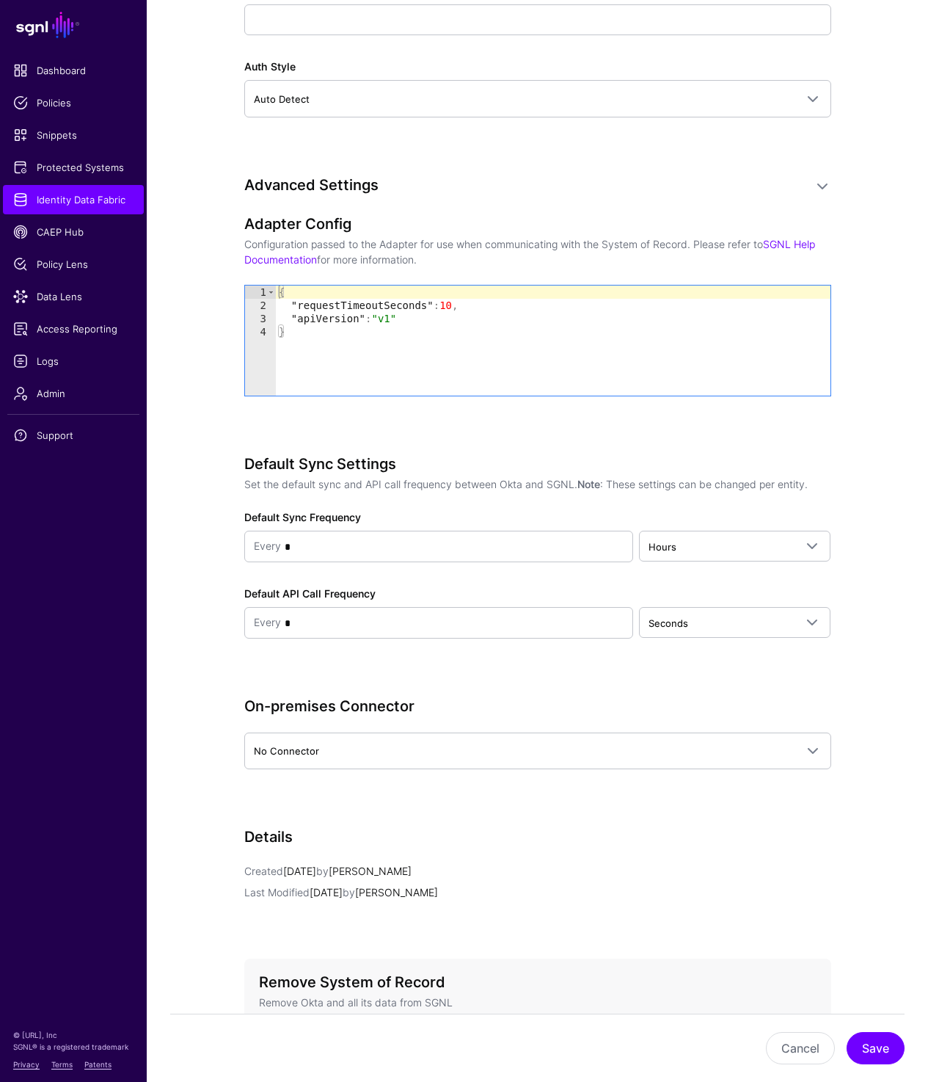
scroll to position [1424, 0]
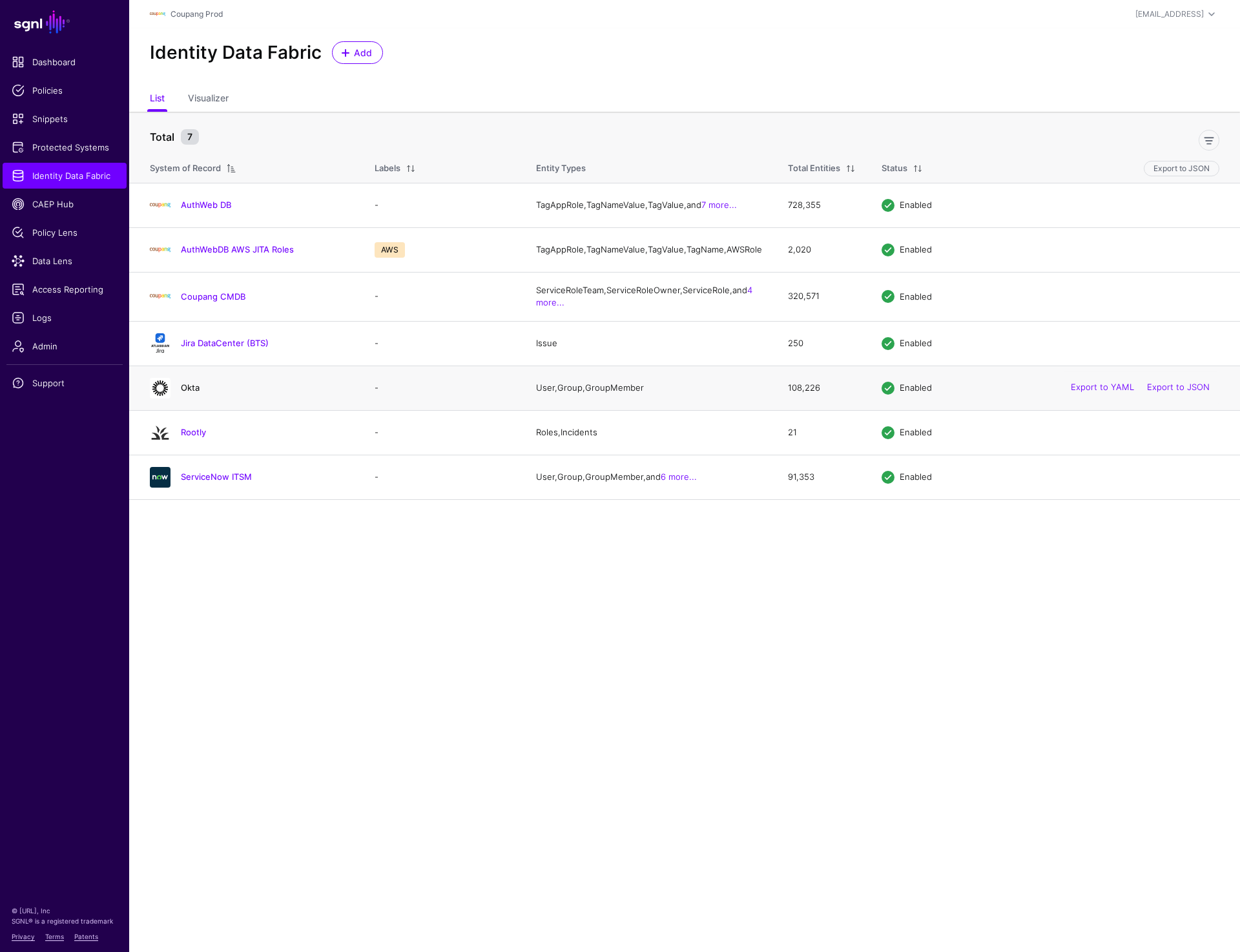
click at [191, 392] on link "Okta" at bounding box center [189, 387] width 18 height 11
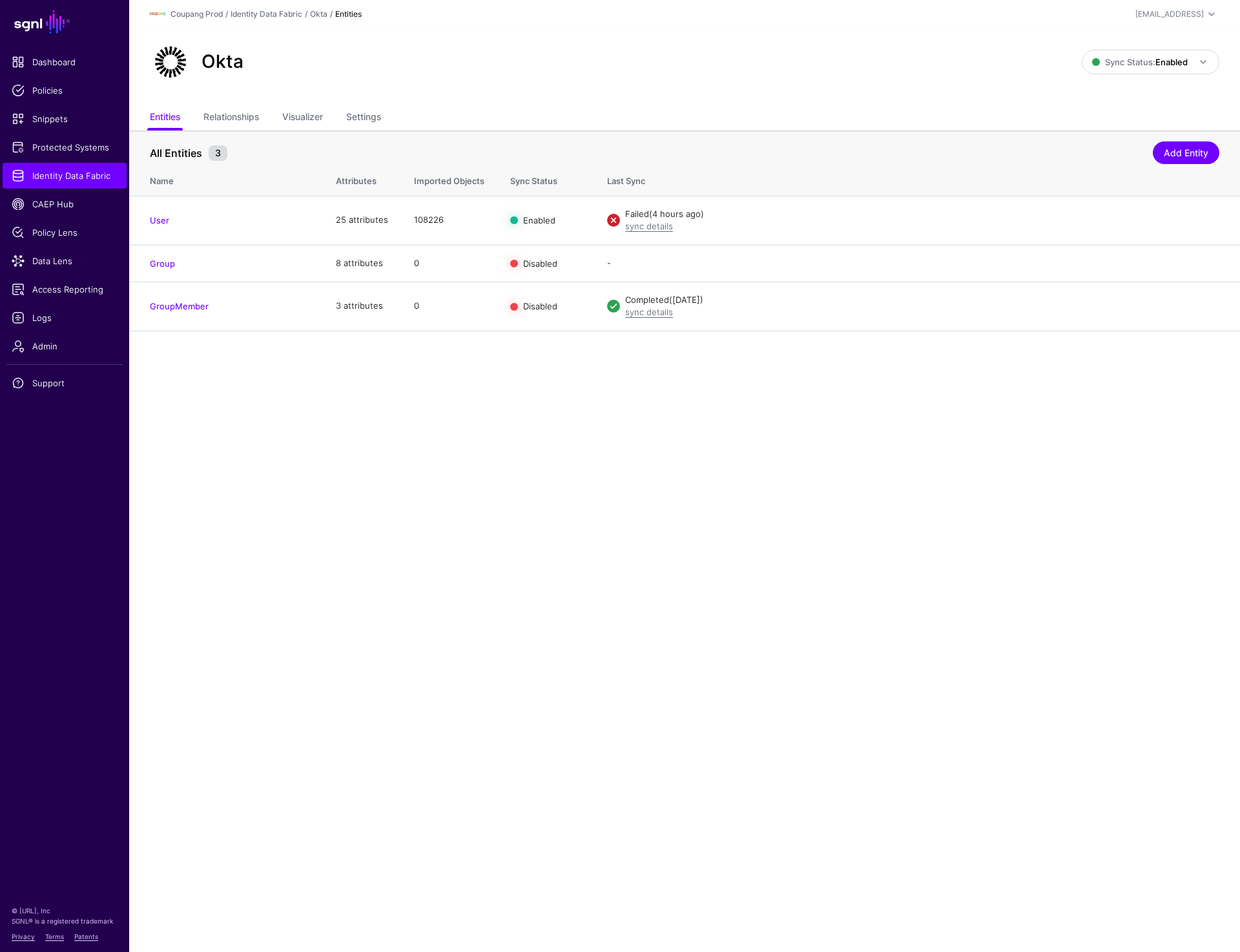
click at [591, 695] on main "SGNL Dashboard Policies Snippets Protected Systems Identity Data Fabric CAEP Hu…" at bounding box center [620, 476] width 1240 height 952
click at [1156, 216] on link "Edit" at bounding box center [1163, 220] width 16 height 11
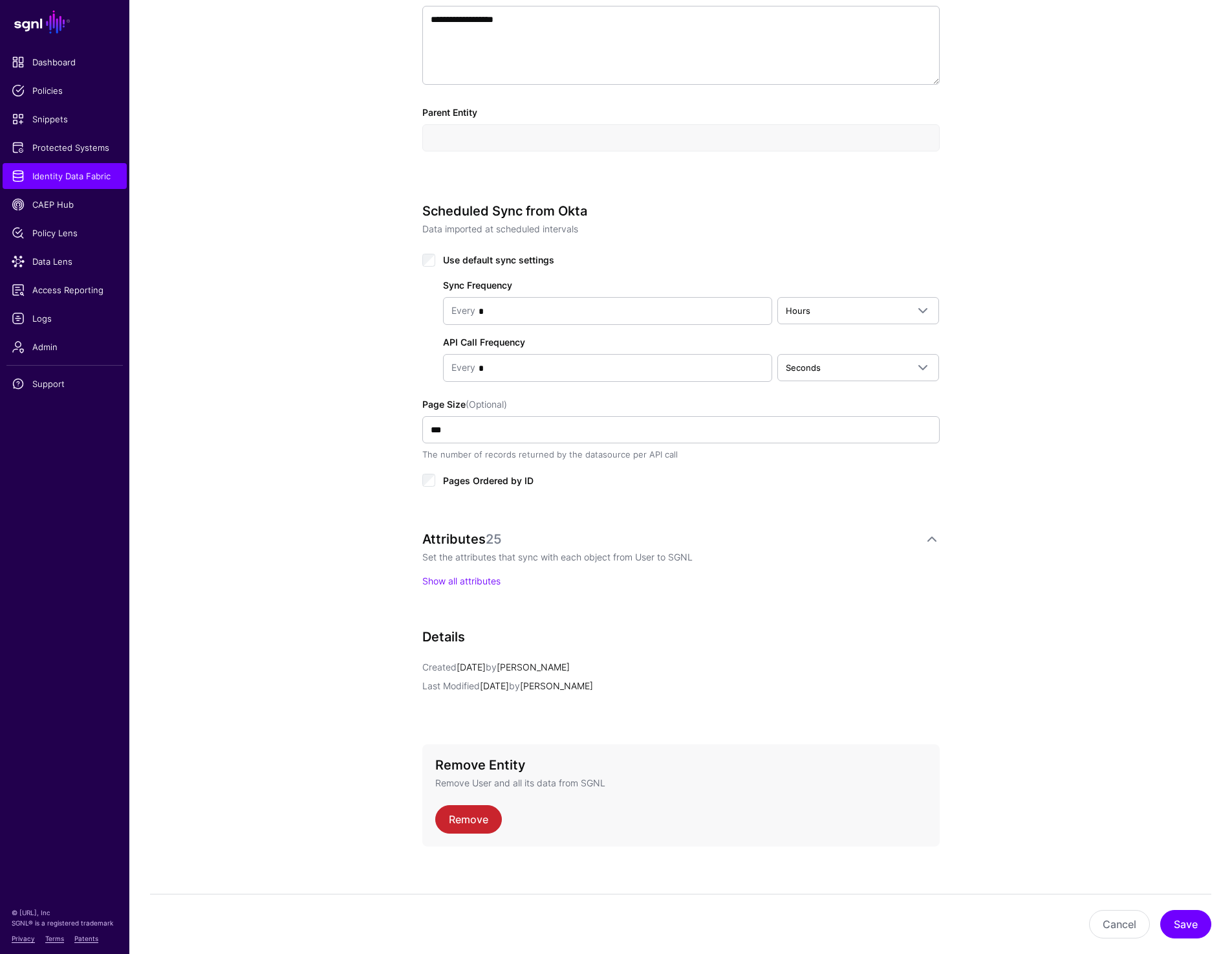
scroll to position [473, 0]
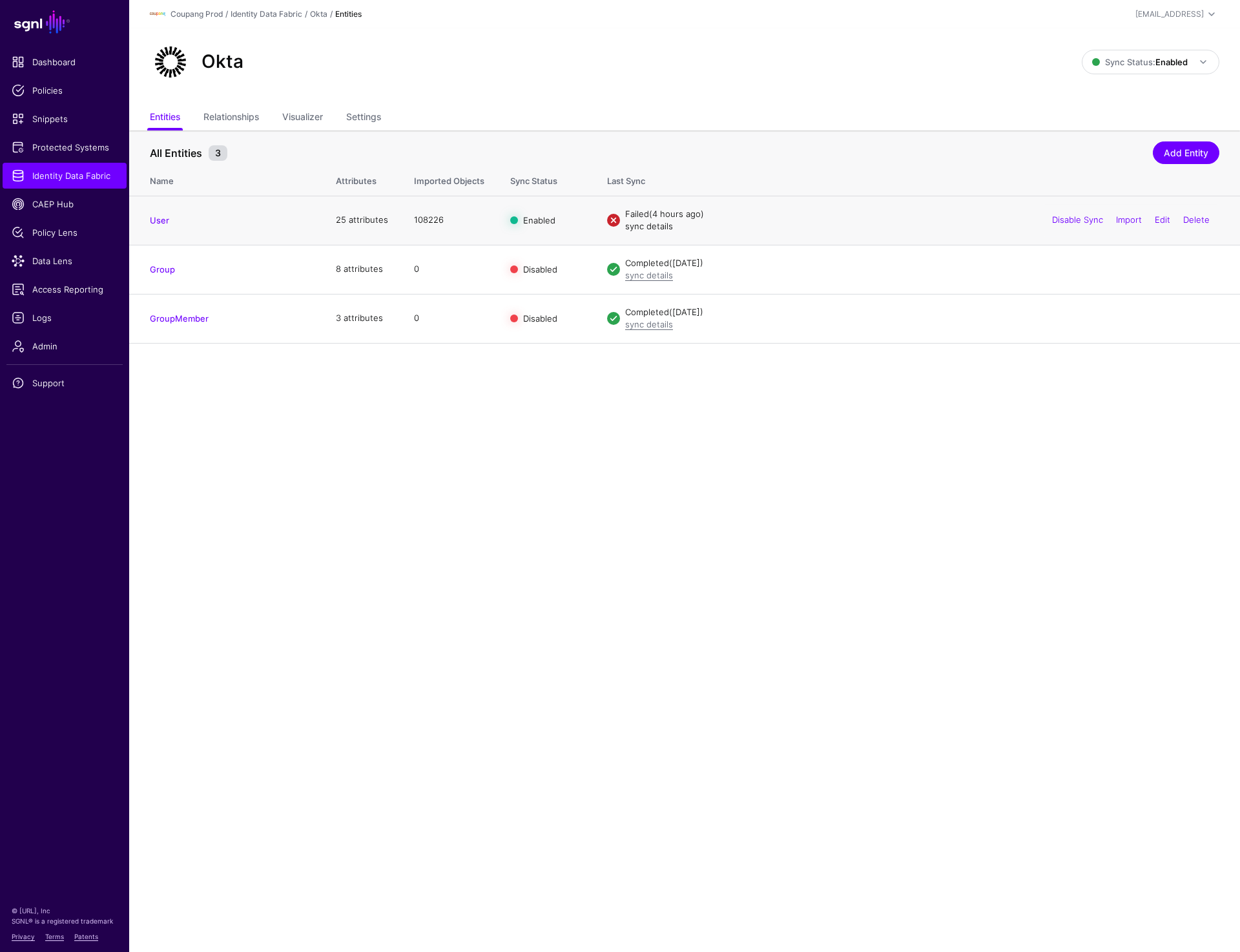
click at [661, 226] on link "sync details" at bounding box center [649, 226] width 48 height 11
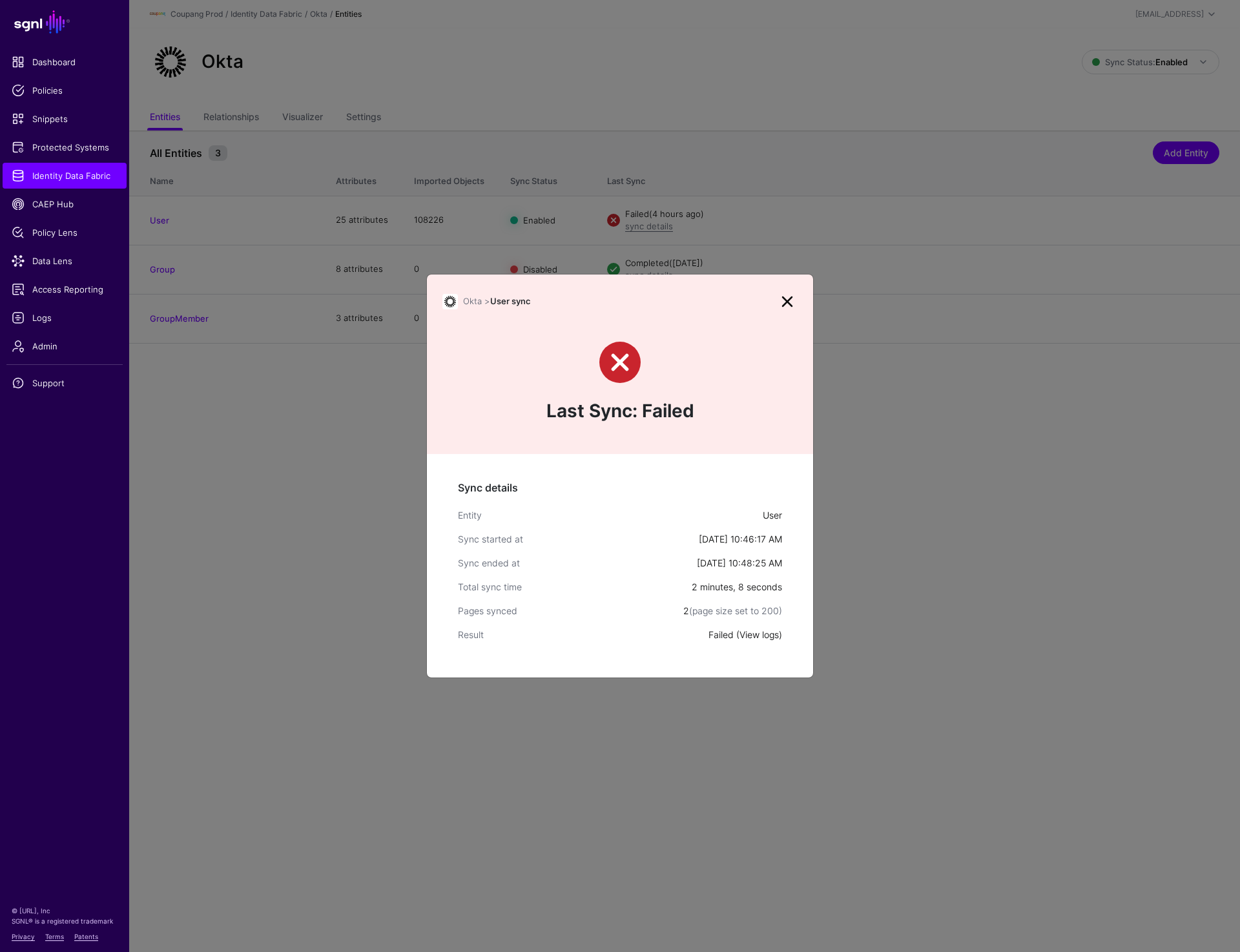
click at [759, 630] on link "View logs" at bounding box center [759, 634] width 40 height 11
click at [781, 297] on link at bounding box center [787, 301] width 20 height 20
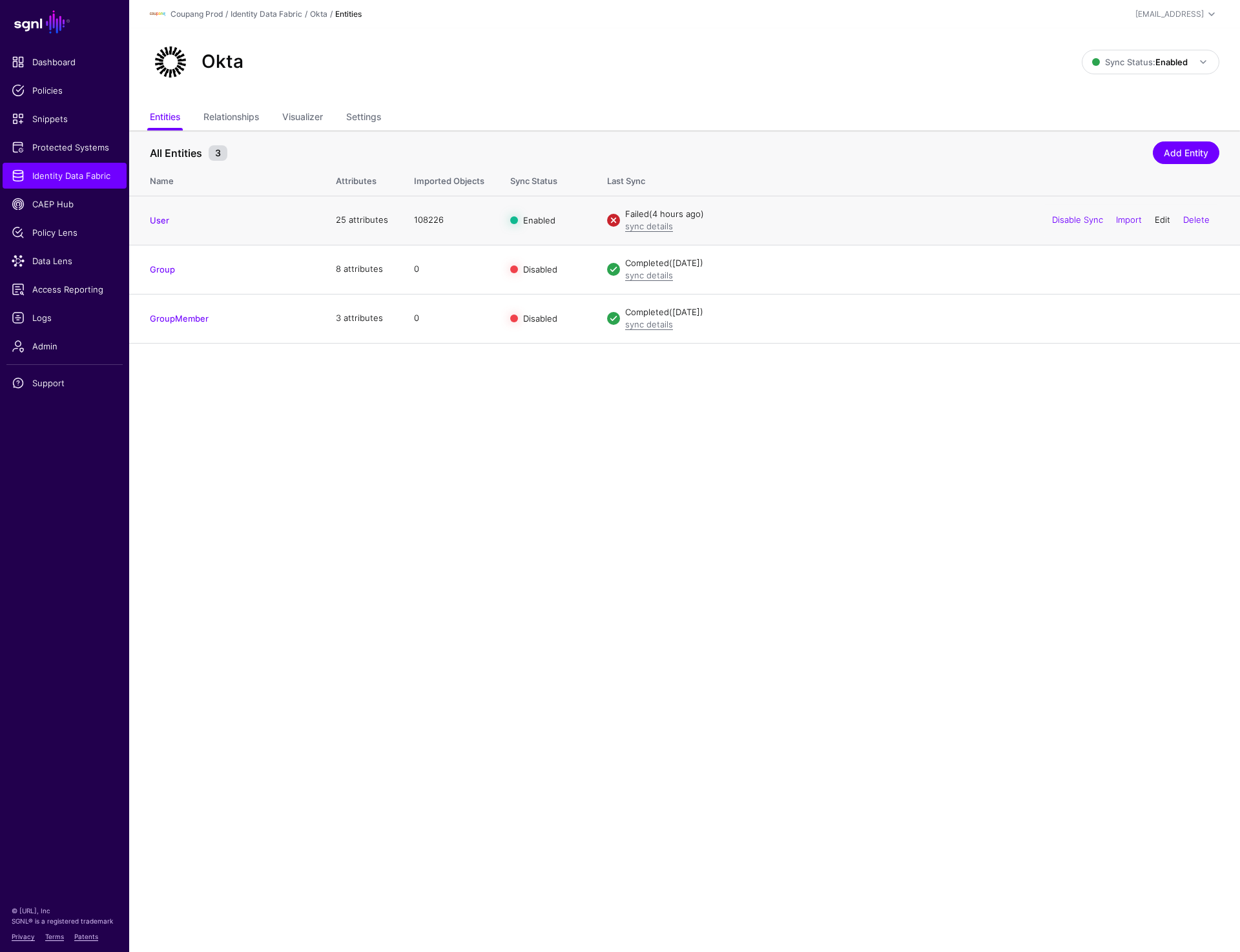
click at [1159, 223] on link "Edit" at bounding box center [1163, 220] width 16 height 11
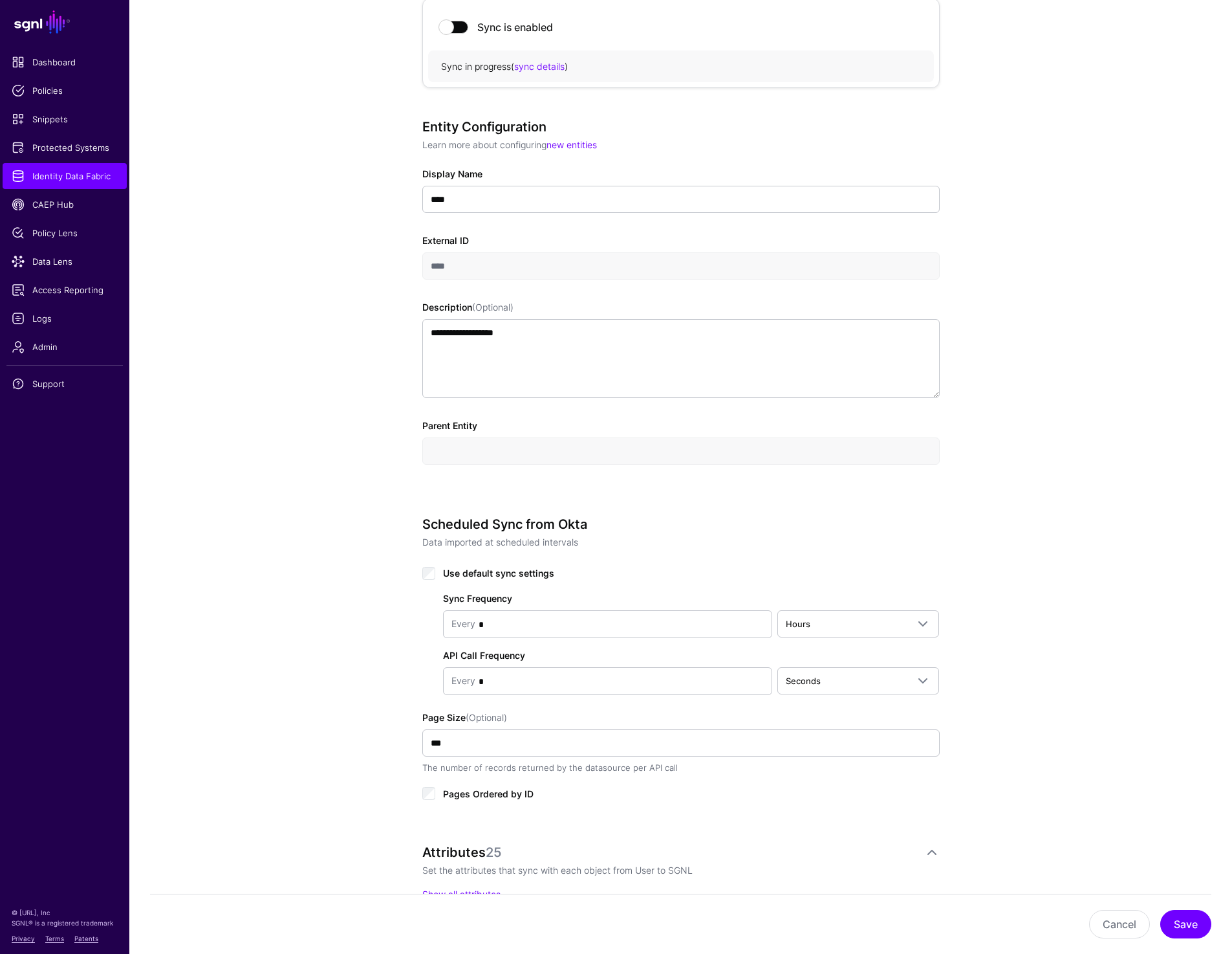
scroll to position [296, 0]
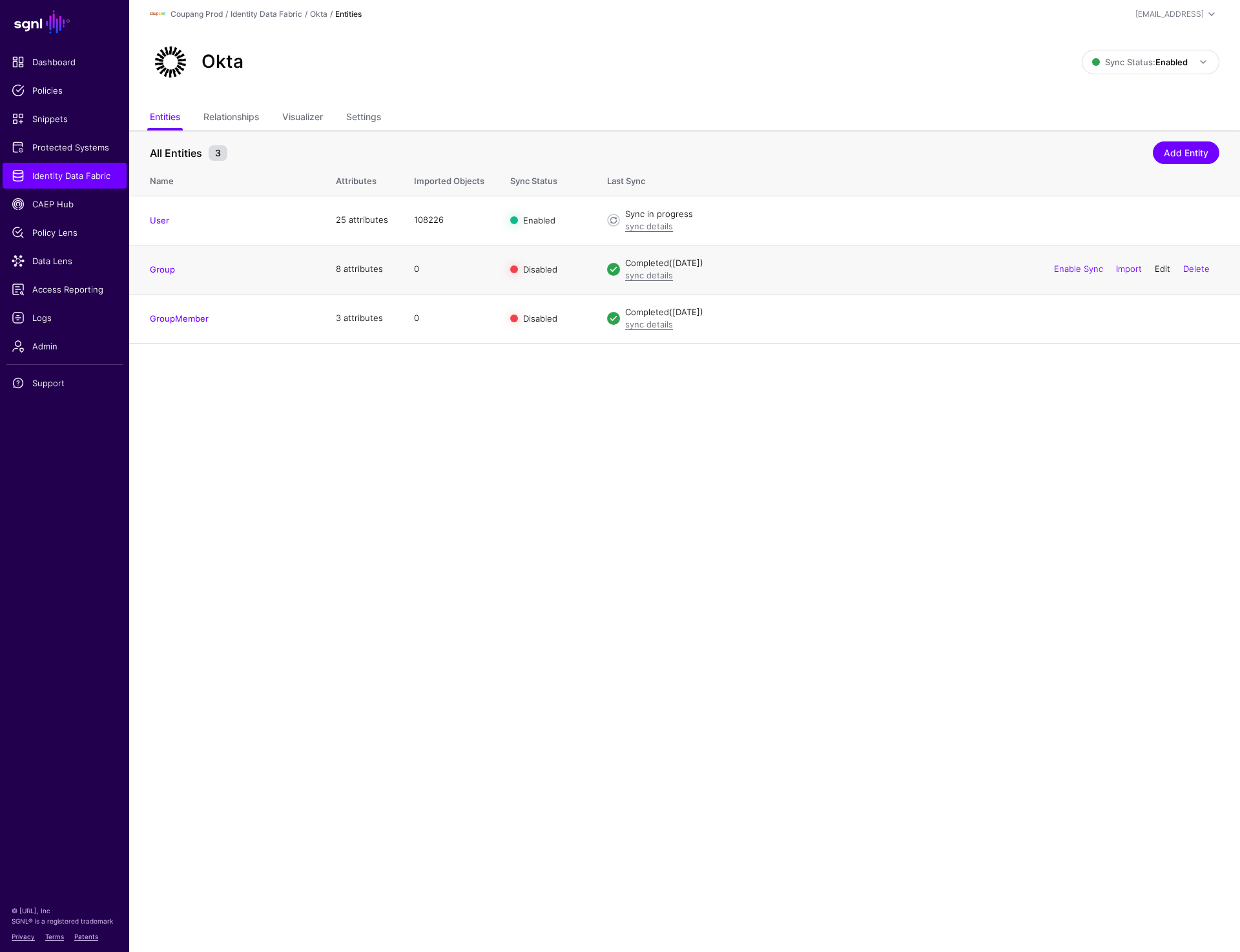
click at [1163, 266] on link "Edit" at bounding box center [1163, 268] width 16 height 11
click at [1156, 219] on link "Edit" at bounding box center [1163, 220] width 16 height 11
click at [363, 108] on link "Settings" at bounding box center [363, 118] width 35 height 25
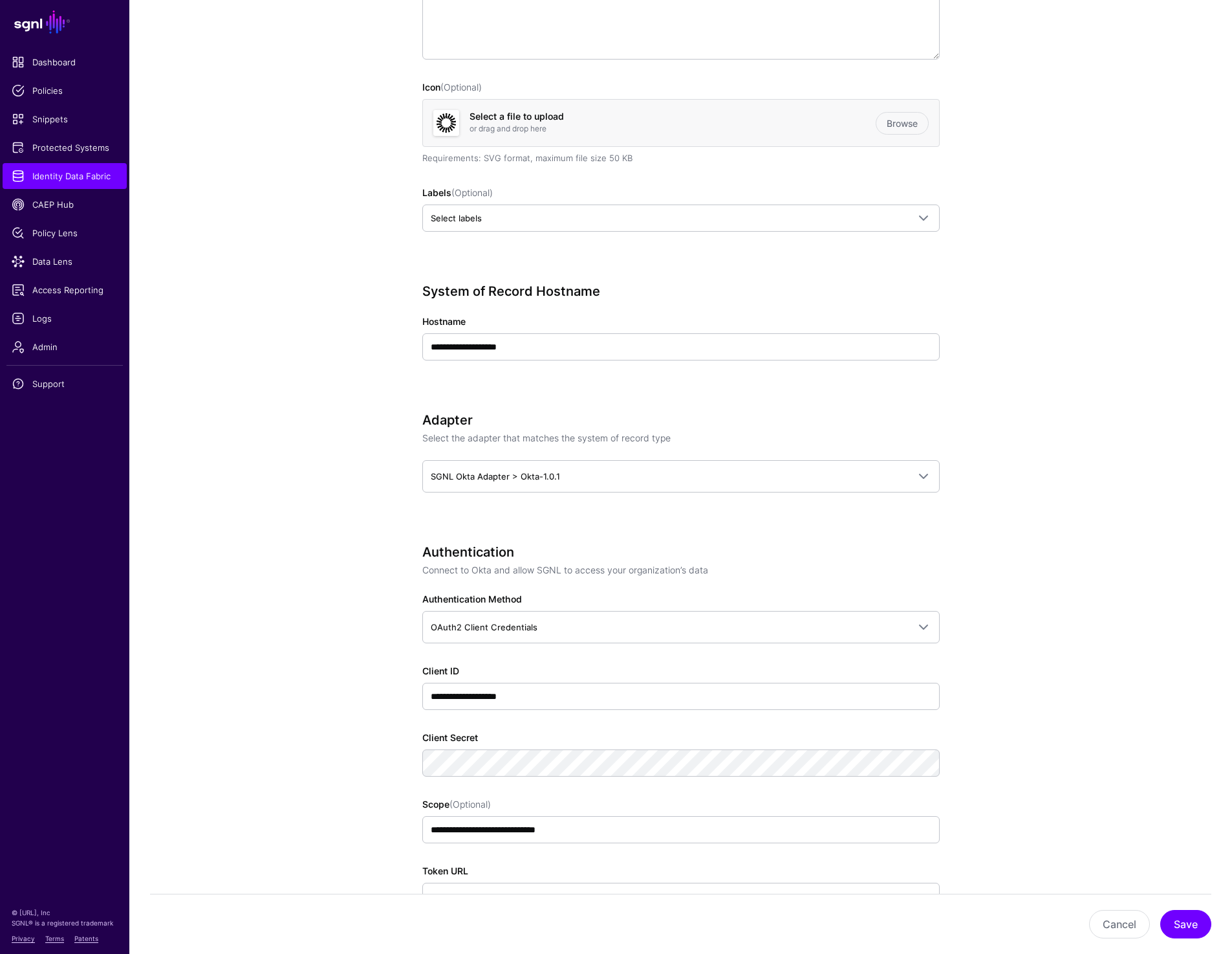
scroll to position [164, 0]
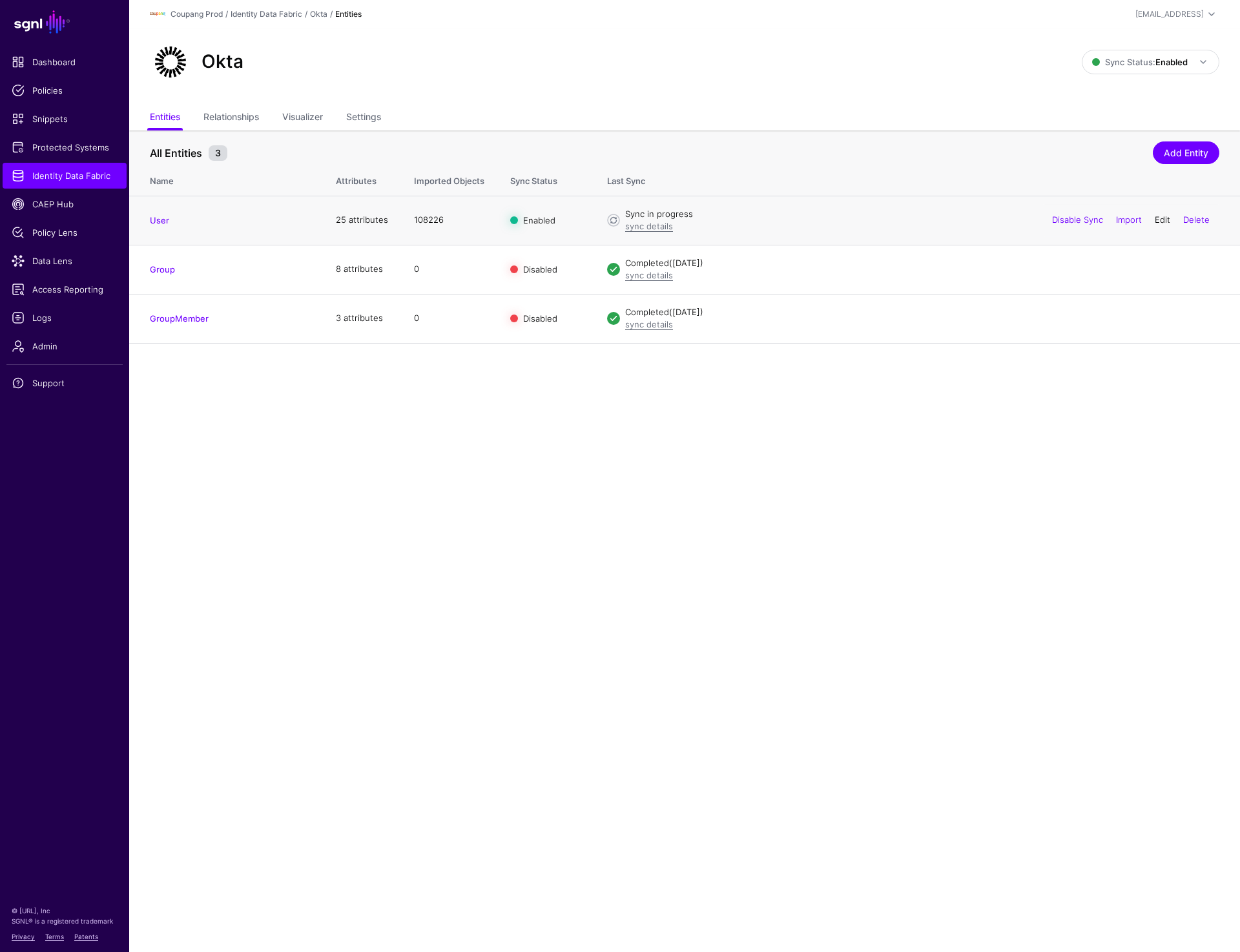
click at [1161, 217] on link "Edit" at bounding box center [1163, 220] width 16 height 11
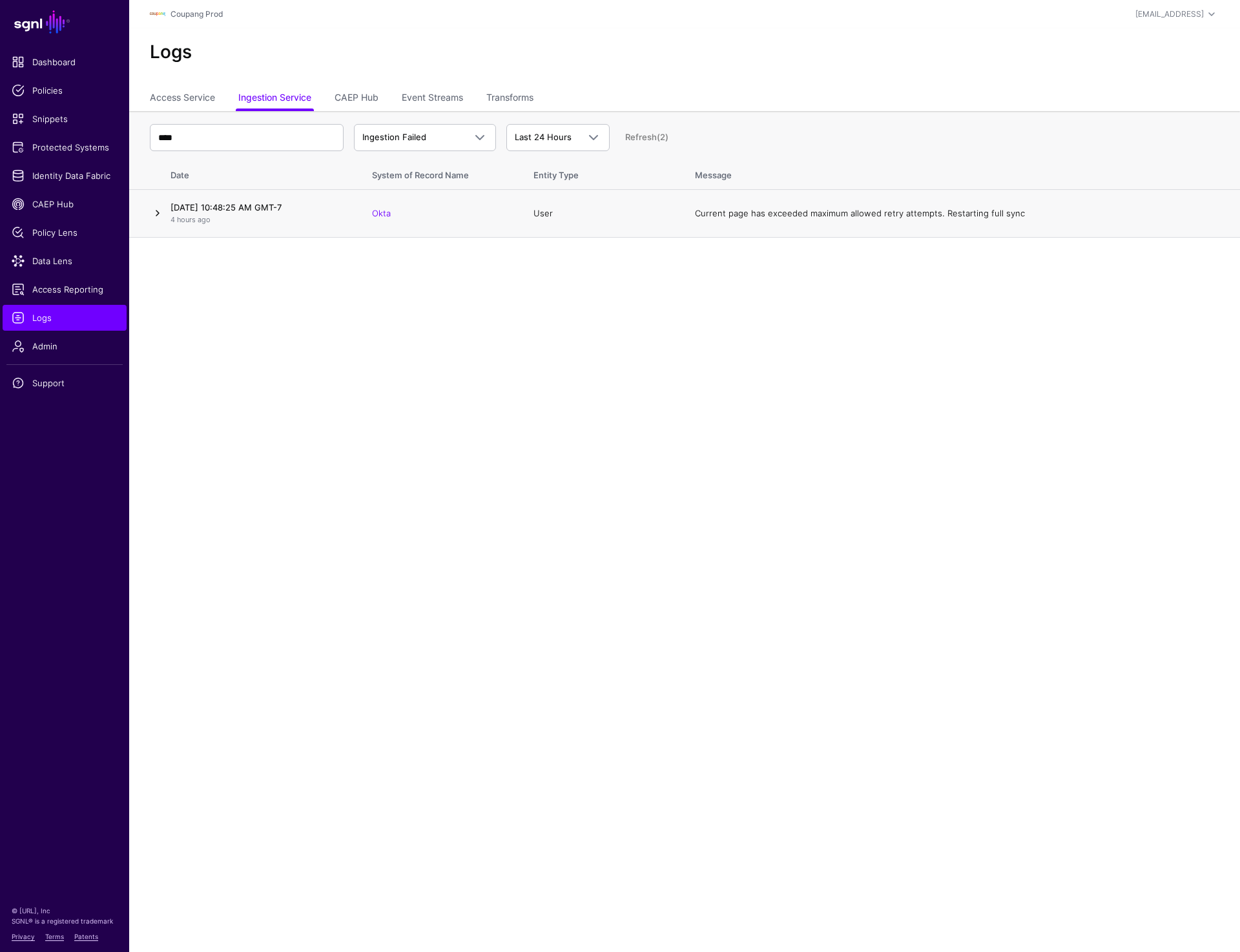
click at [159, 210] on link at bounding box center [158, 213] width 16 height 16
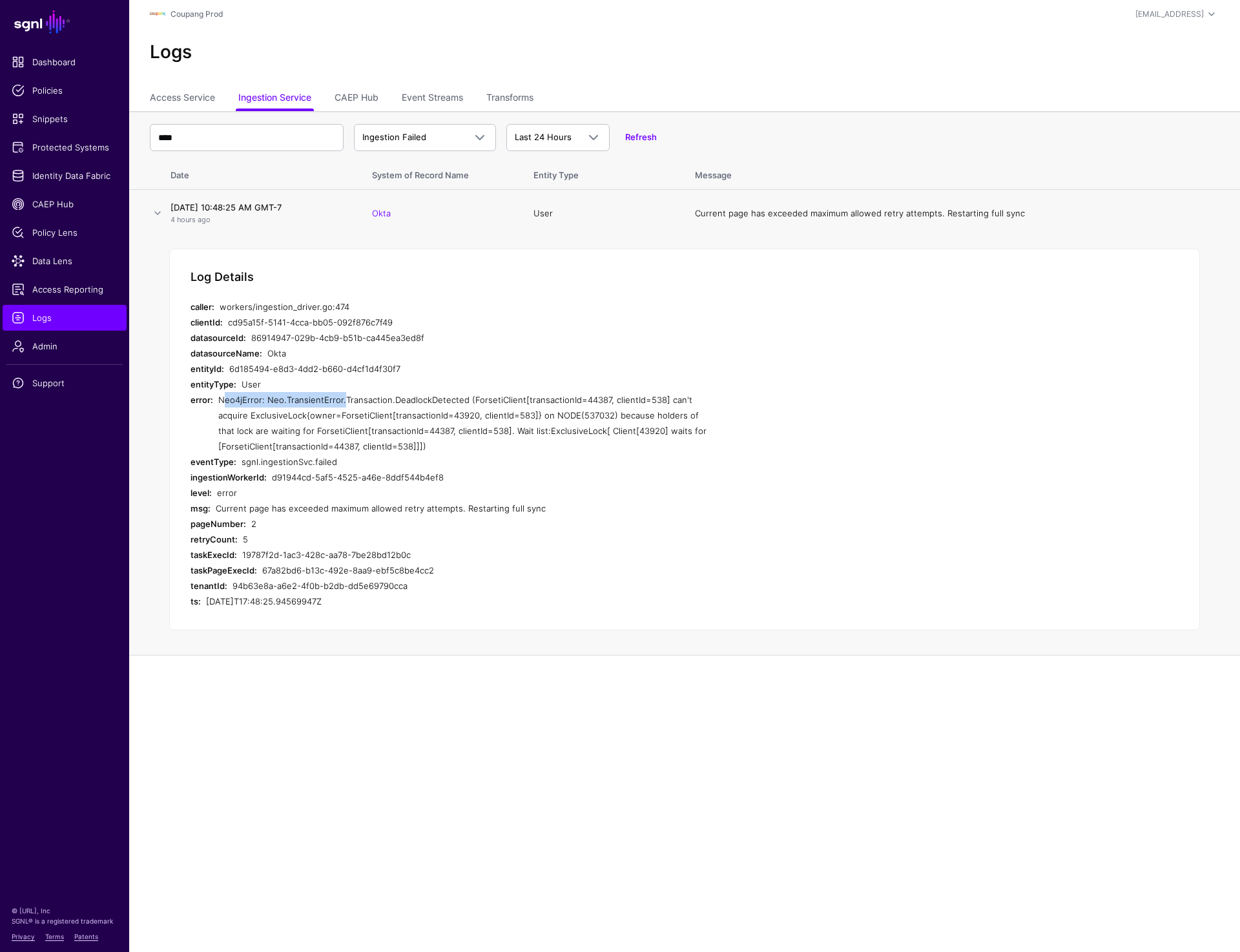
drag, startPoint x: 216, startPoint y: 399, endPoint x: 338, endPoint y: 395, distance: 122.1
click at [338, 395] on div "error: Neo4jError: Neo.TransientError.Transaction.DeadlockDetected (ForsetiClie…" at bounding box center [448, 422] width 517 height 62
copy div "Neo4jError: Neo.TransientError"
click at [462, 287] on div "Log Details caller: workers/ingestion_driver.go:474 clientId: cd95a15f-5141-4cc…" at bounding box center [684, 440] width 1031 height 382
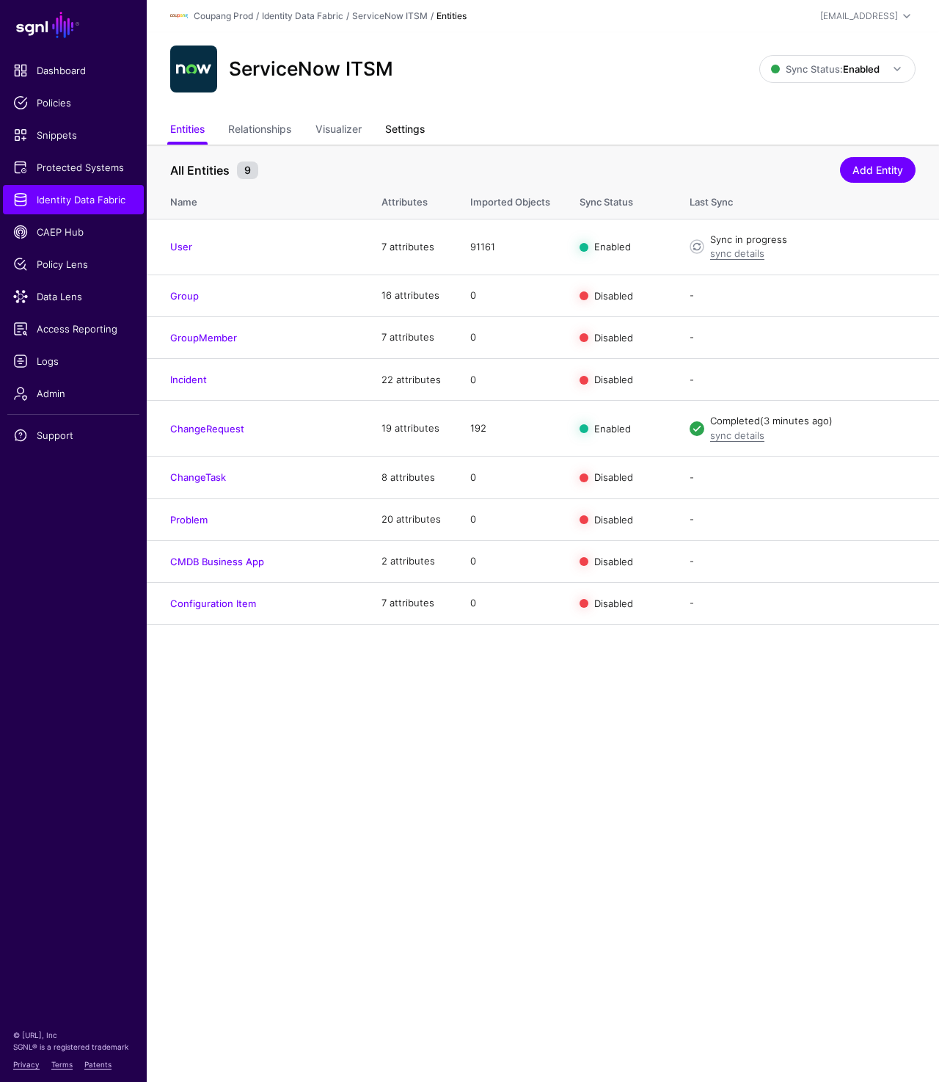
click at [413, 128] on link "Settings" at bounding box center [405, 131] width 40 height 28
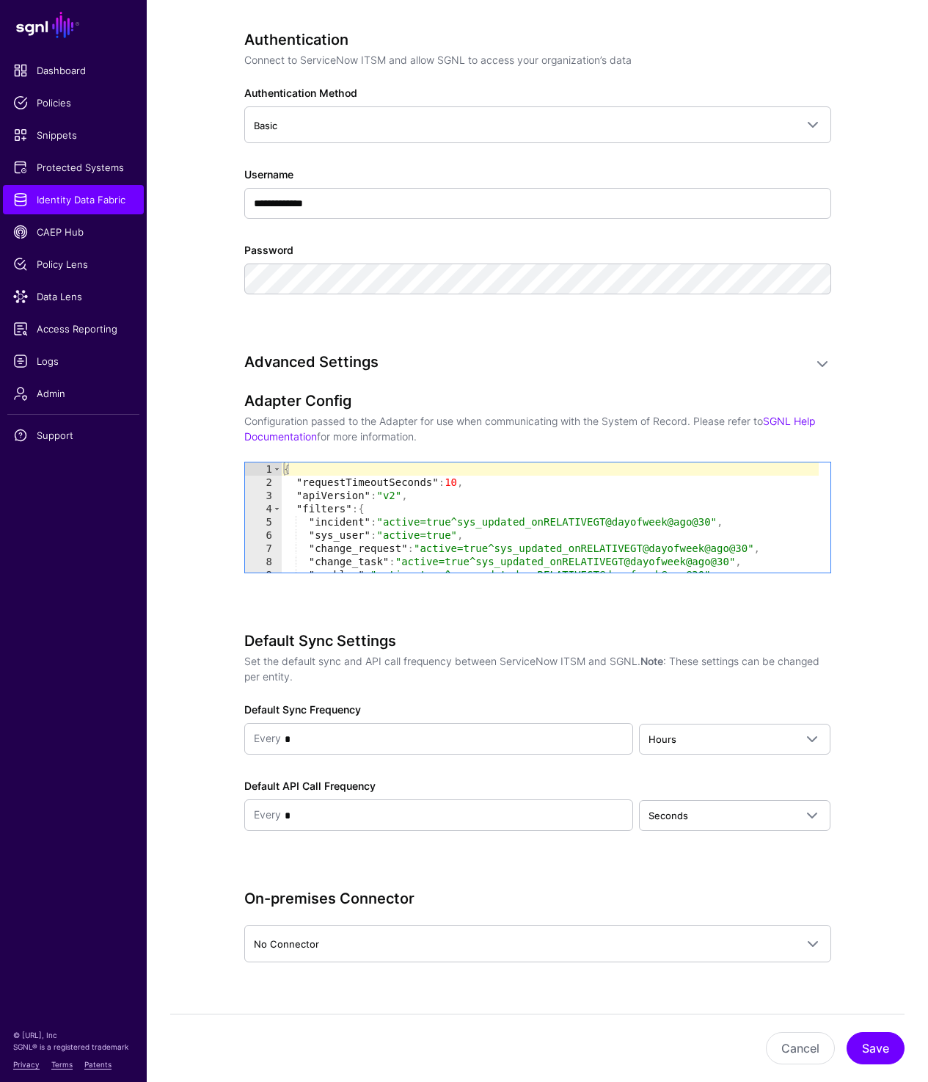
scroll to position [945, 0]
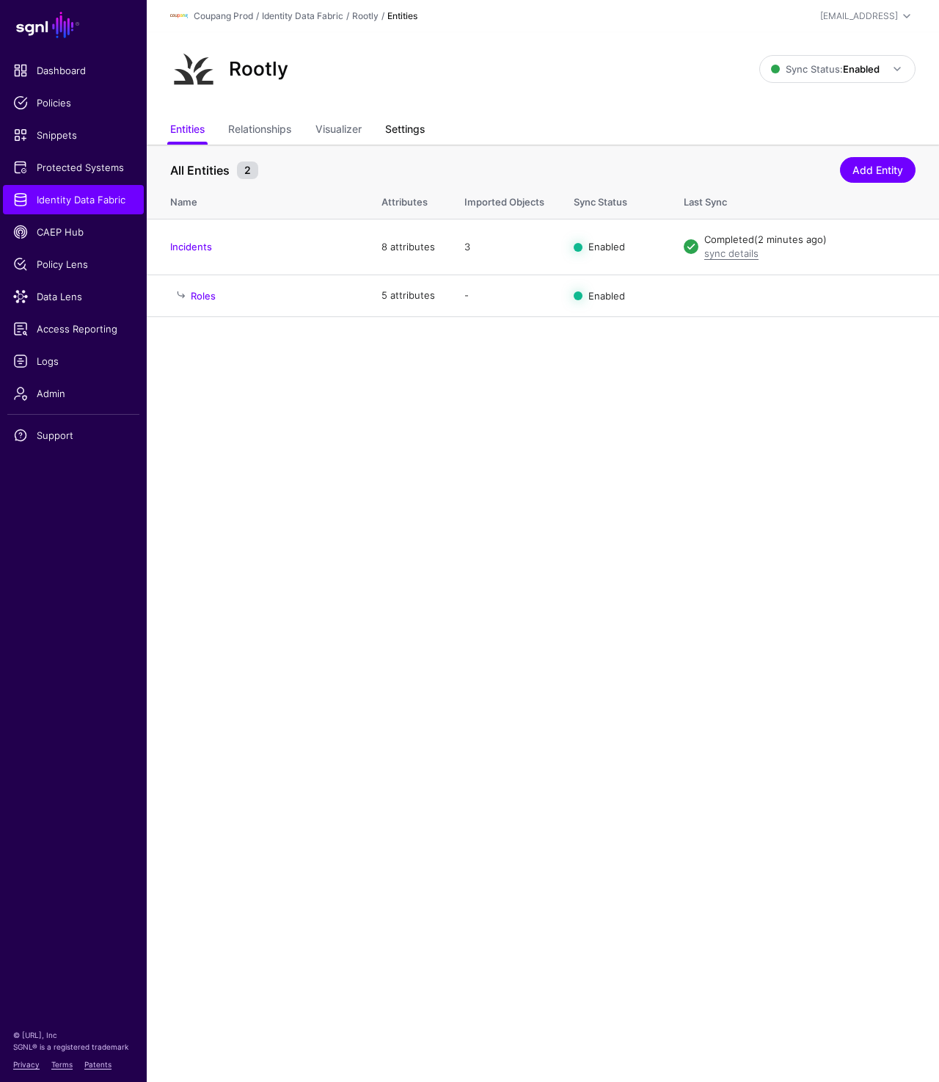
click at [418, 122] on link "Settings" at bounding box center [405, 131] width 40 height 28
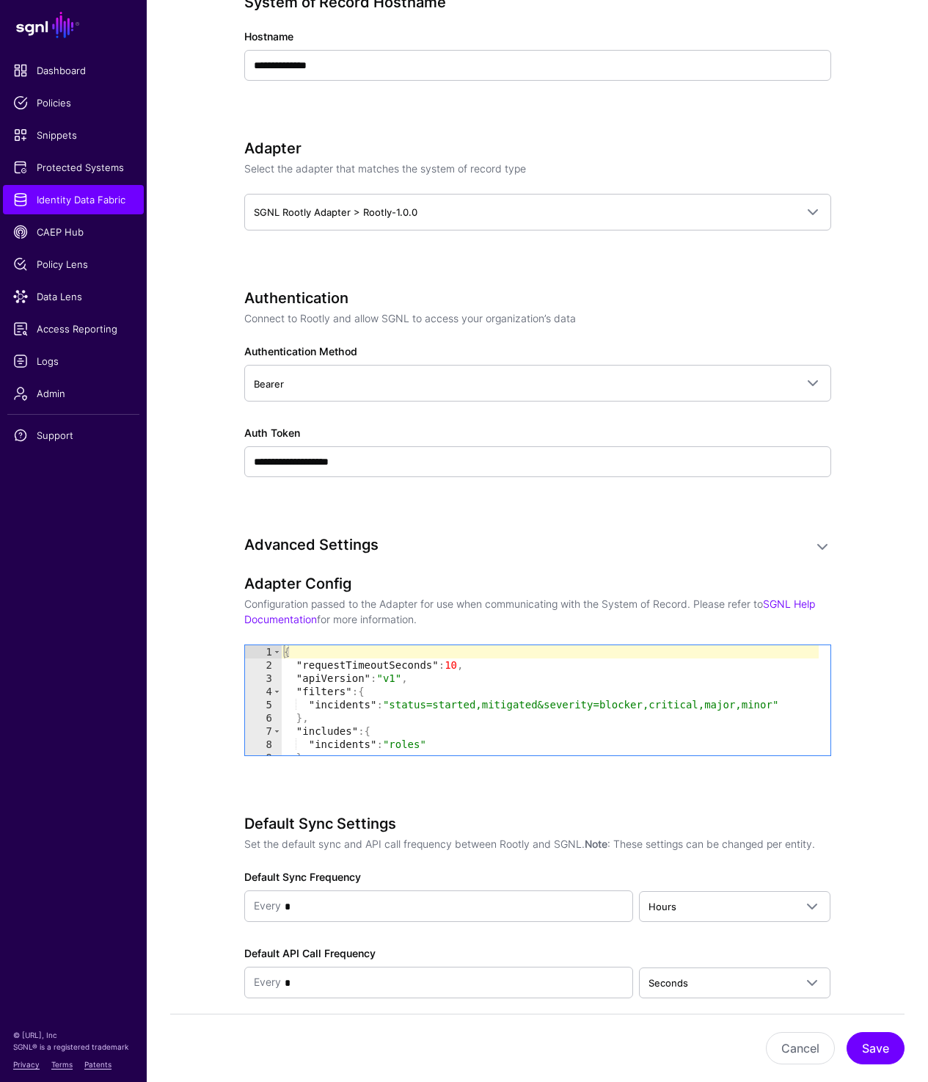
scroll to position [689, 0]
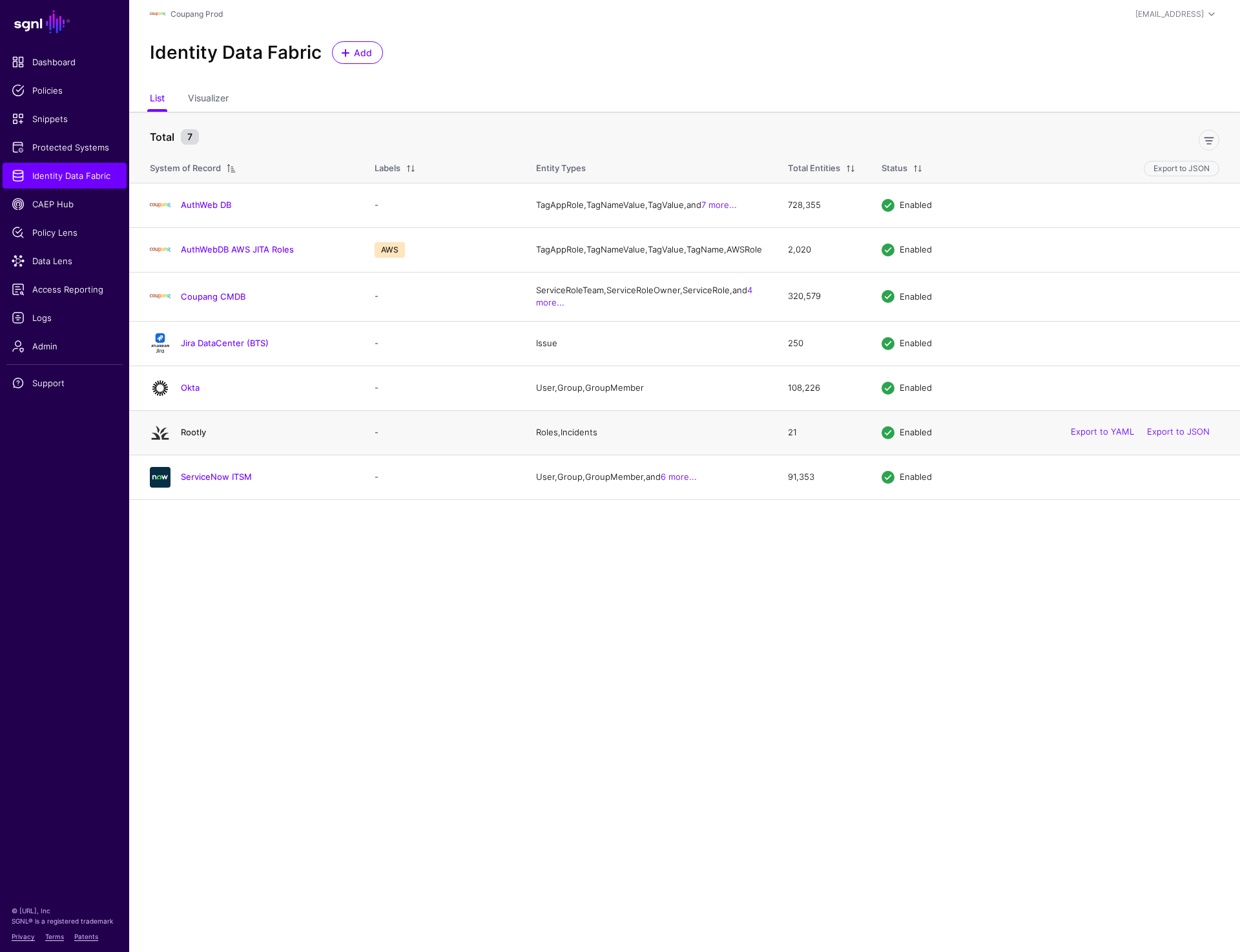
click at [187, 437] on link "Rootly" at bounding box center [193, 432] width 26 height 11
click at [202, 481] on link "ServiceNow ITSM" at bounding box center [216, 477] width 71 height 11
click at [197, 481] on link "ServiceNow ITSM" at bounding box center [216, 477] width 71 height 11
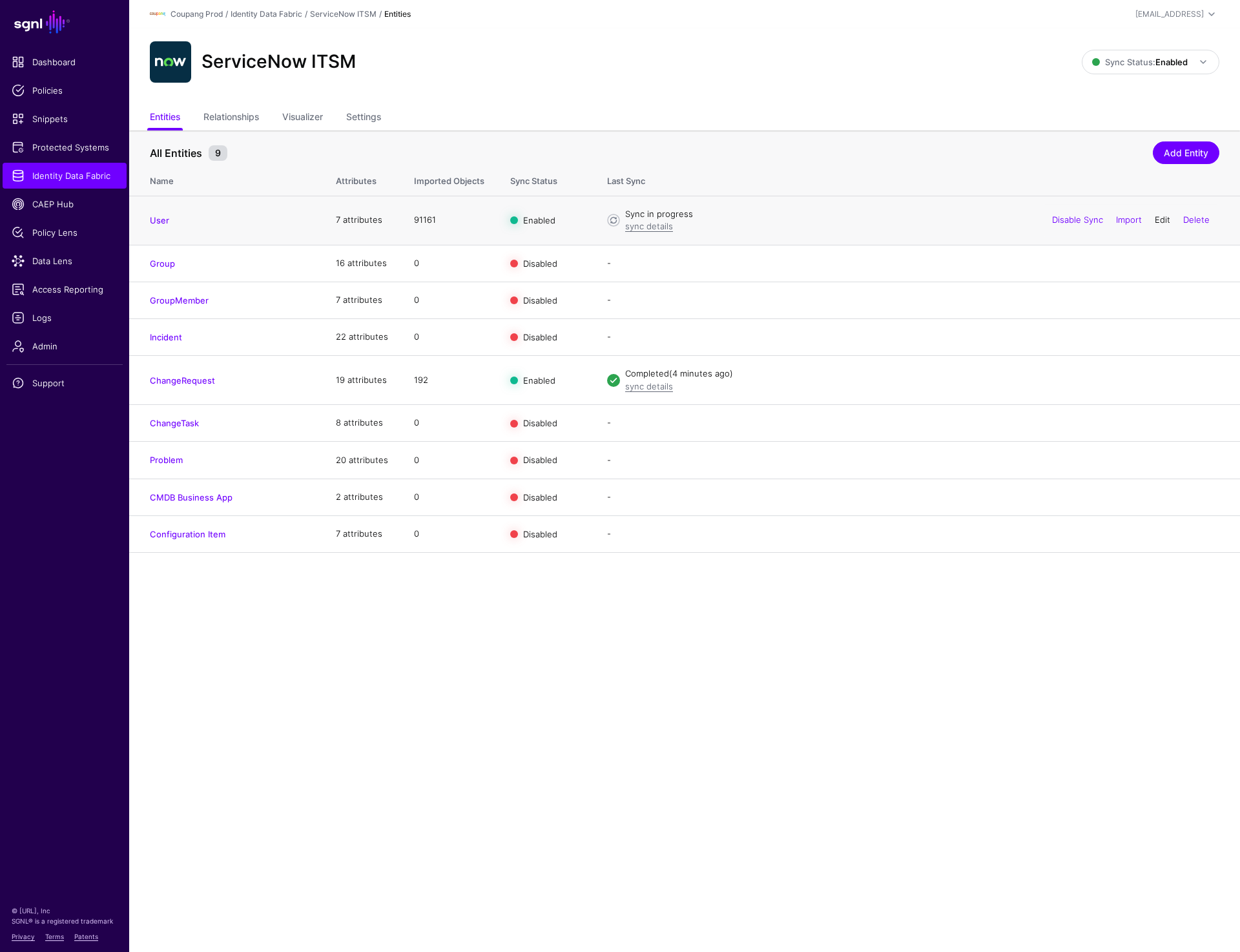
click at [1157, 221] on link "Edit" at bounding box center [1163, 220] width 16 height 11
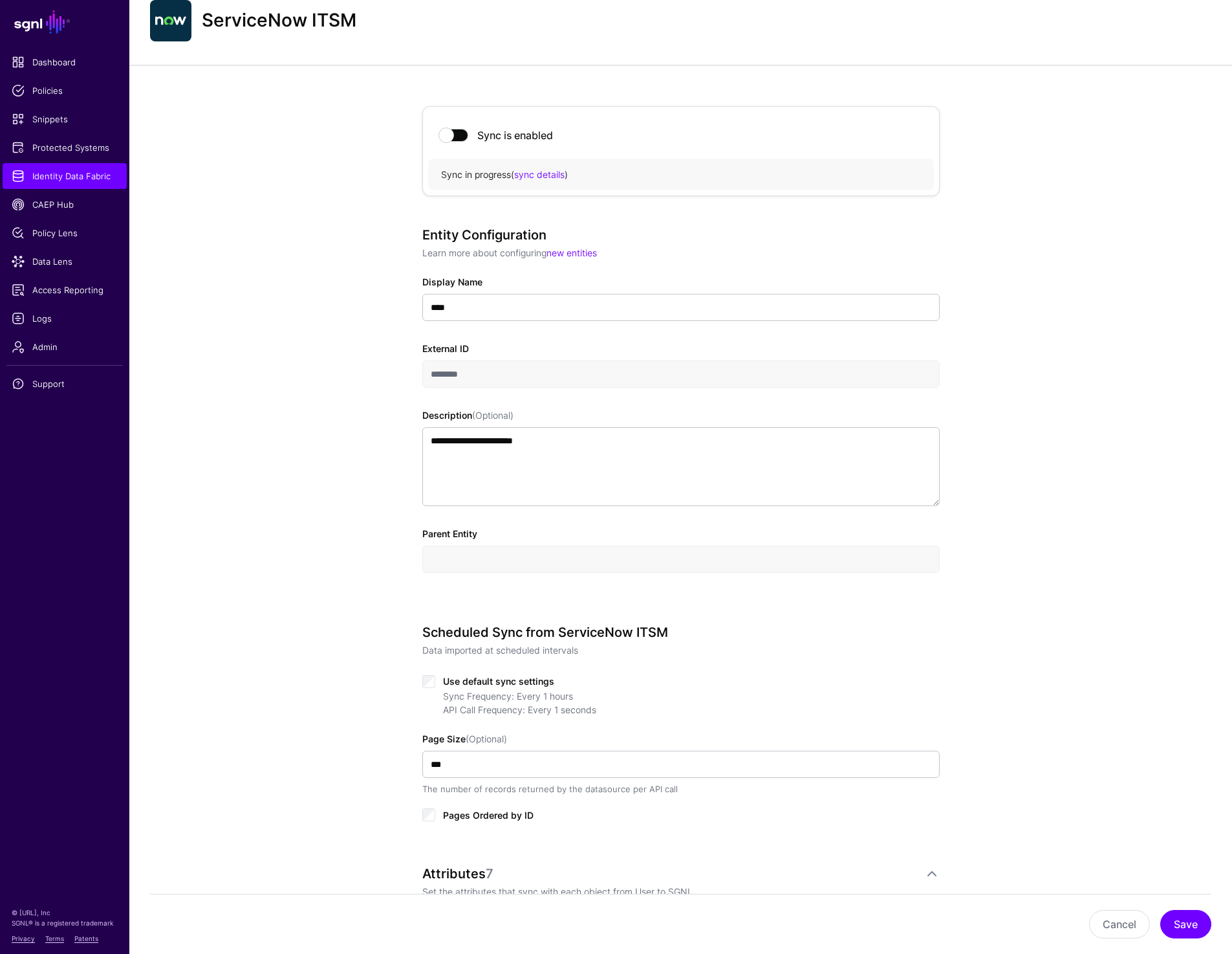
scroll to position [42, 0]
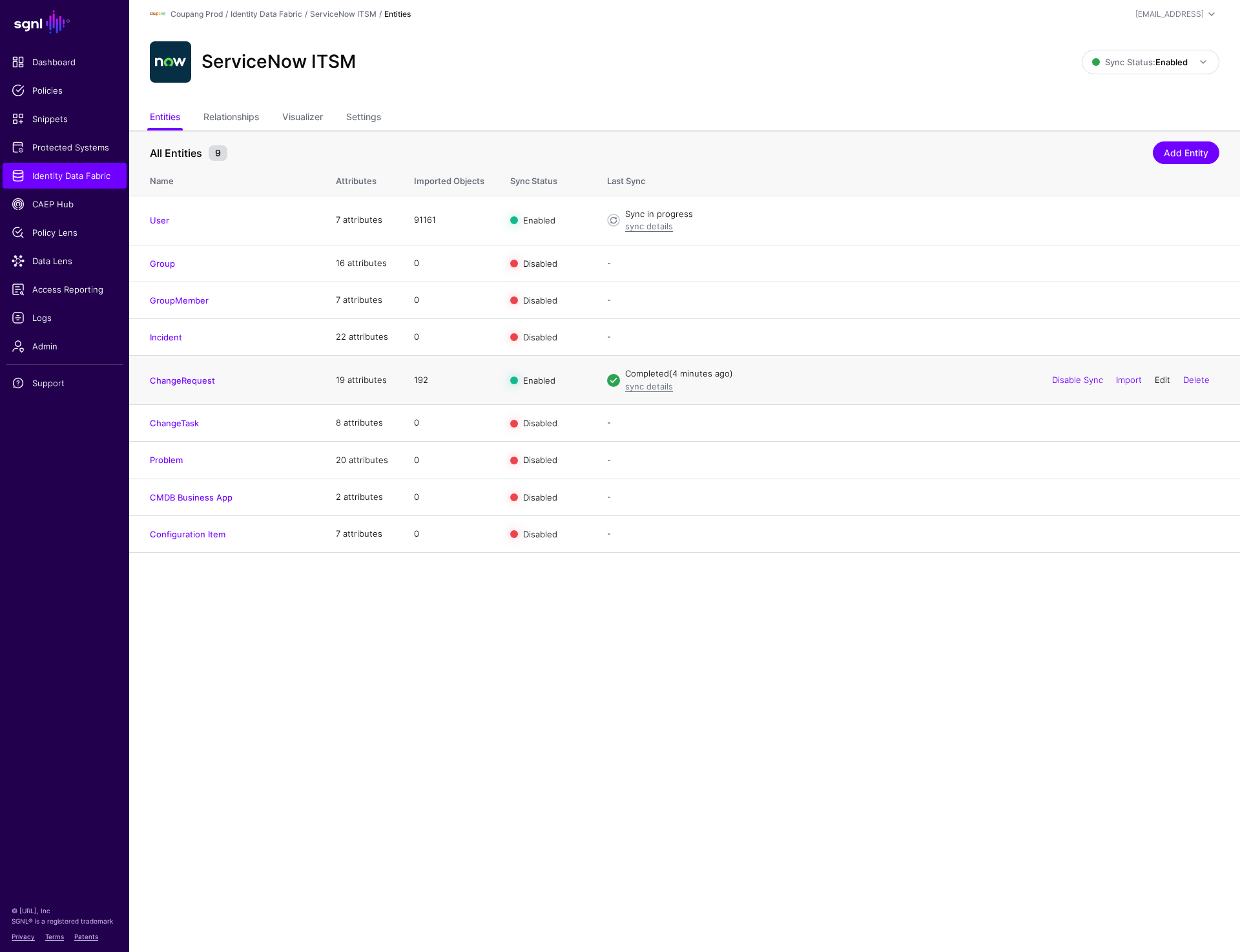
click at [1159, 384] on link "Edit" at bounding box center [1163, 380] width 16 height 11
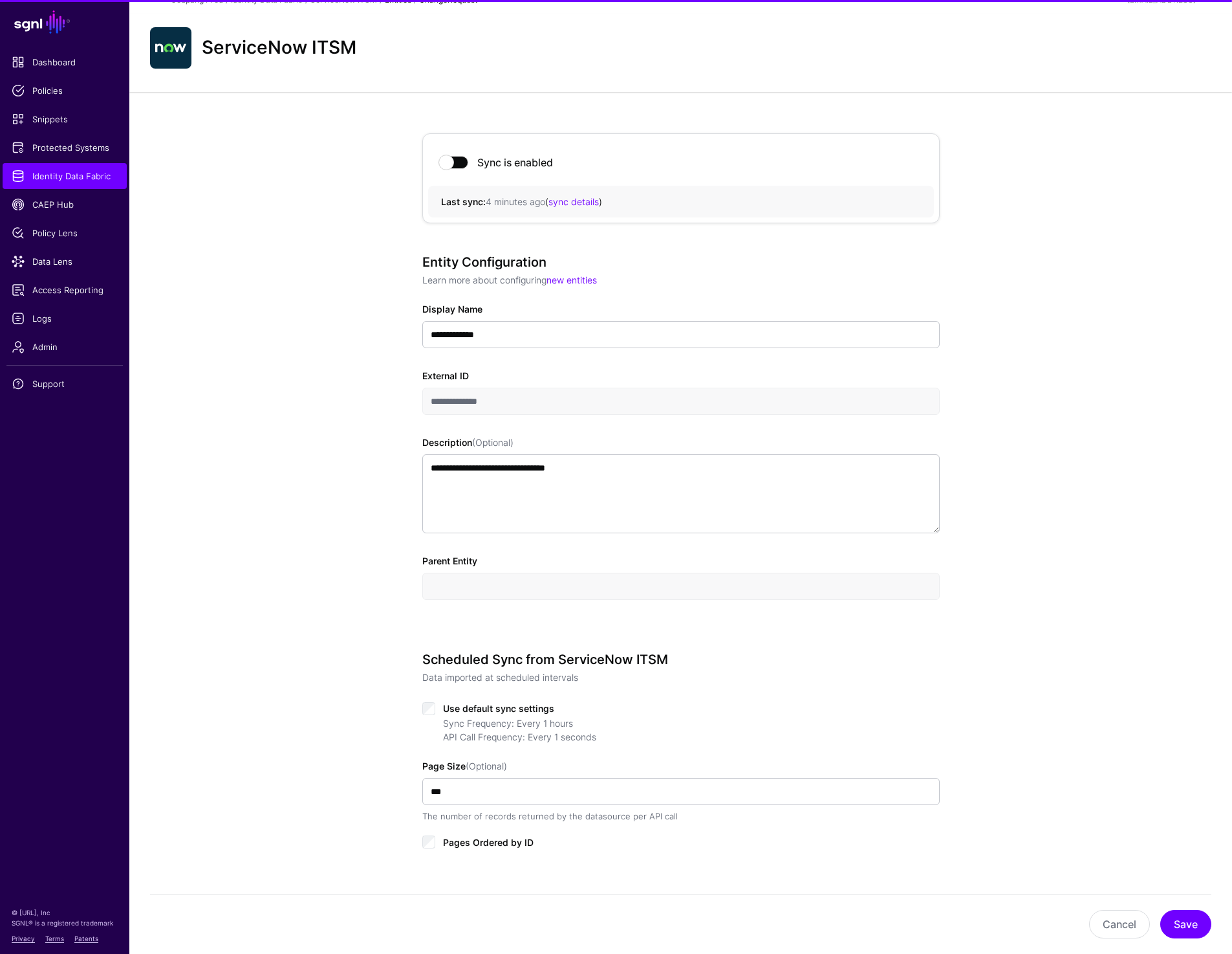
scroll to position [20, 0]
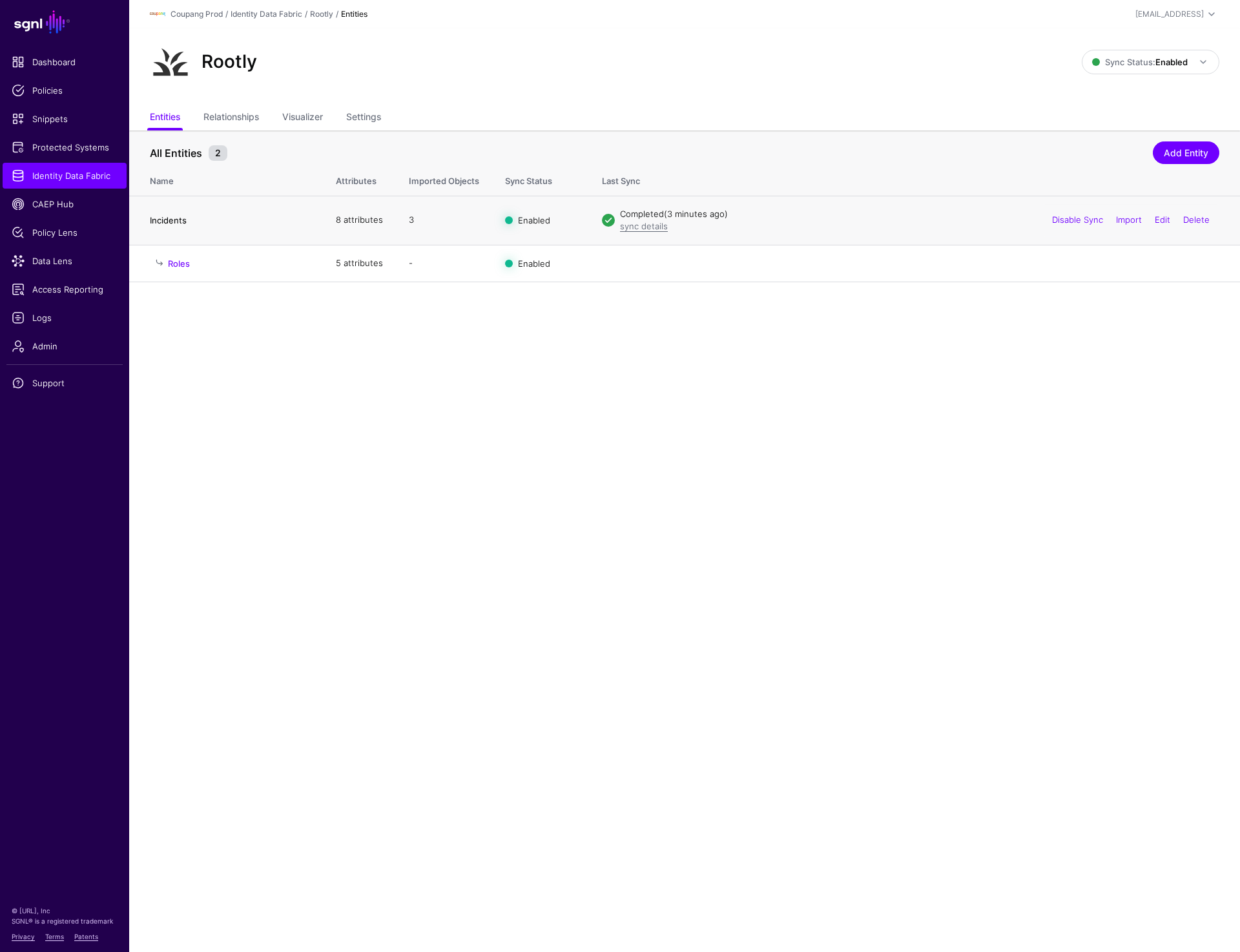
click at [177, 217] on link "Incidents" at bounding box center [168, 220] width 37 height 11
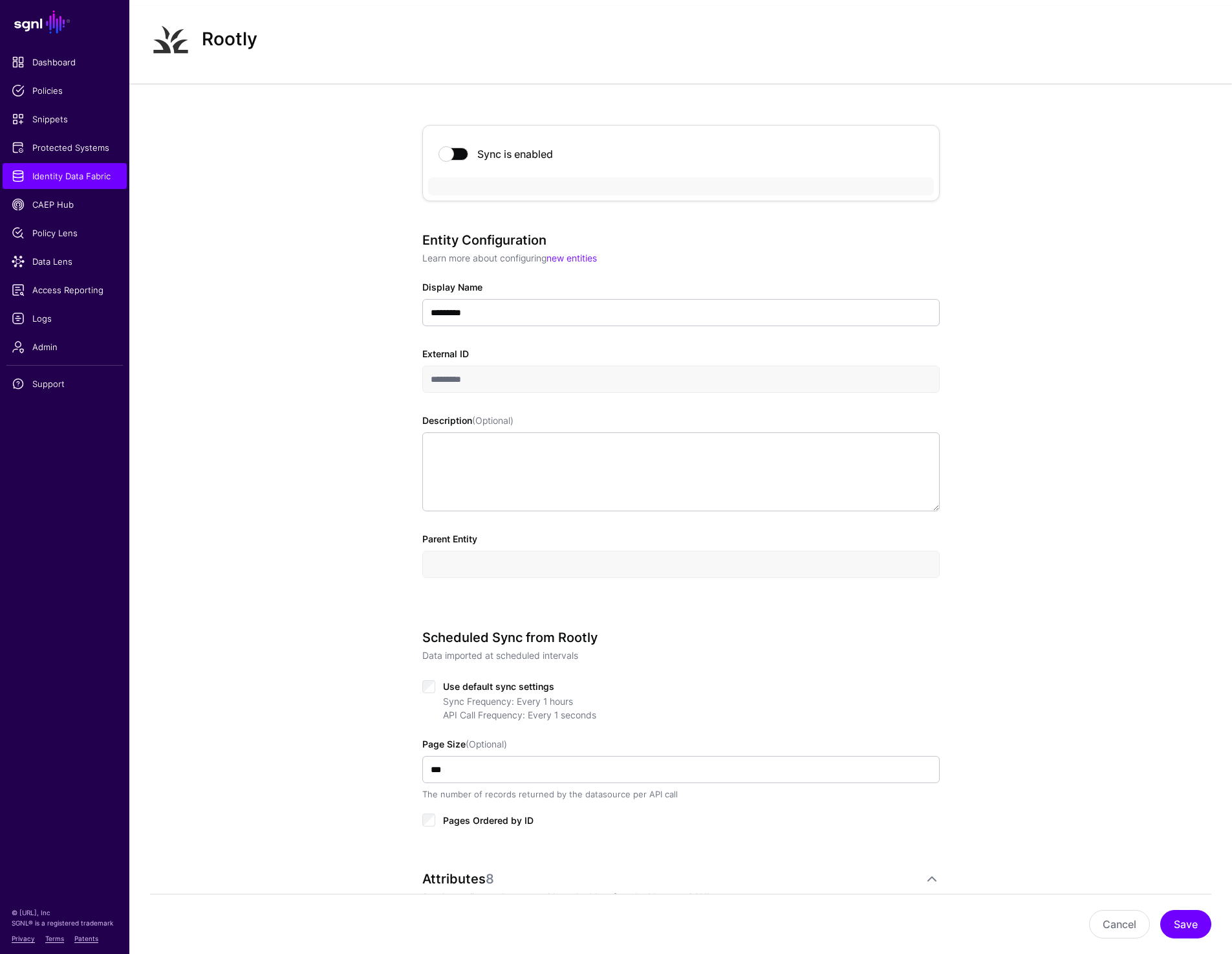
scroll to position [26, 0]
